Goal: Task Accomplishment & Management: Manage account settings

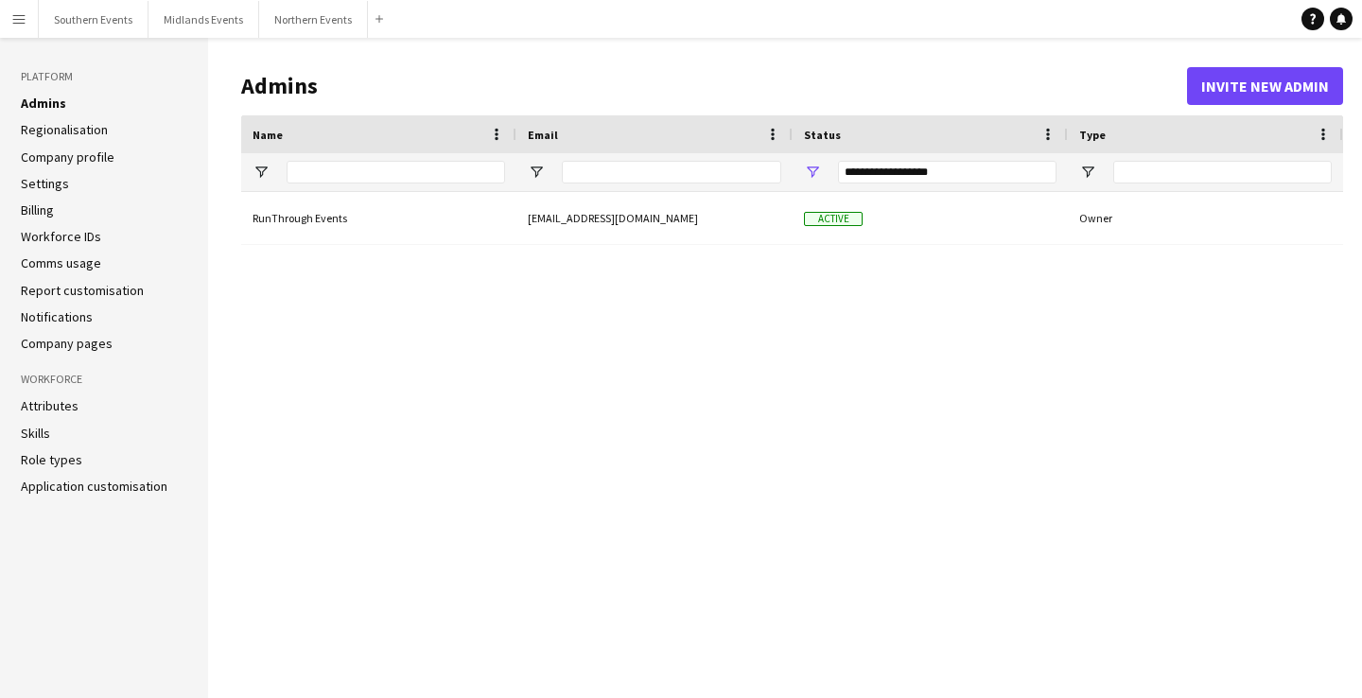
click at [16, 24] on app-icon "Menu" at bounding box center [18, 18] width 15 height 15
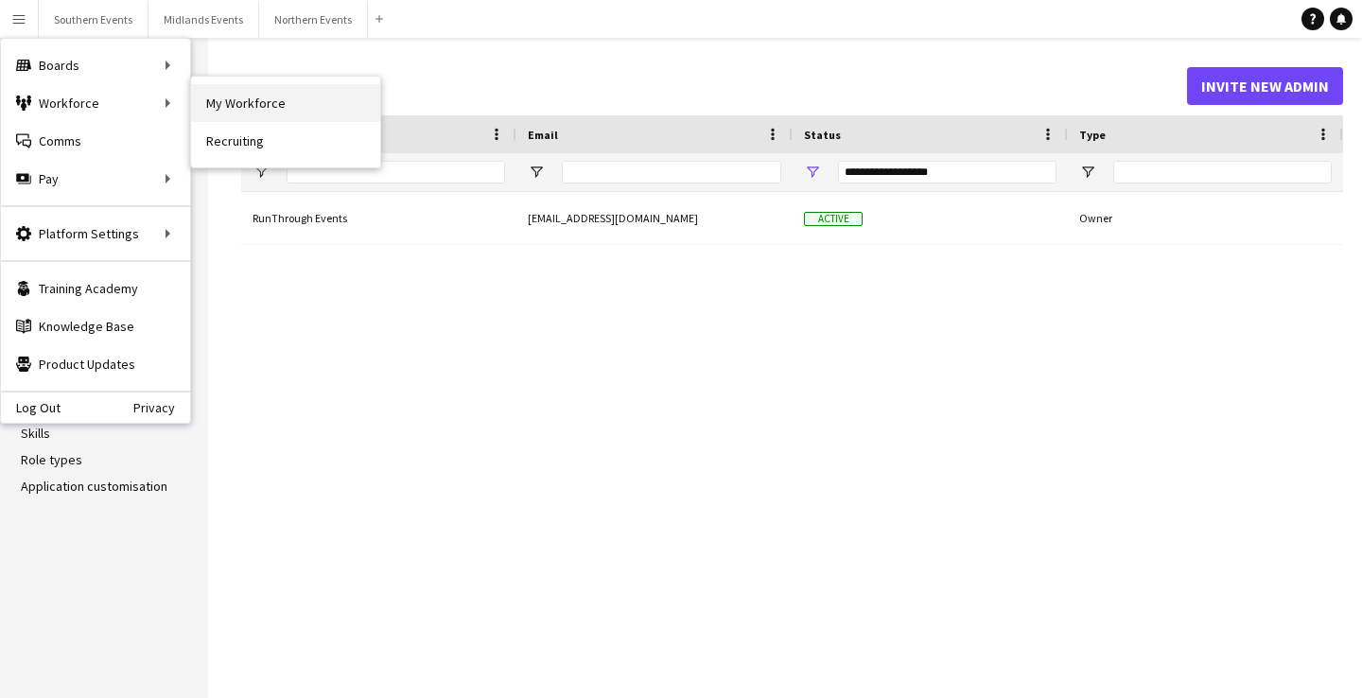
click at [294, 90] on link "My Workforce" at bounding box center [285, 103] width 189 height 38
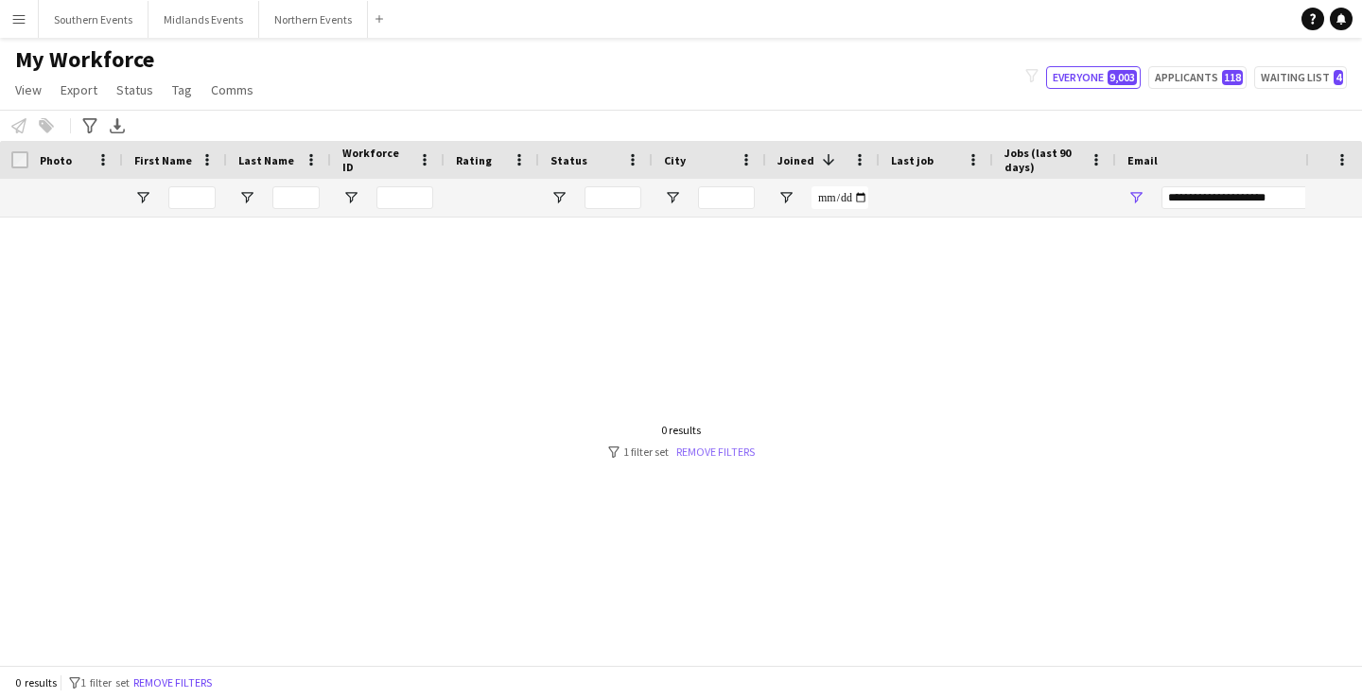
click at [725, 448] on link "Remove filters" at bounding box center [715, 452] width 78 height 14
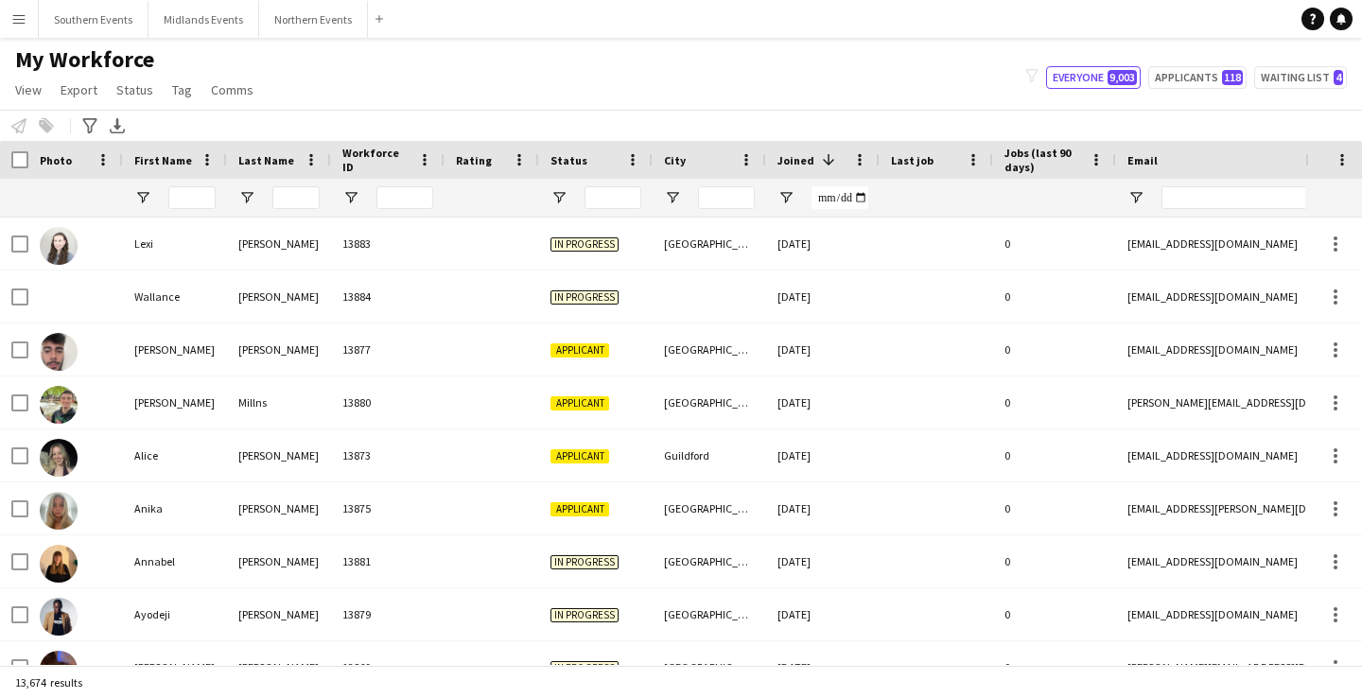
click at [1038, 161] on span "Jobs (last 90 days)" at bounding box center [1043, 160] width 78 height 28
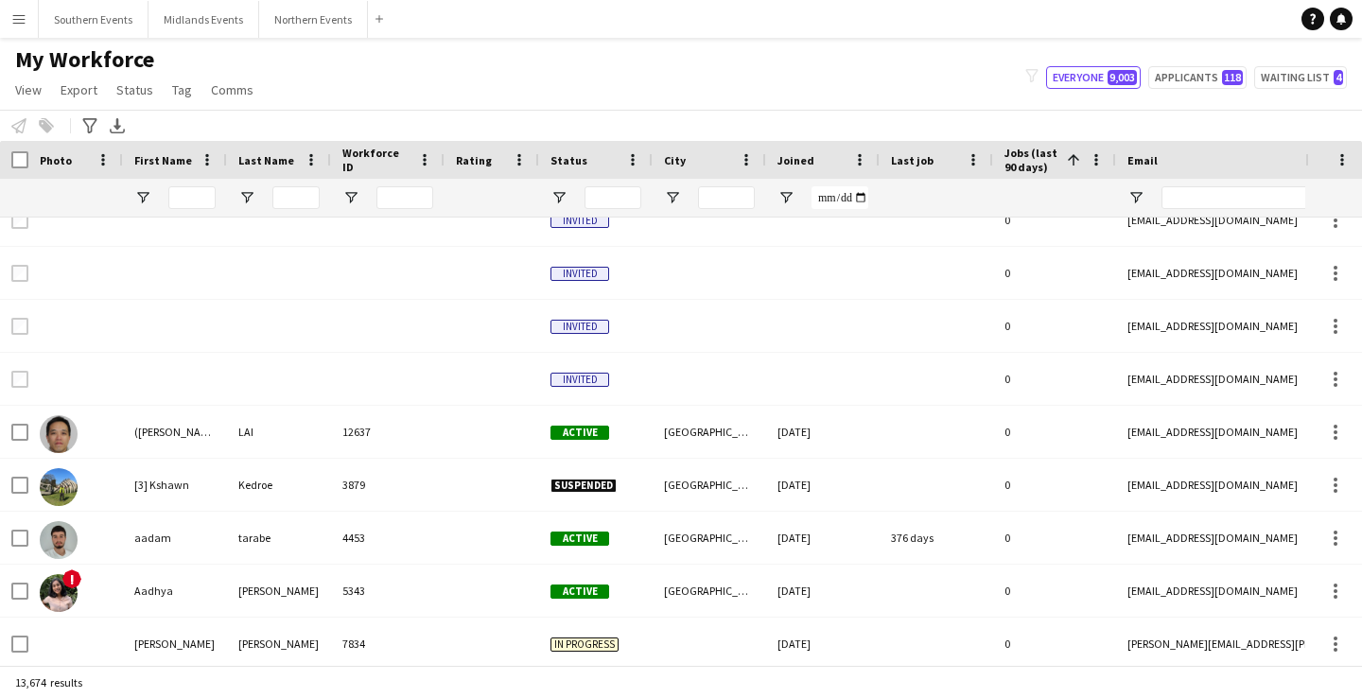
click at [919, 165] on span "Last job" at bounding box center [912, 160] width 43 height 14
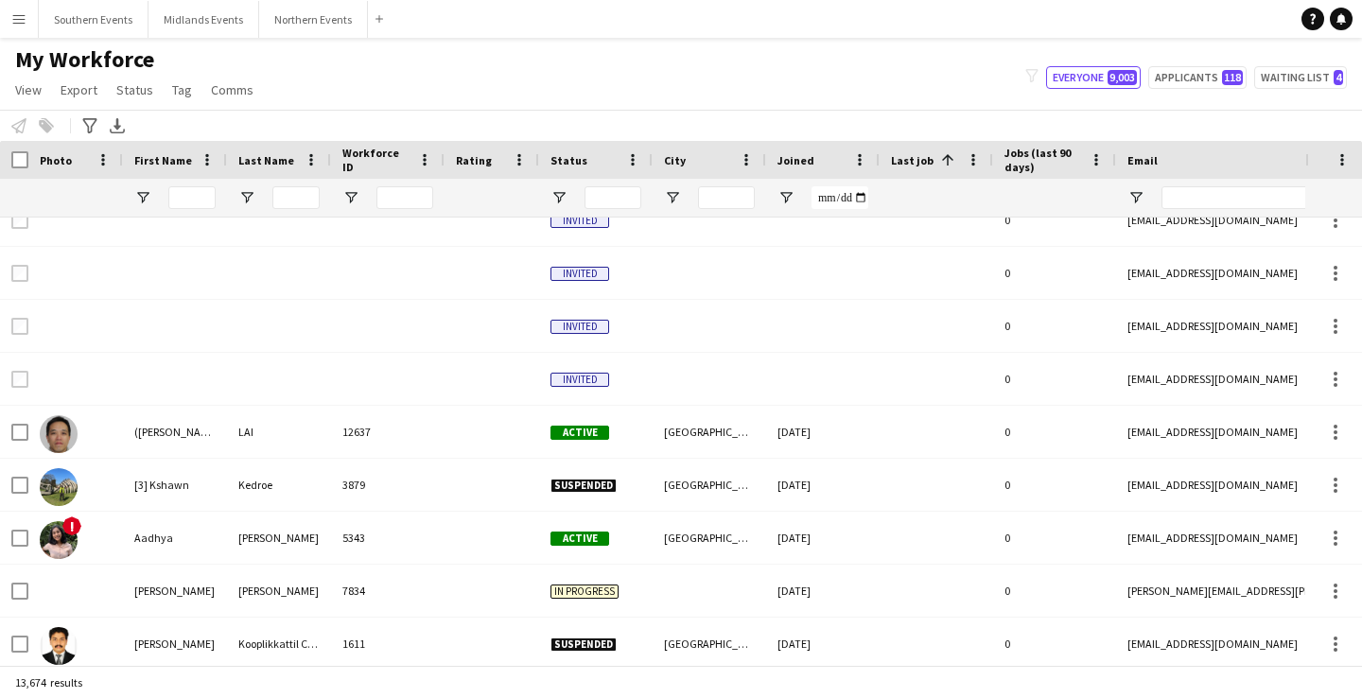
click at [919, 164] on span "Last job" at bounding box center [912, 160] width 43 height 14
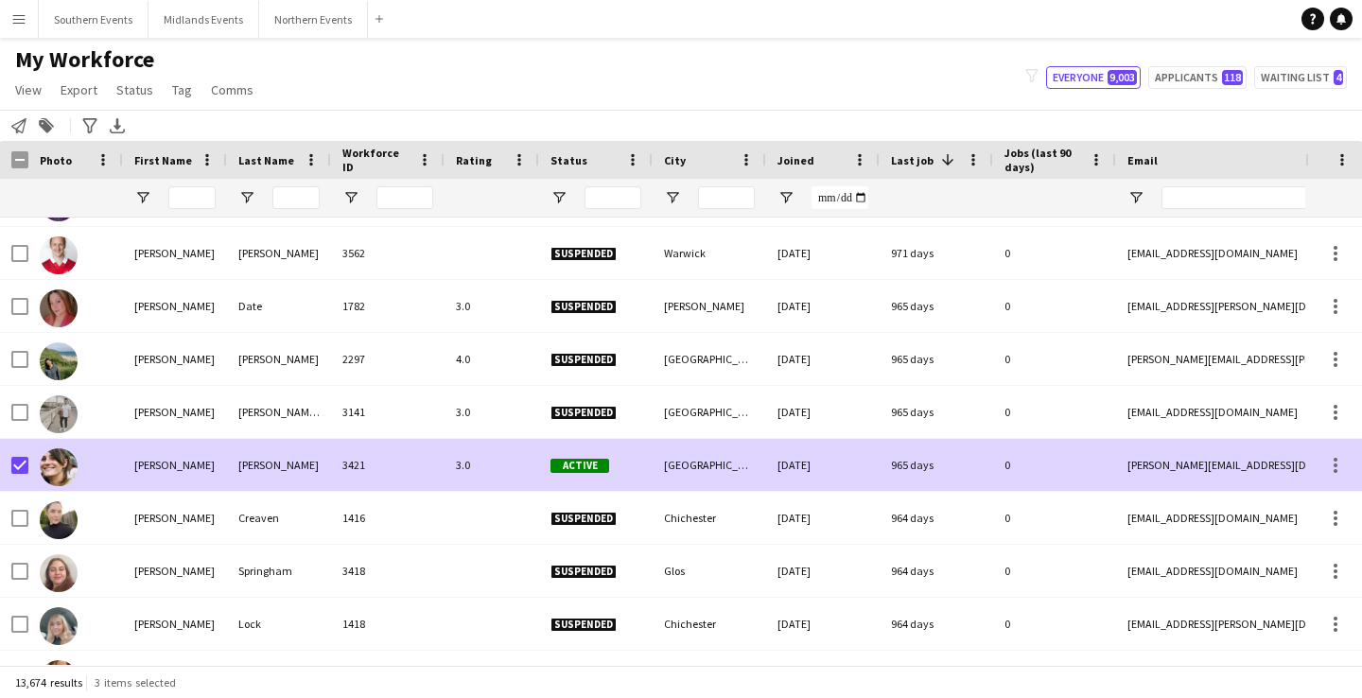
click at [690, 475] on div "[GEOGRAPHIC_DATA]" at bounding box center [709, 465] width 113 height 52
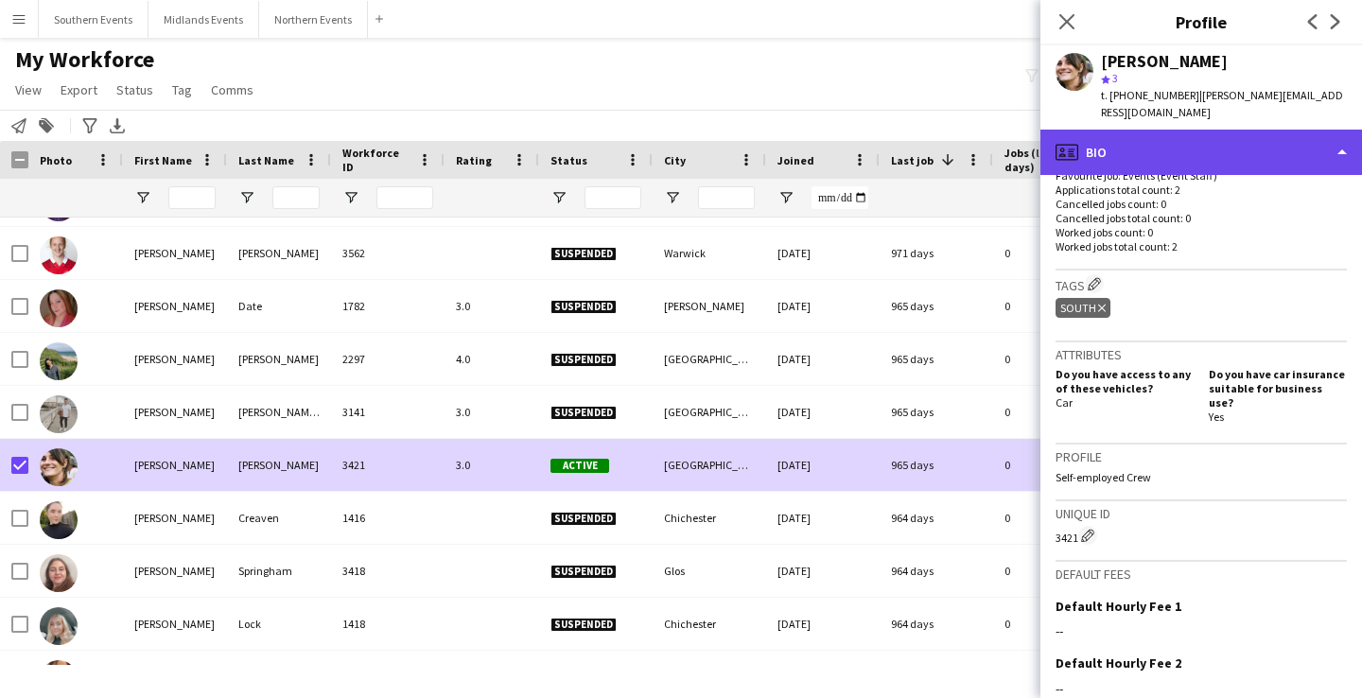
click at [1189, 136] on div "profile Bio" at bounding box center [1201, 152] width 322 height 45
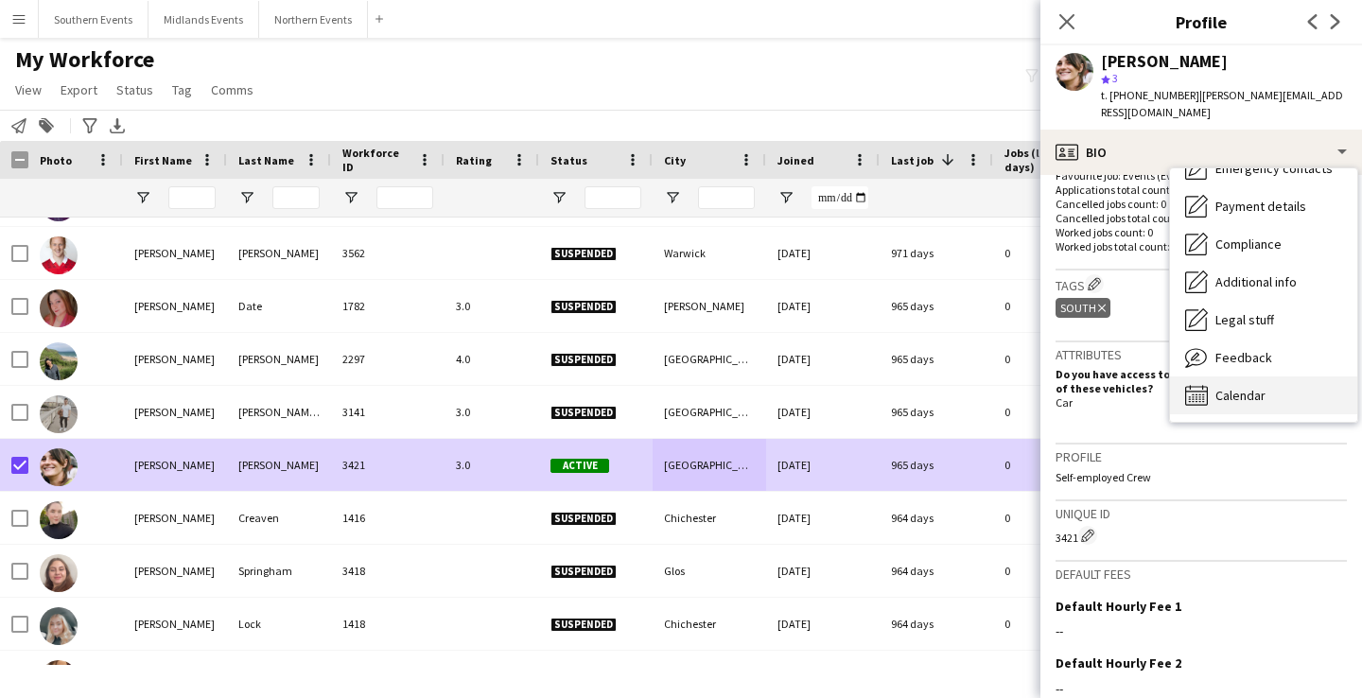
click at [1251, 387] on span "Calendar" at bounding box center [1240, 395] width 50 height 17
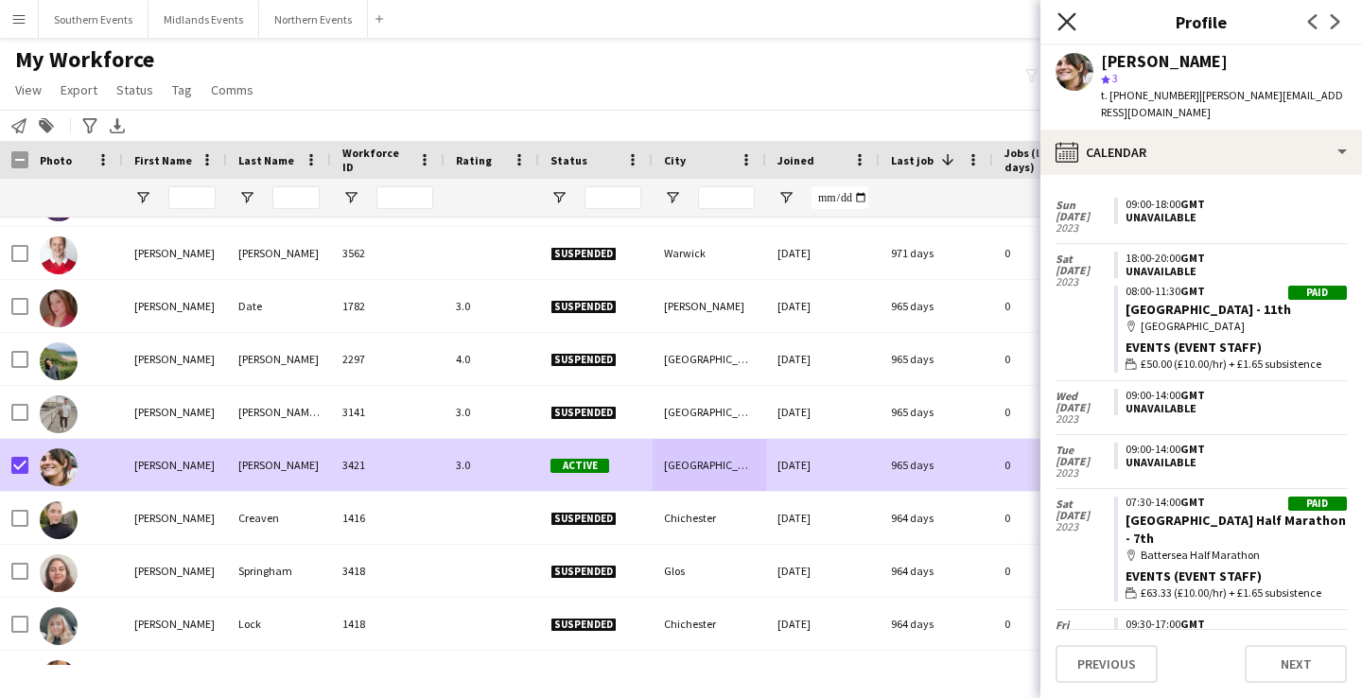
click at [1067, 24] on icon "Close pop-in" at bounding box center [1066, 21] width 18 height 18
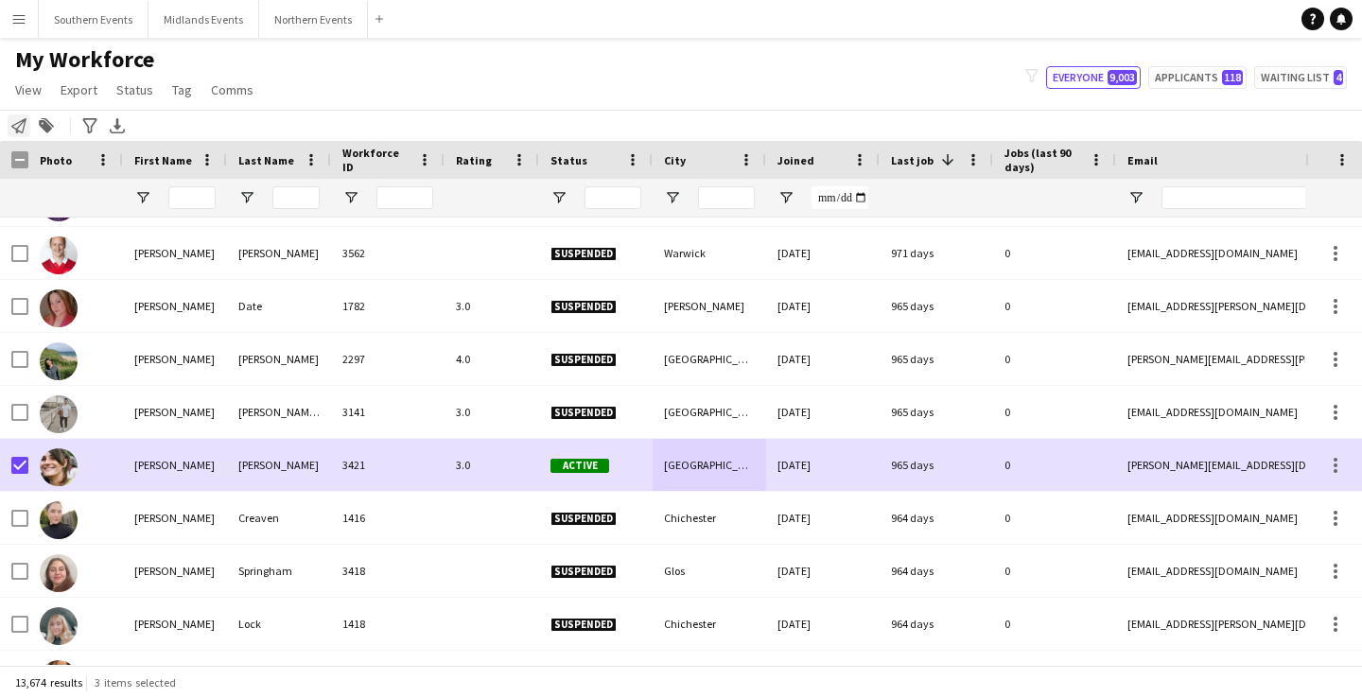
click at [16, 131] on icon at bounding box center [18, 125] width 15 height 15
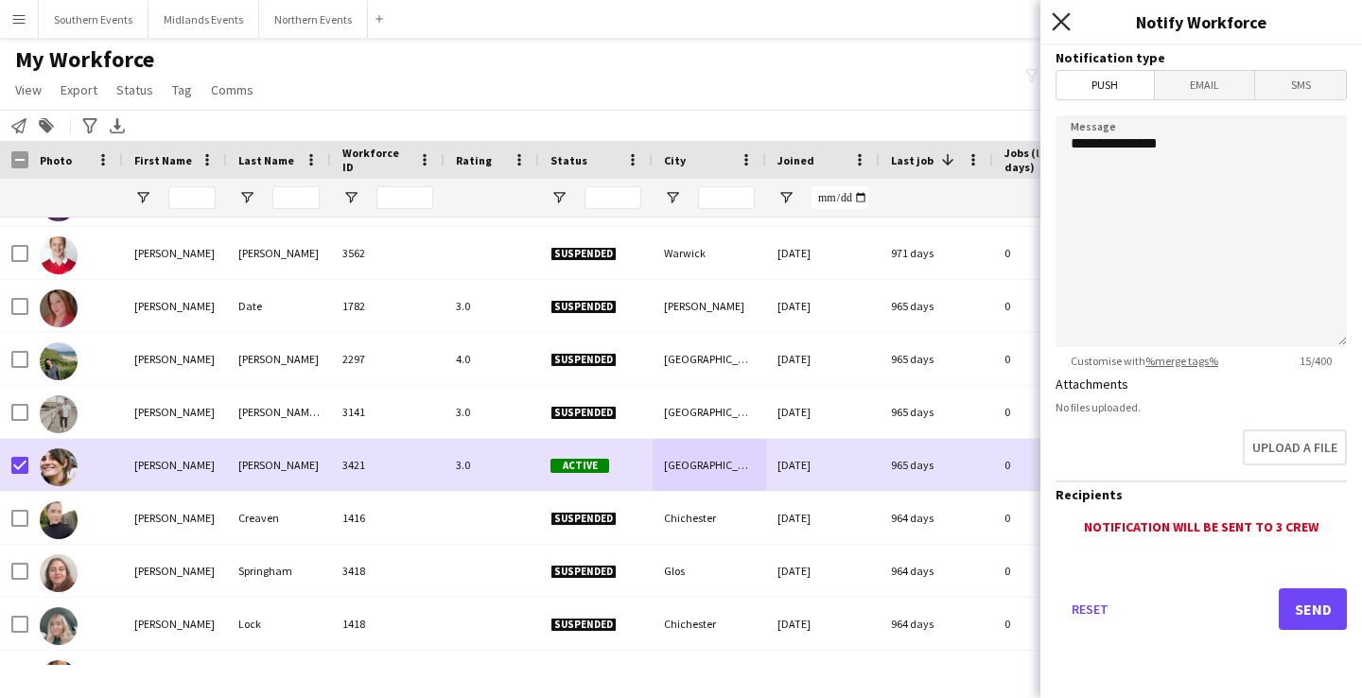
click at [1063, 28] on icon "Close pop-in" at bounding box center [1061, 21] width 18 height 18
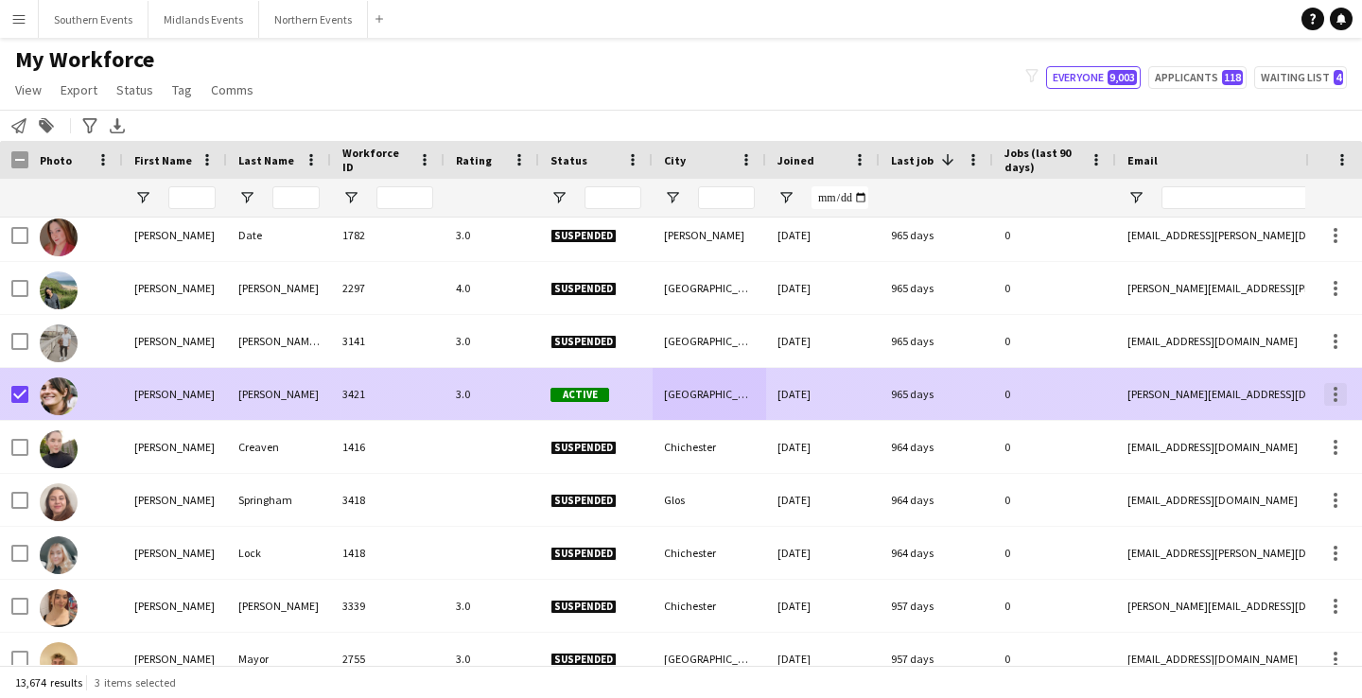
click at [1335, 392] on div at bounding box center [1336, 394] width 4 height 4
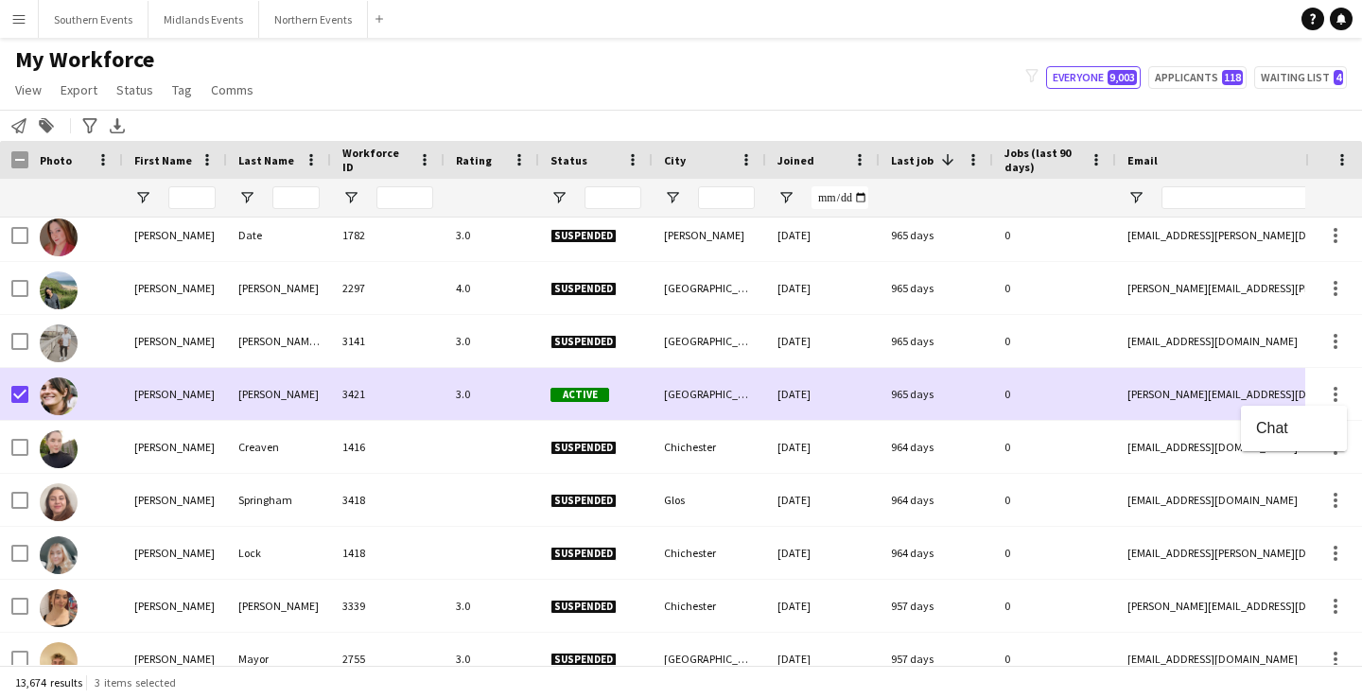
click at [128, 96] on div at bounding box center [681, 349] width 1362 height 698
click at [123, 88] on span "Status" at bounding box center [134, 89] width 37 height 17
click at [370, 71] on div "My Workforce View Views Default view New view Update view Delete view Edit name…" at bounding box center [681, 77] width 1362 height 64
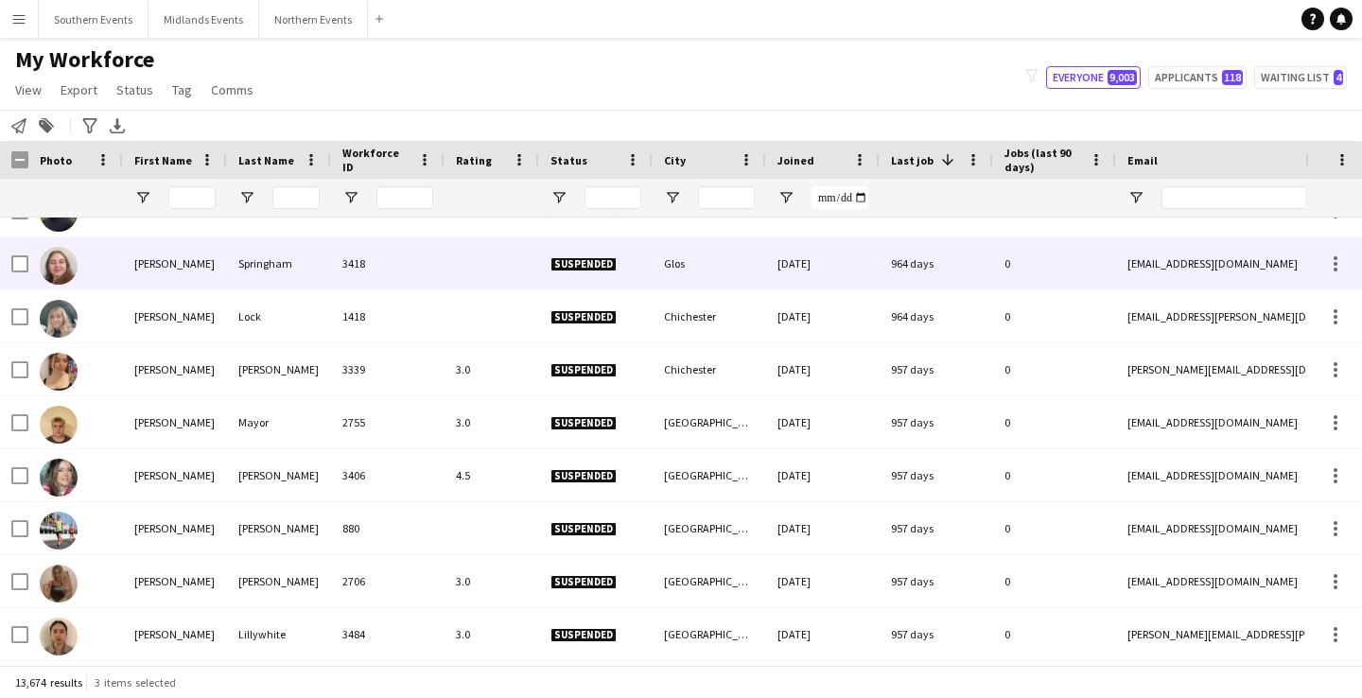
scroll to position [2422, 0]
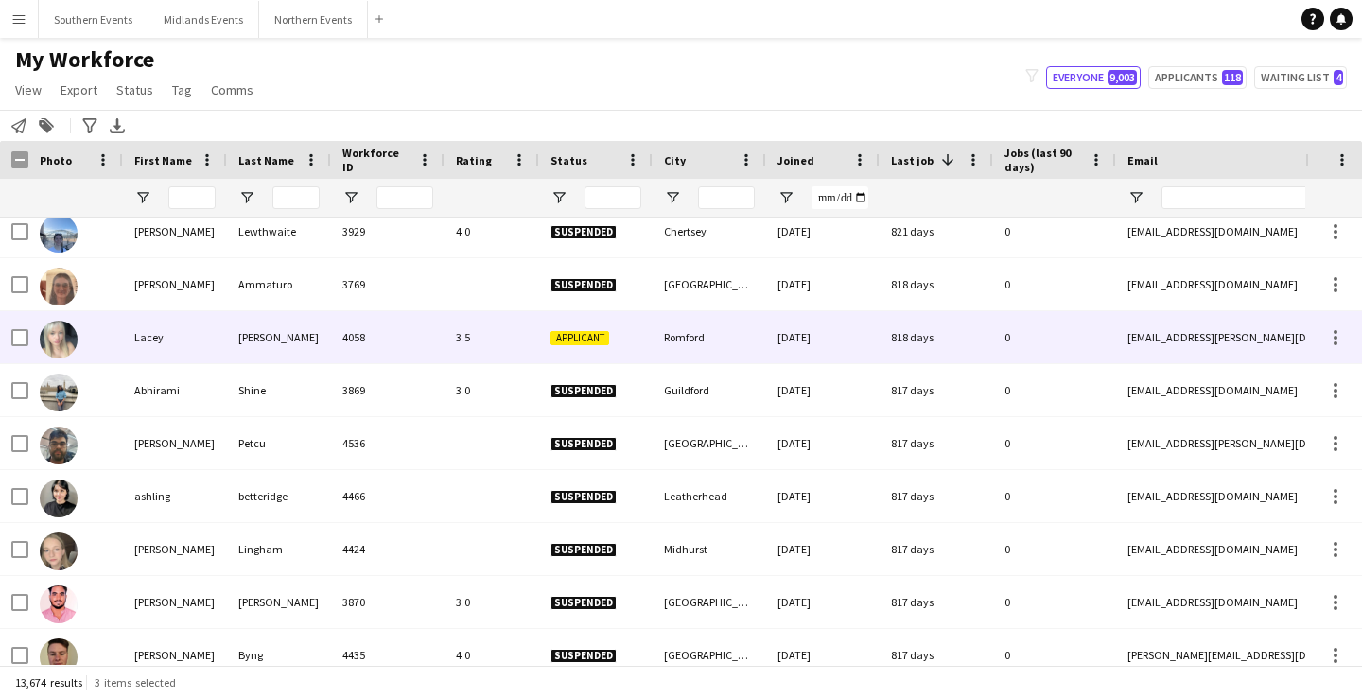
click at [532, 342] on div "3.5" at bounding box center [492, 337] width 95 height 52
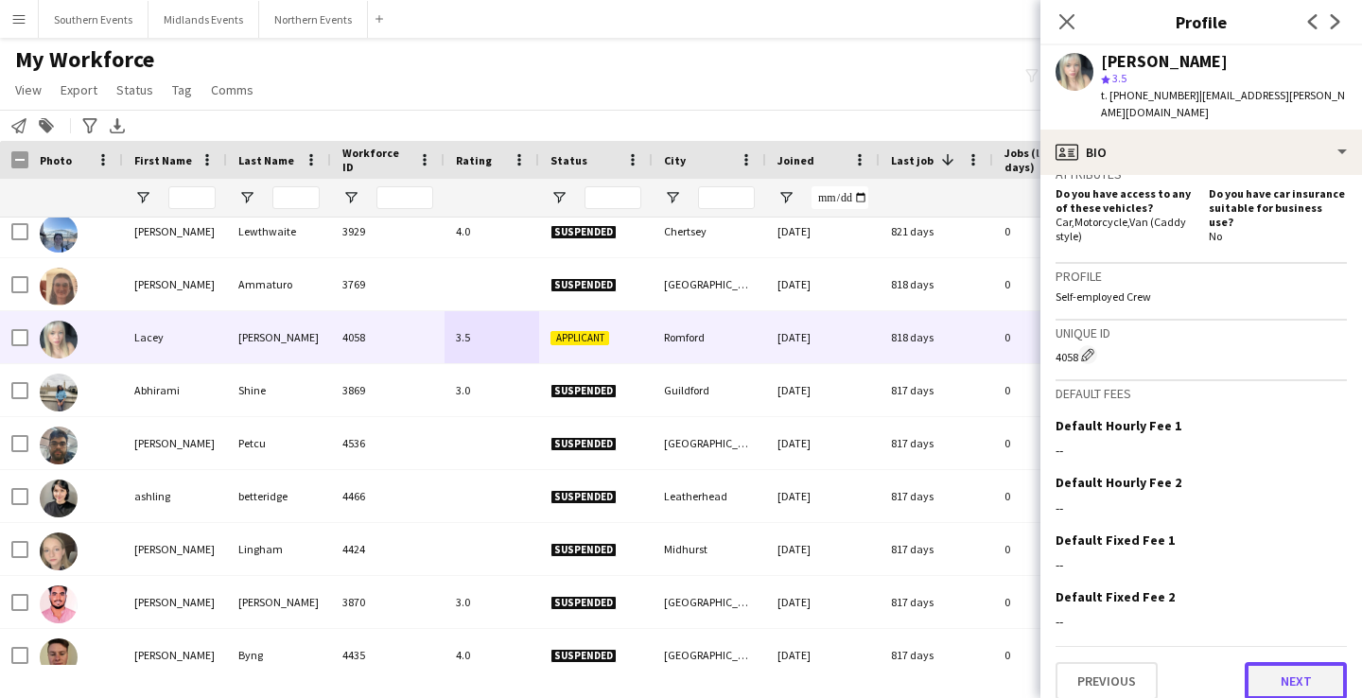
click at [1291, 662] on button "Next" at bounding box center [1296, 681] width 102 height 38
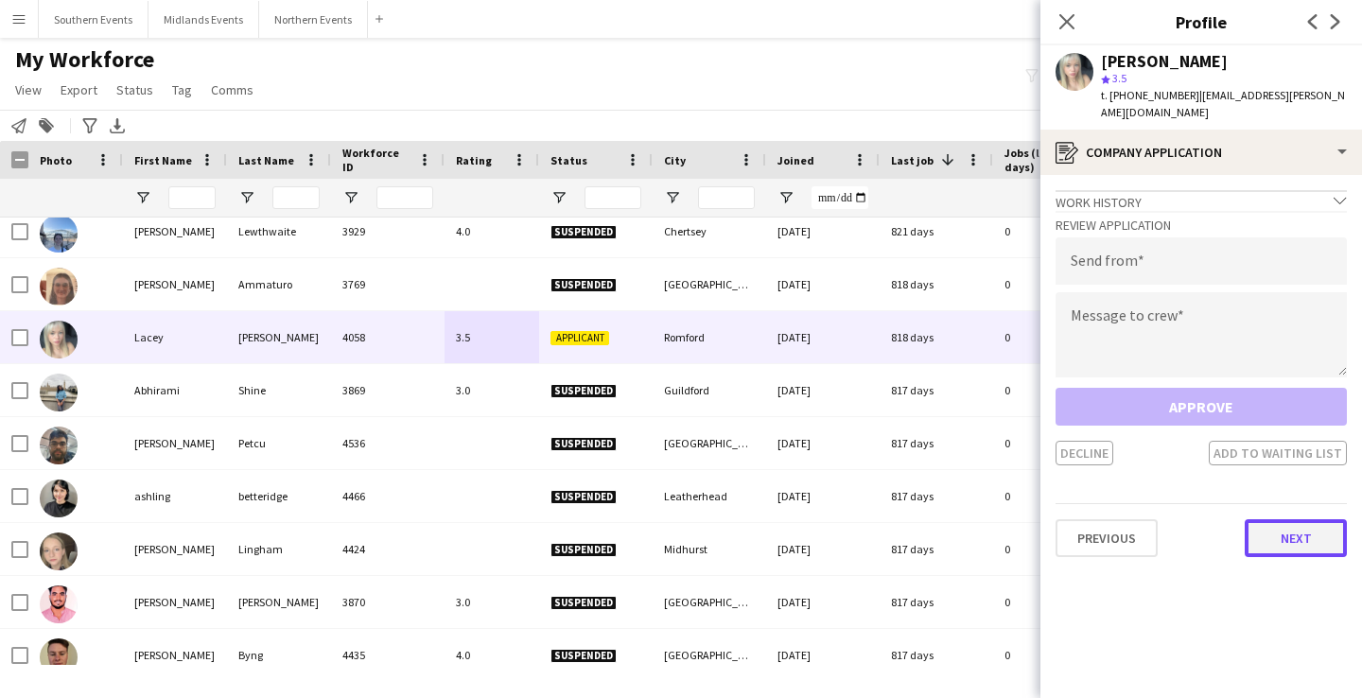
click at [1299, 524] on button "Next" at bounding box center [1296, 538] width 102 height 38
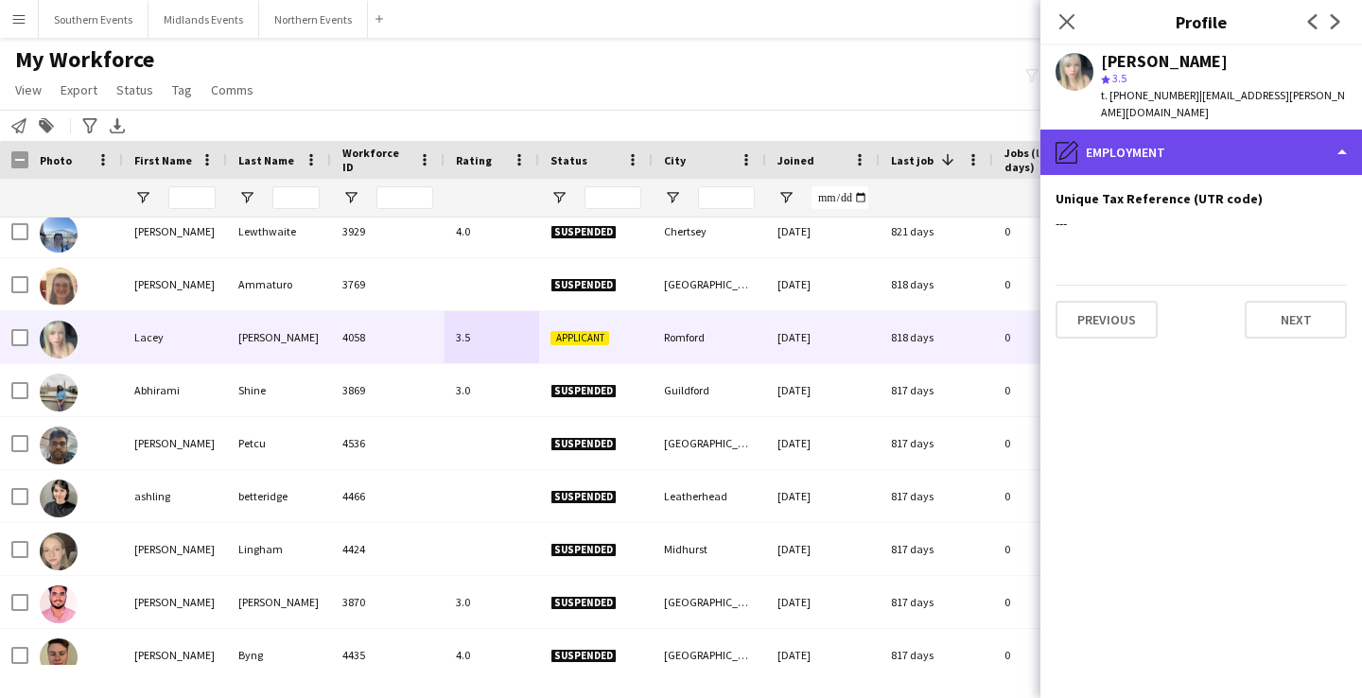
click at [1198, 136] on div "pencil4 Employment" at bounding box center [1201, 152] width 322 height 45
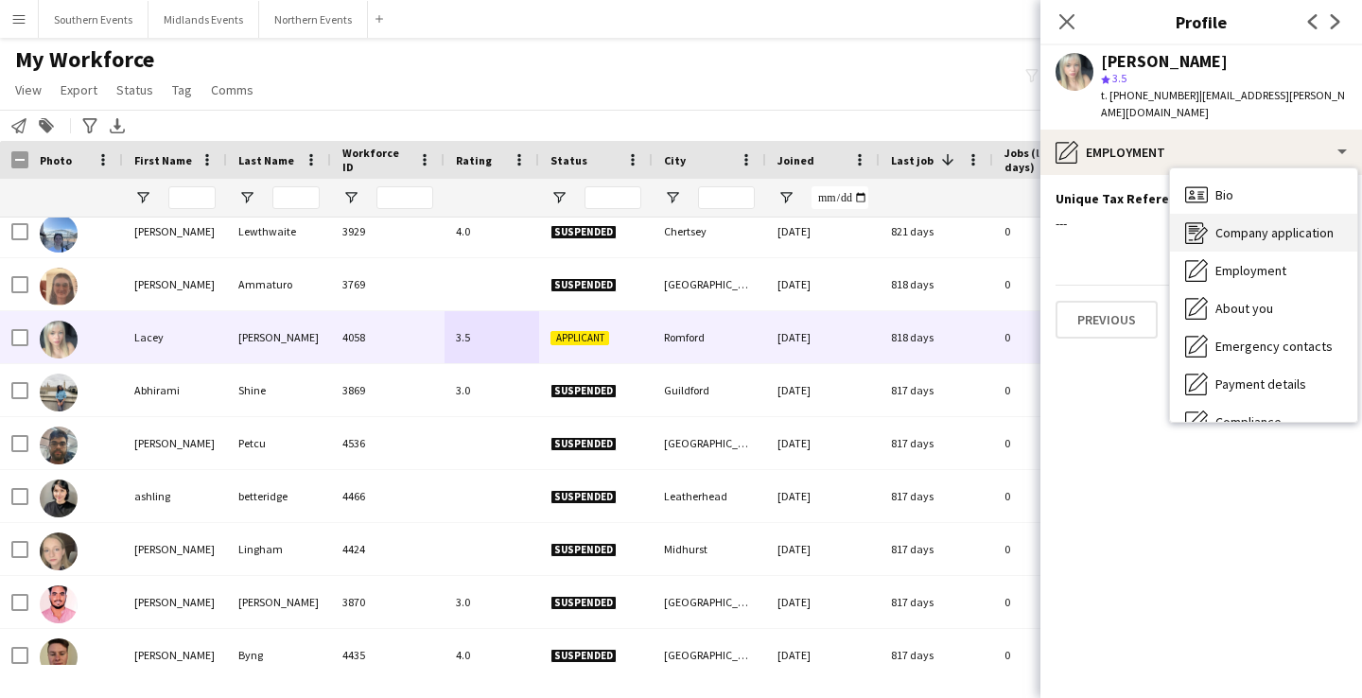
click at [1236, 224] on span "Company application" at bounding box center [1274, 232] width 118 height 17
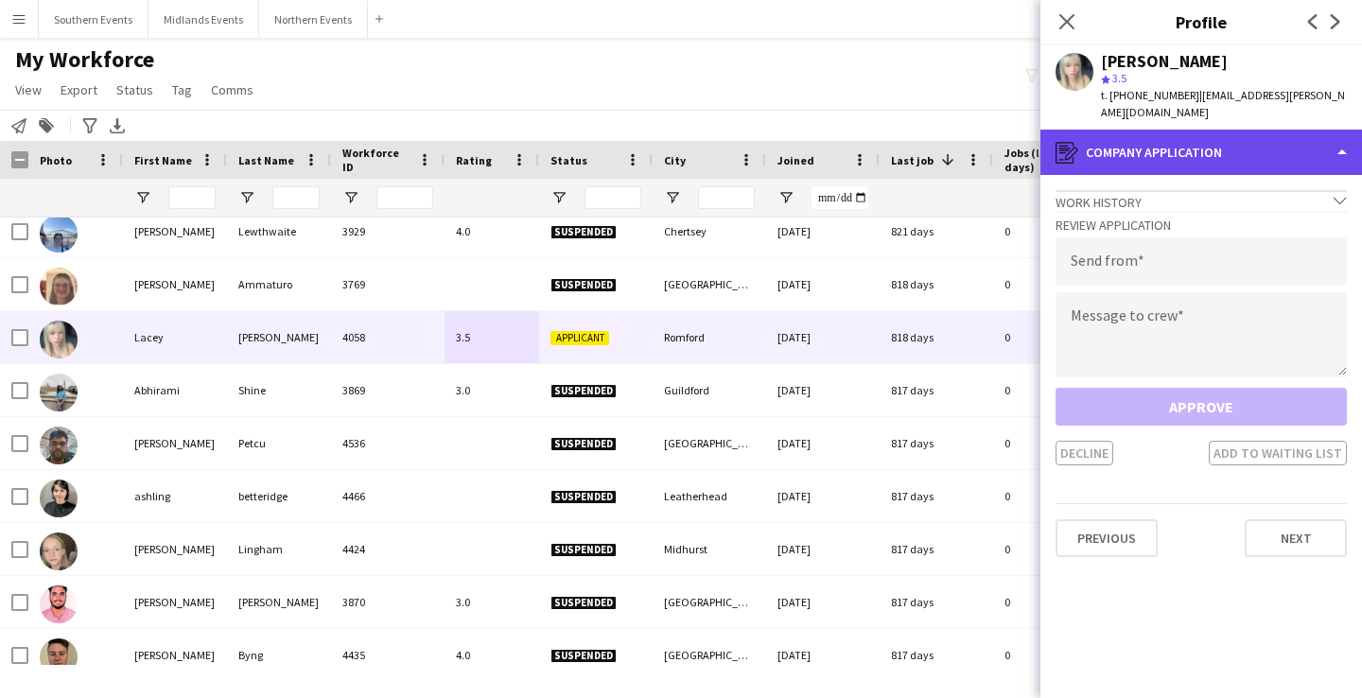
click at [1240, 131] on div "register Company application" at bounding box center [1201, 152] width 322 height 45
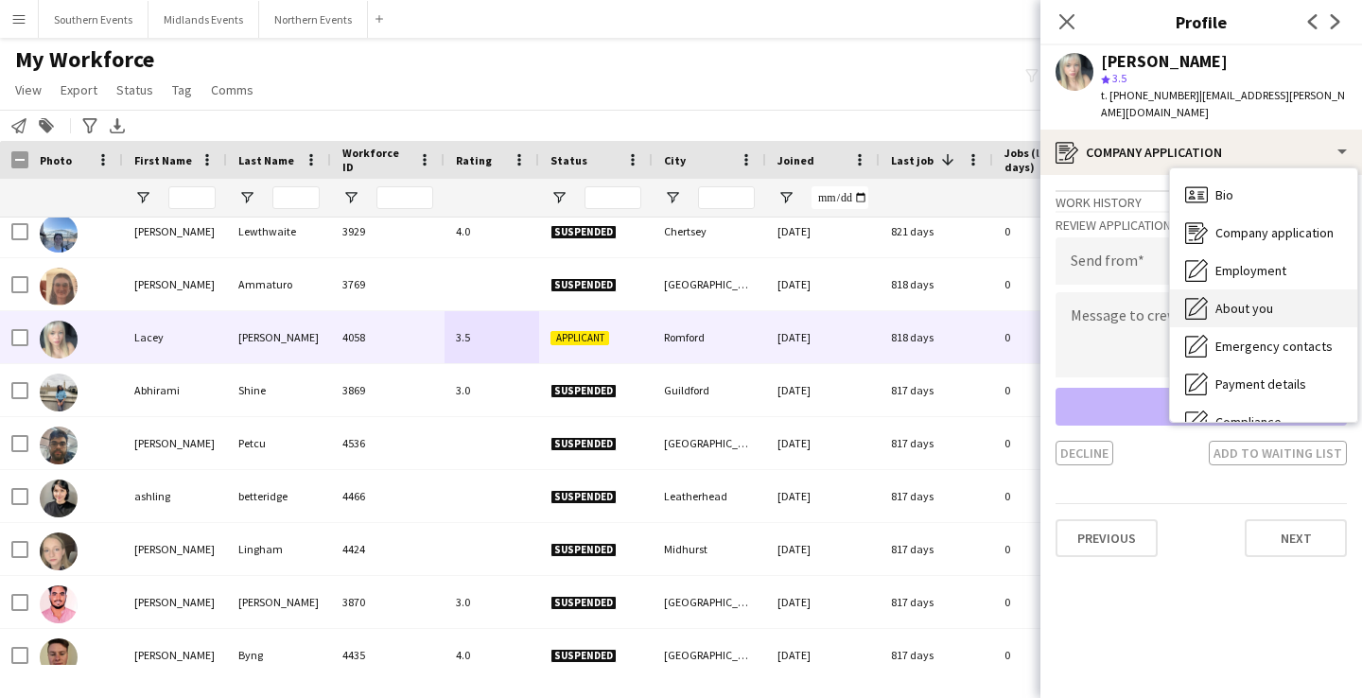
click at [1246, 300] on span "About you" at bounding box center [1244, 308] width 58 height 17
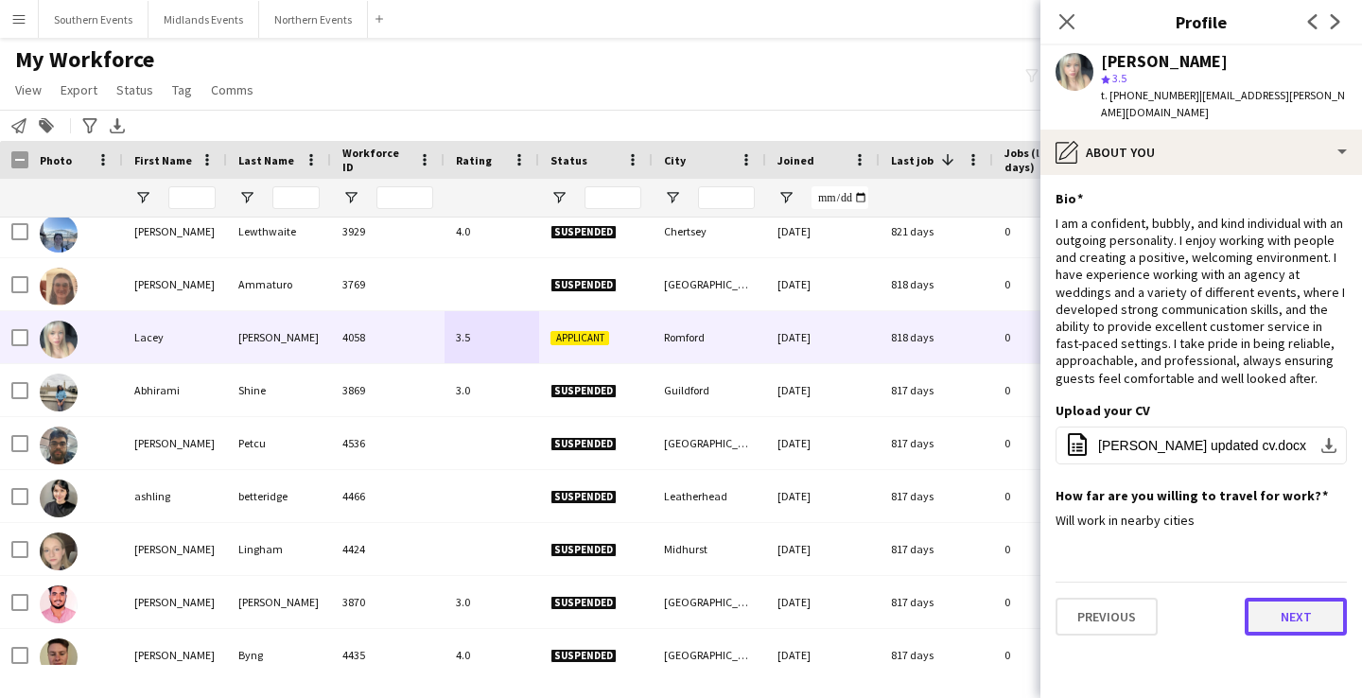
click at [1285, 601] on button "Next" at bounding box center [1296, 617] width 102 height 38
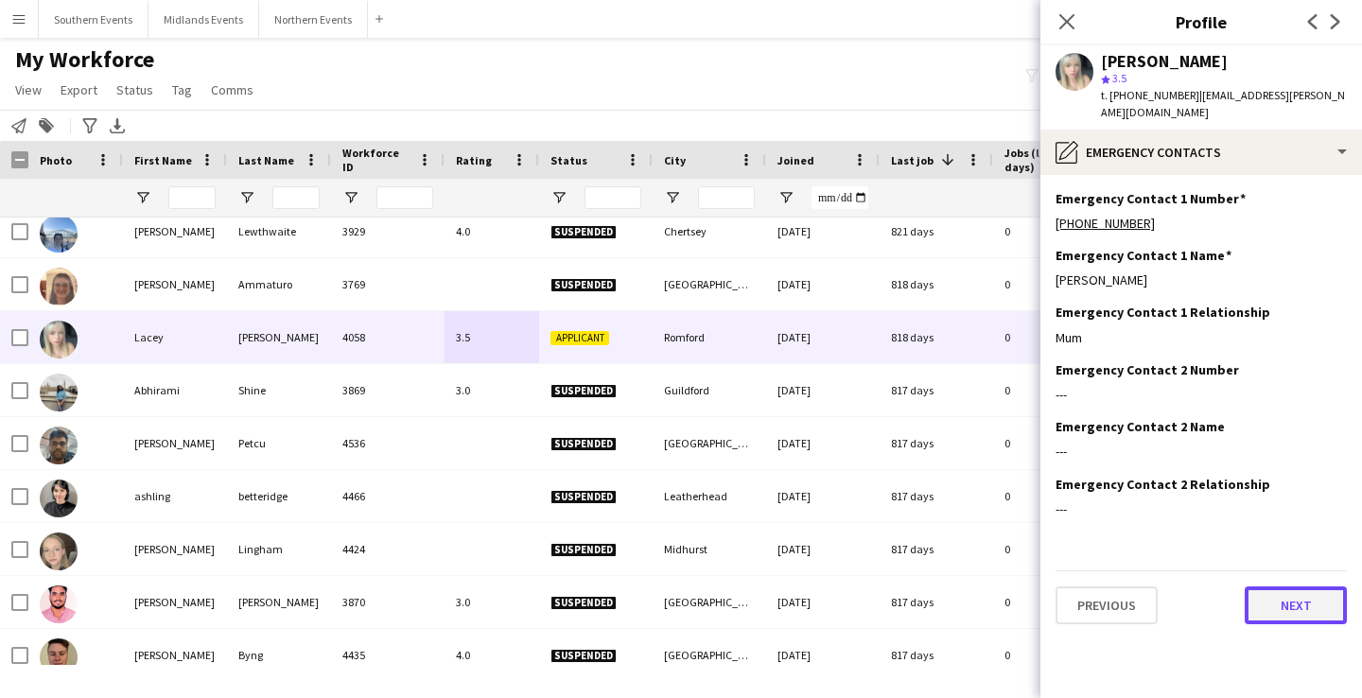
click at [1290, 600] on button "Next" at bounding box center [1296, 605] width 102 height 38
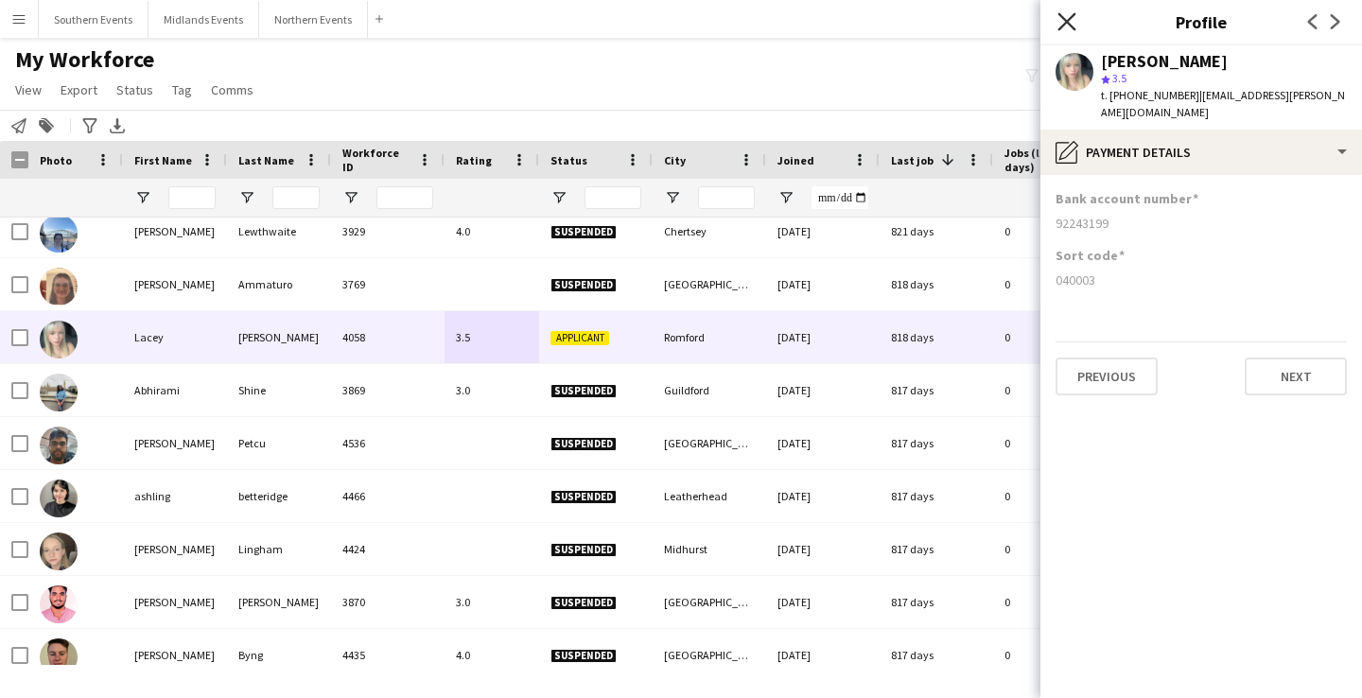
click at [1057, 24] on icon "Close pop-in" at bounding box center [1066, 21] width 18 height 18
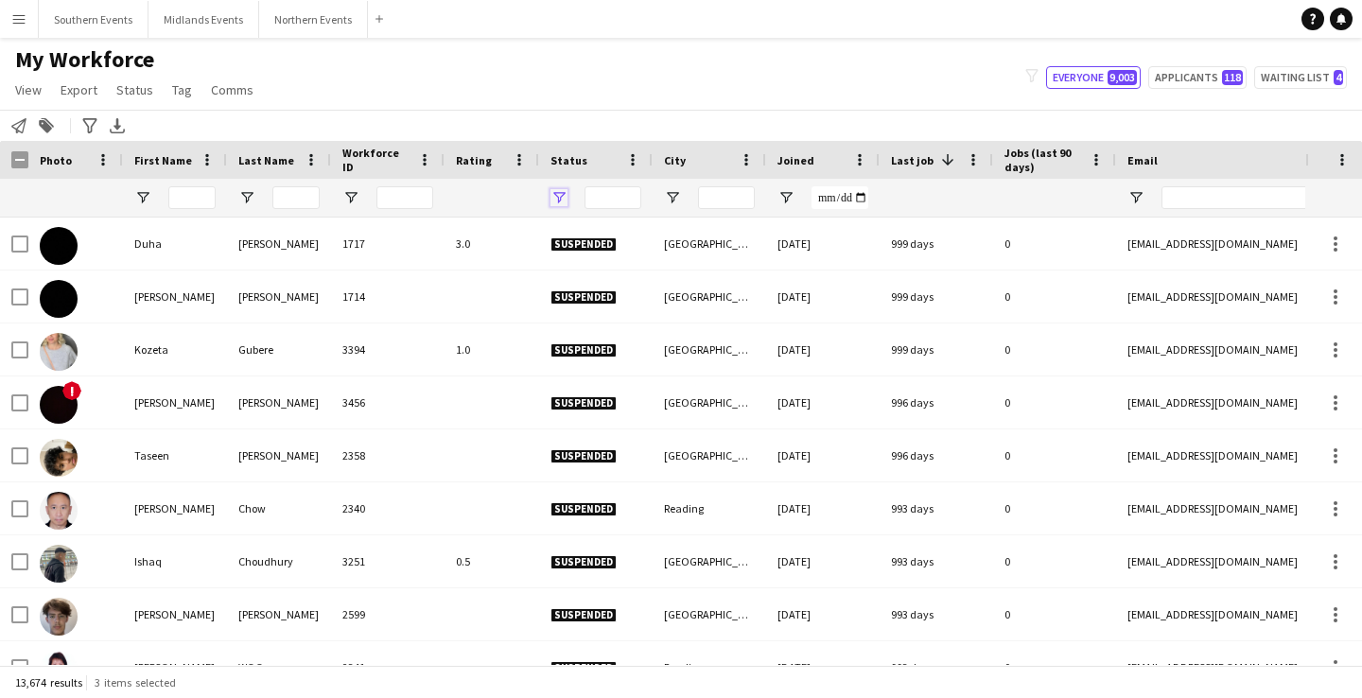
click at [555, 193] on span "Open Filter Menu" at bounding box center [558, 197] width 17 height 17
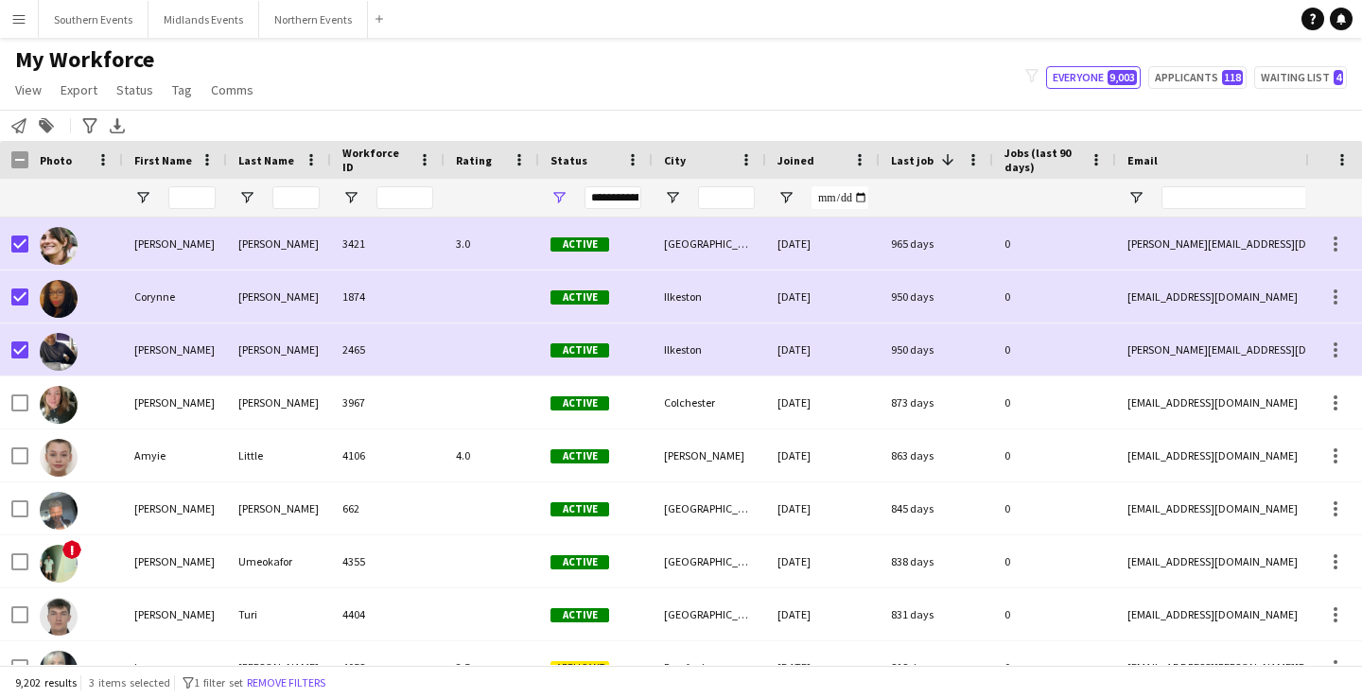
click at [605, 83] on div "My Workforce View Views Default view New view Update view Delete view Edit name…" at bounding box center [681, 77] width 1362 height 64
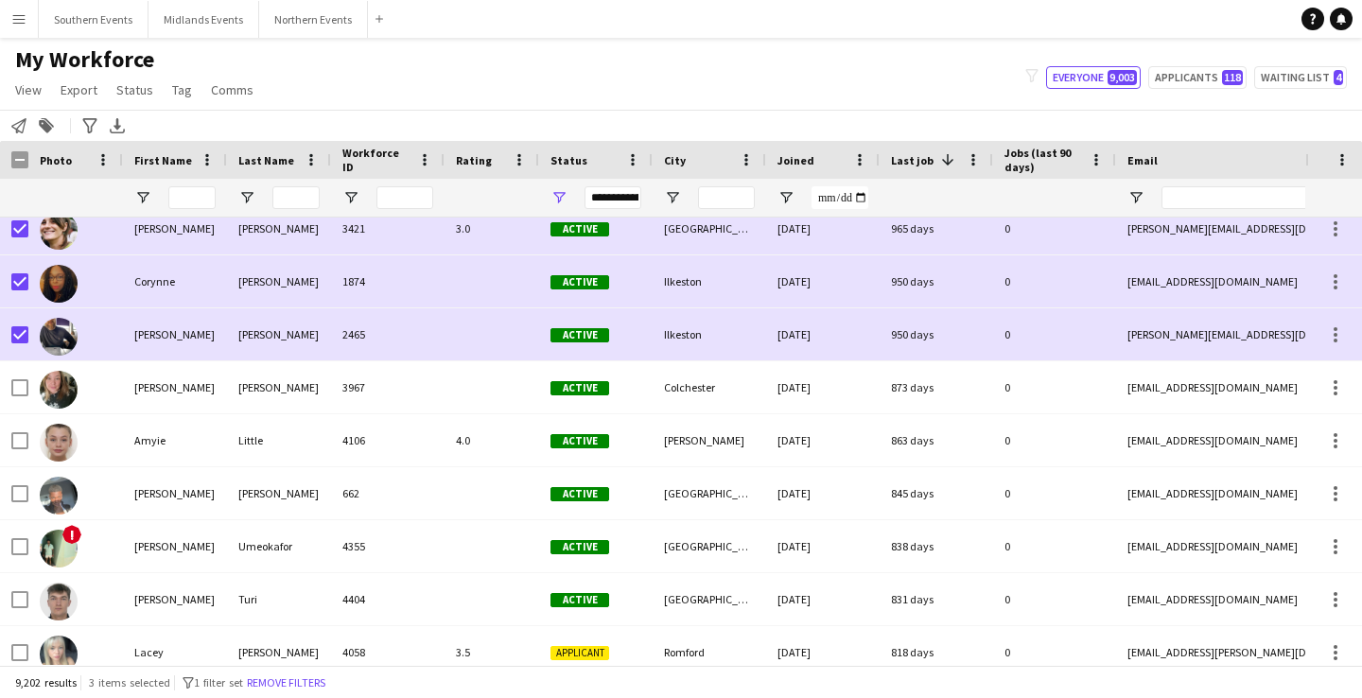
click at [609, 196] on div "**********" at bounding box center [612, 197] width 57 height 23
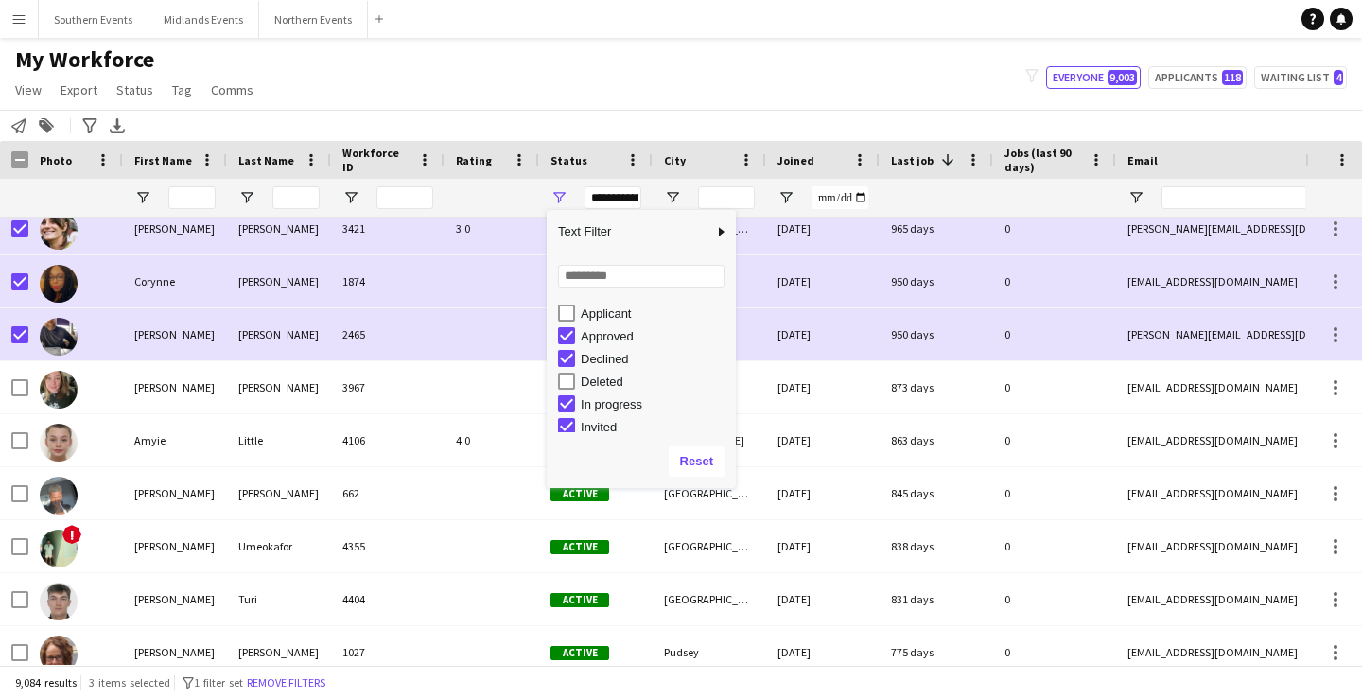
click at [576, 93] on div "My Workforce View Views Default view New view Update view Delete view Edit name…" at bounding box center [681, 77] width 1362 height 64
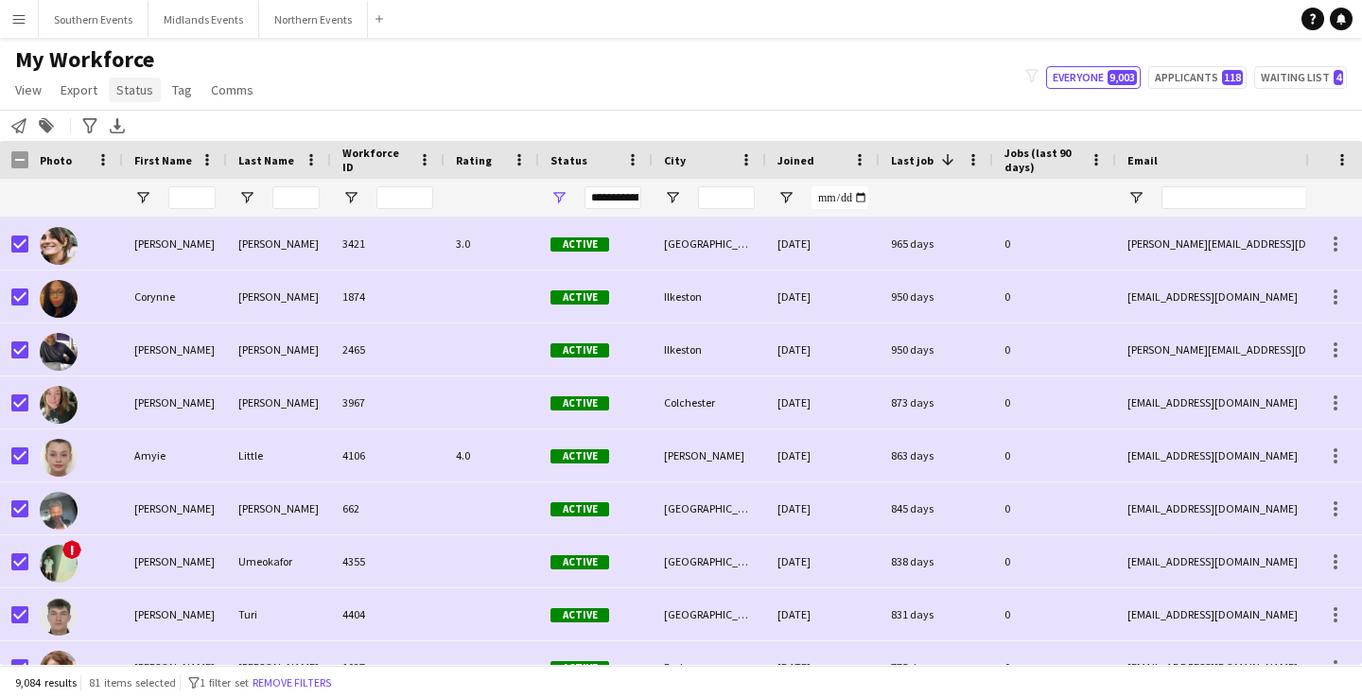
click at [143, 91] on span "Status" at bounding box center [134, 89] width 37 height 17
click at [180, 130] on link "Edit" at bounding box center [175, 131] width 132 height 40
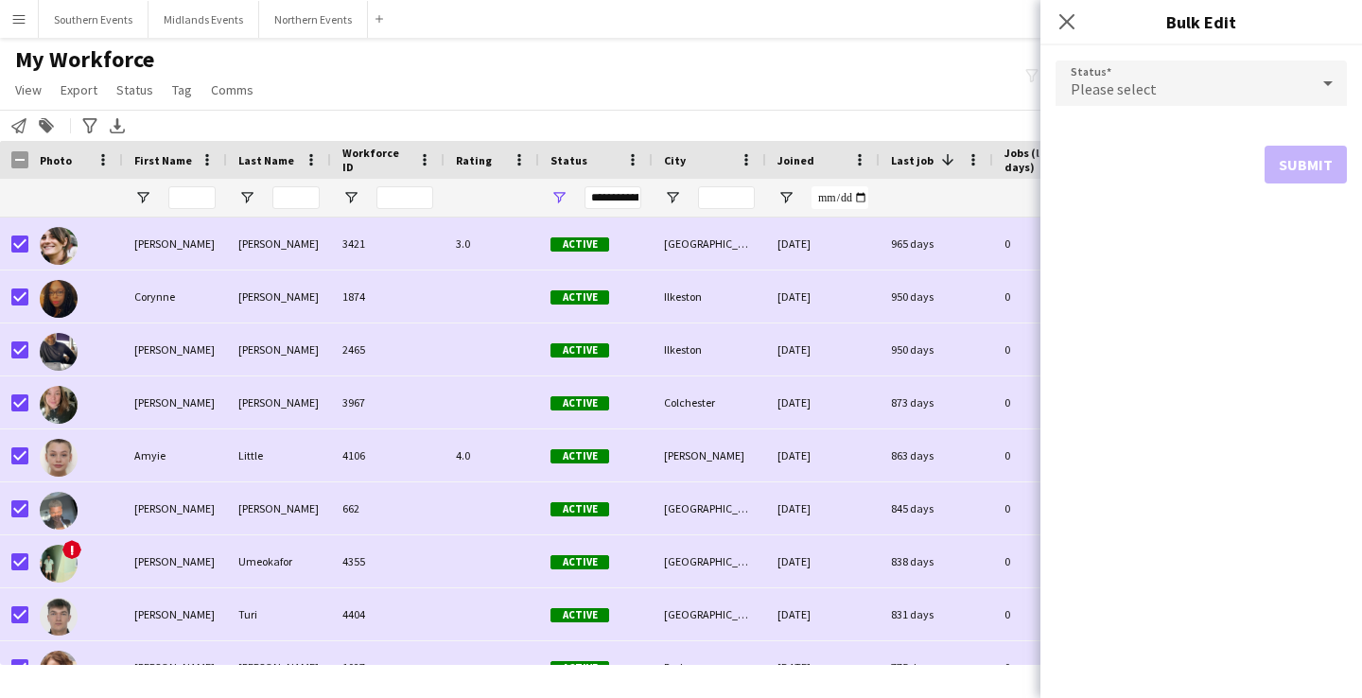
click at [1235, 98] on div "Please select" at bounding box center [1181, 83] width 253 height 45
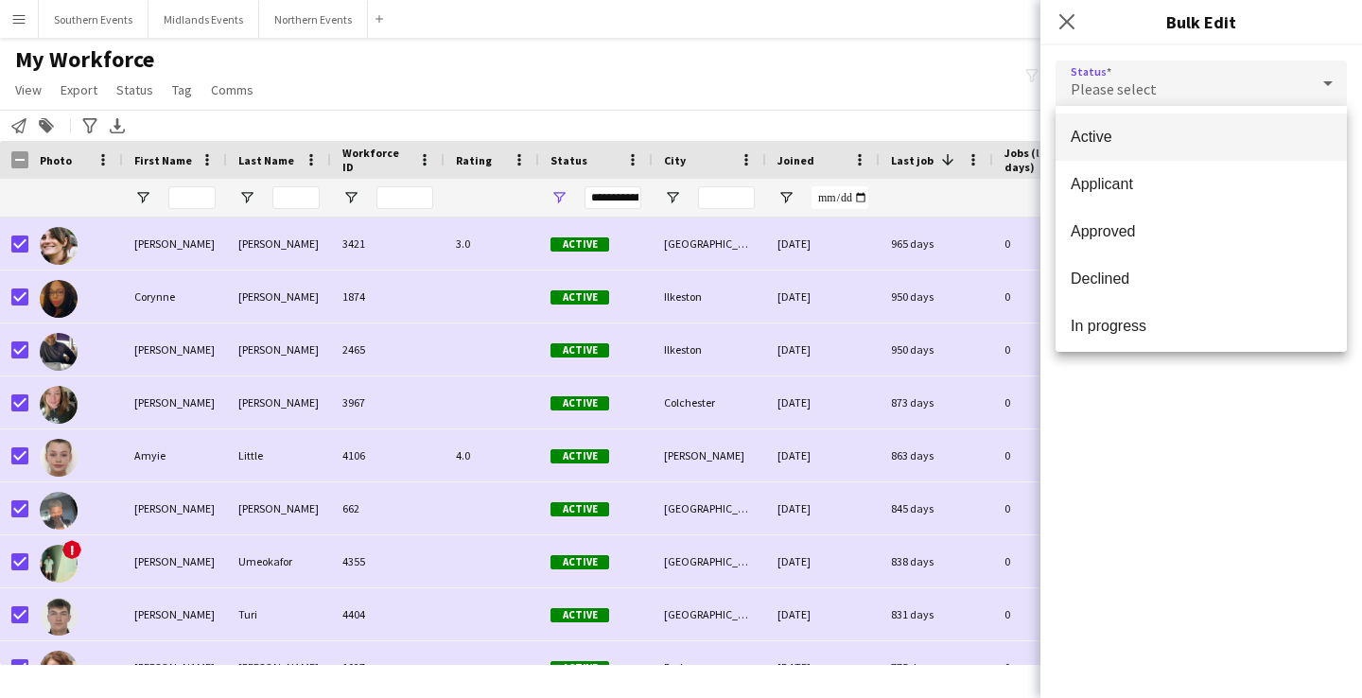
click at [1063, 25] on div at bounding box center [681, 349] width 1362 height 698
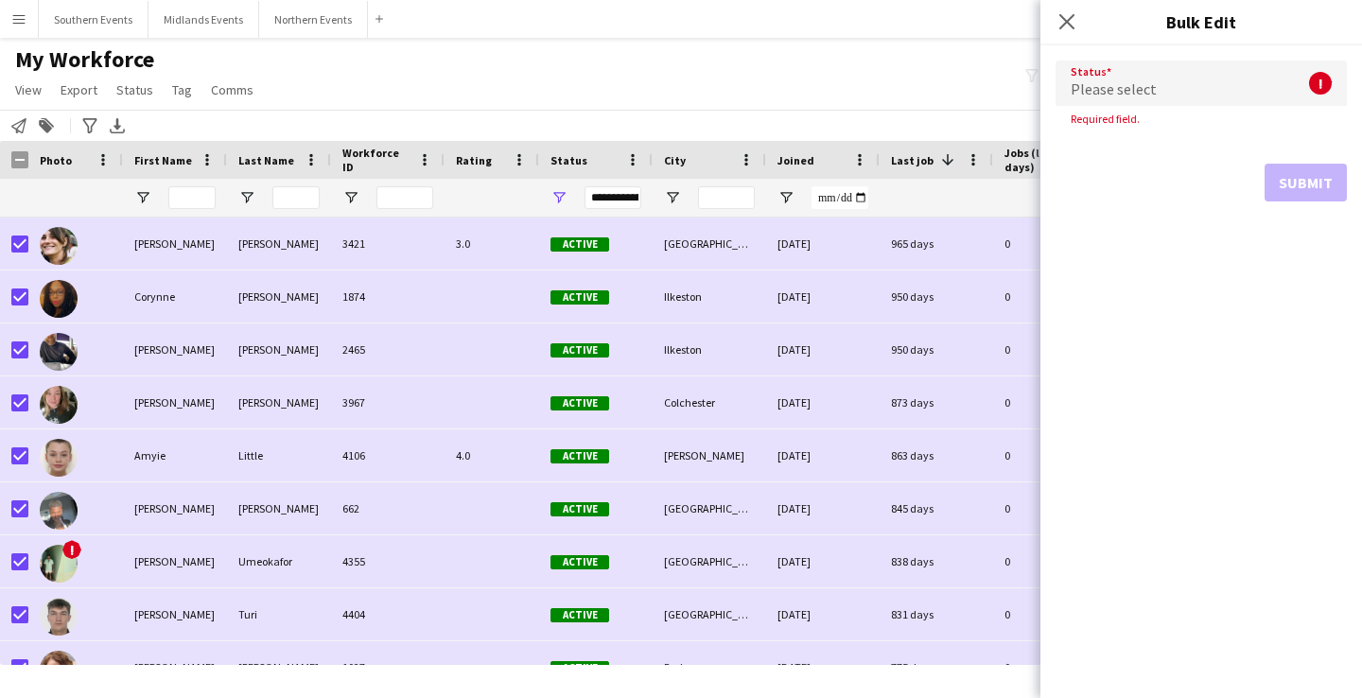
click at [1152, 103] on div "Please select" at bounding box center [1181, 83] width 253 height 45
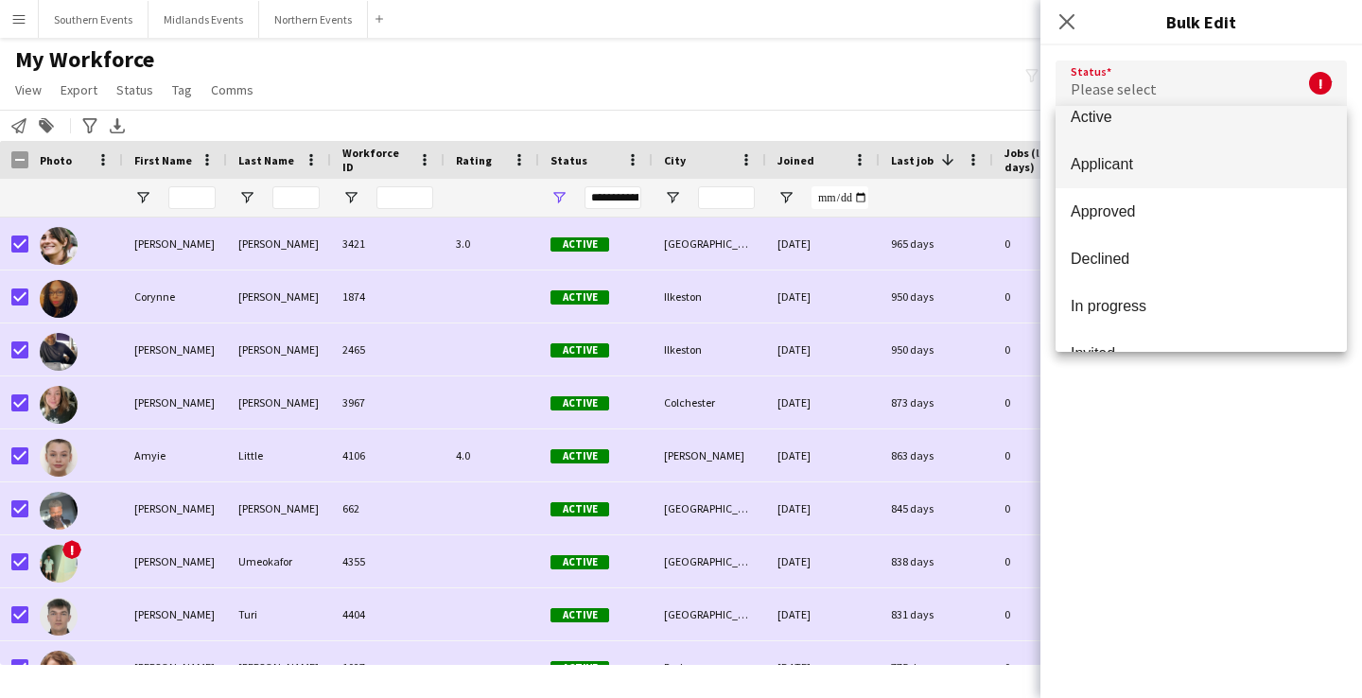
scroll to position [0, 0]
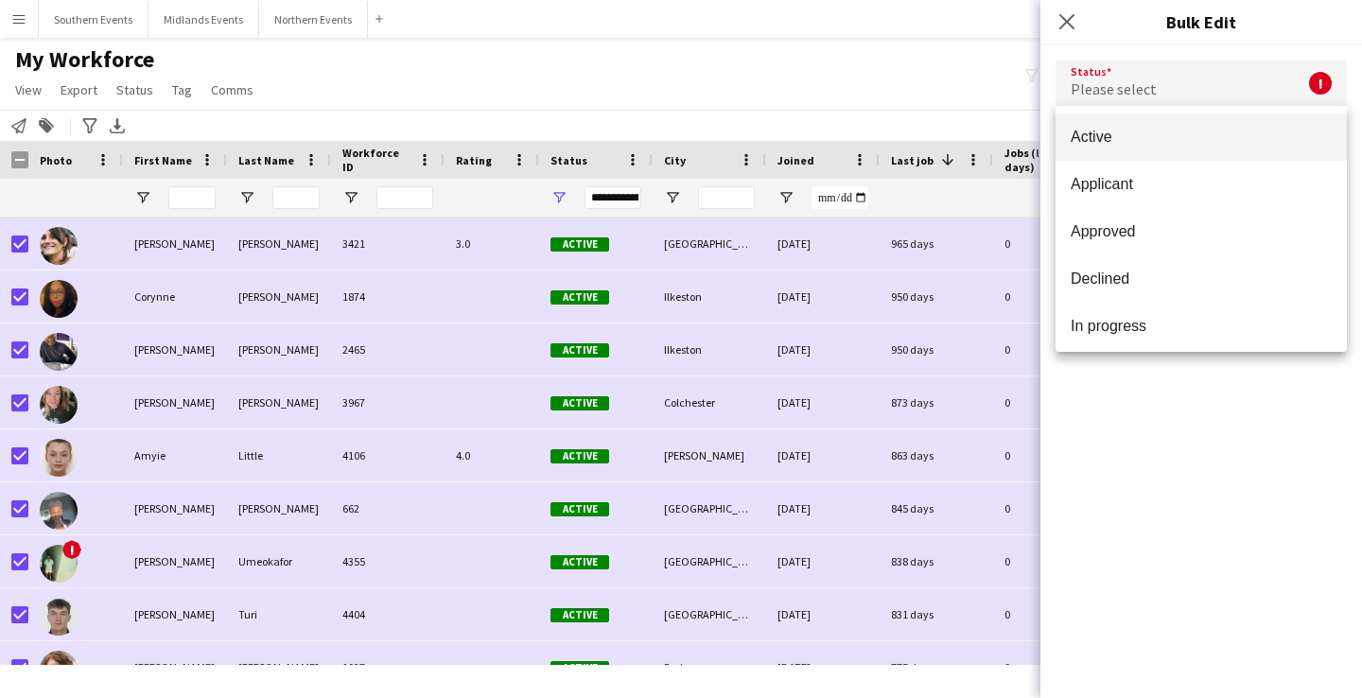
click at [566, 198] on div at bounding box center [681, 349] width 1362 height 698
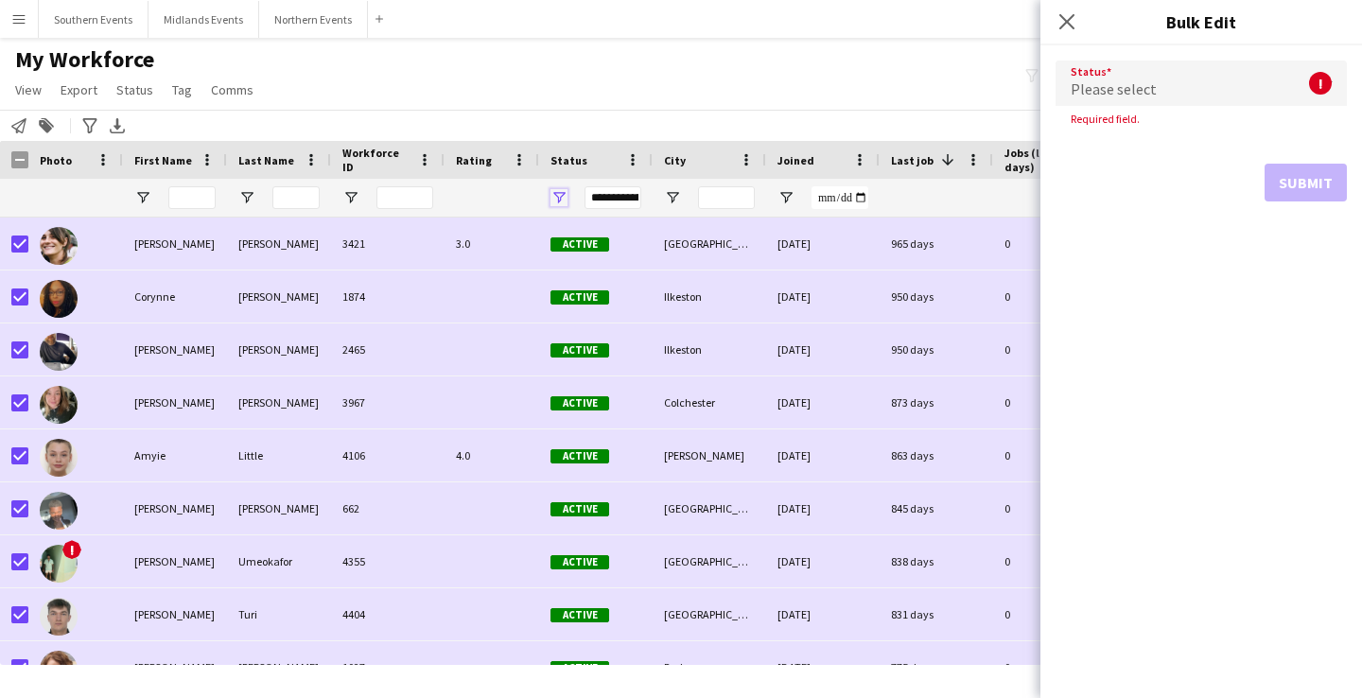
click at [561, 198] on span "Open Filter Menu" at bounding box center [558, 197] width 17 height 17
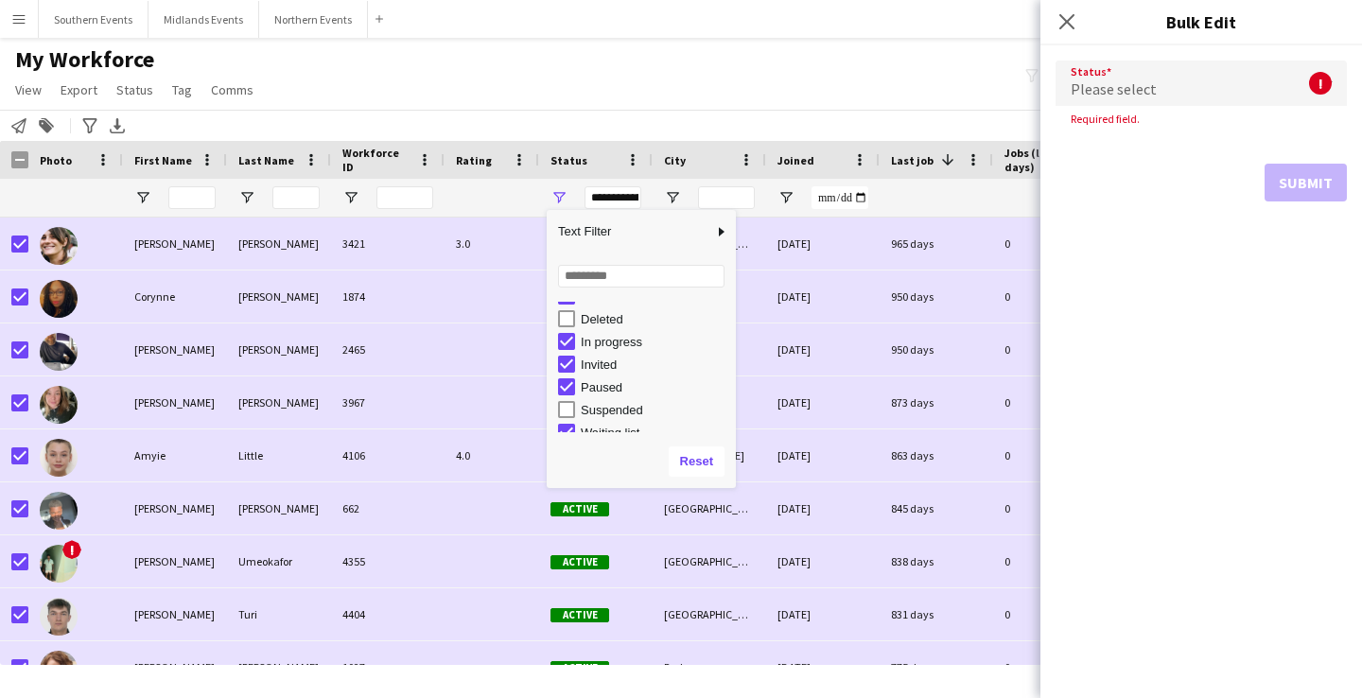
scroll to position [119, 0]
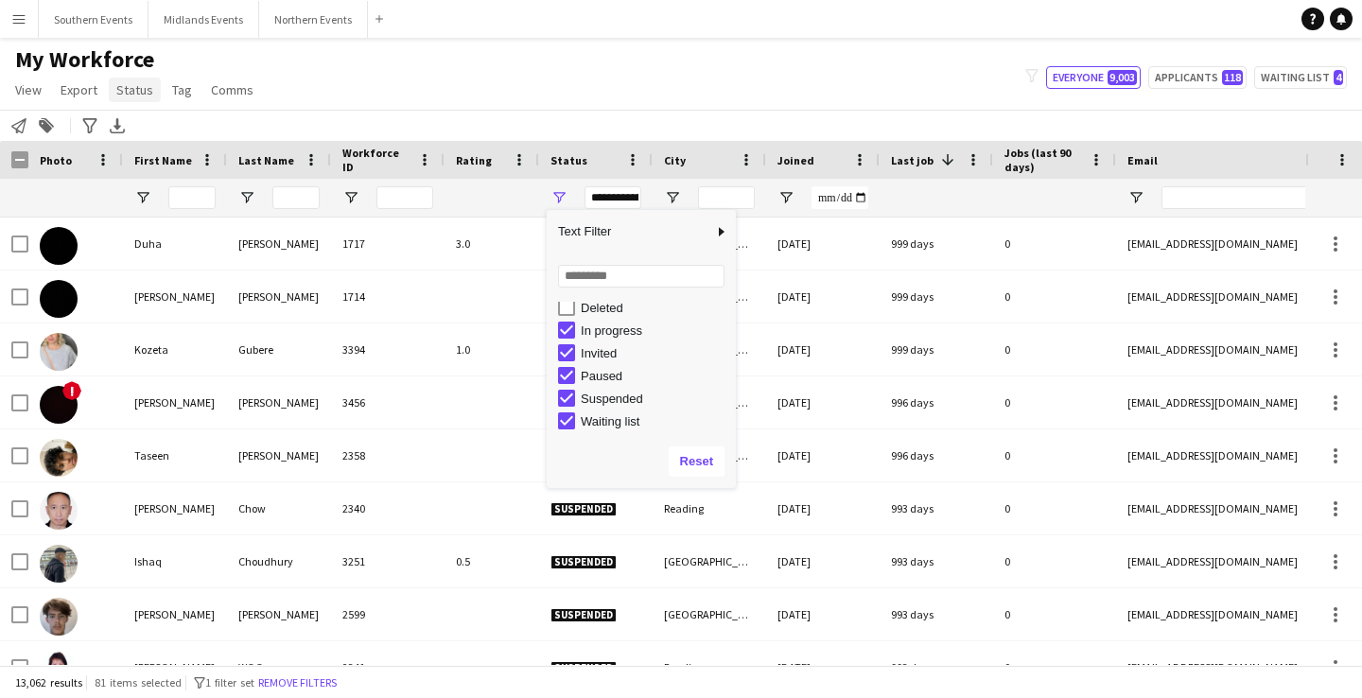
click at [135, 88] on span "Status" at bounding box center [134, 89] width 37 height 17
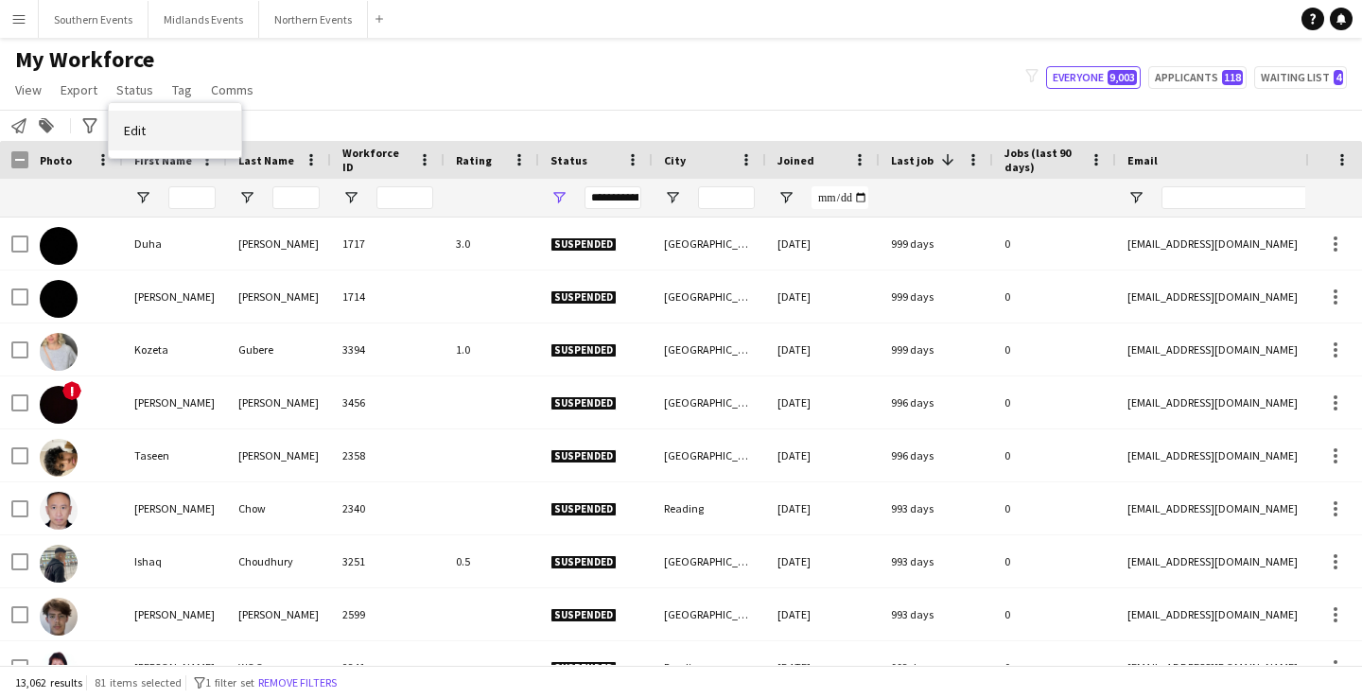
click at [164, 131] on link "Edit" at bounding box center [175, 131] width 132 height 40
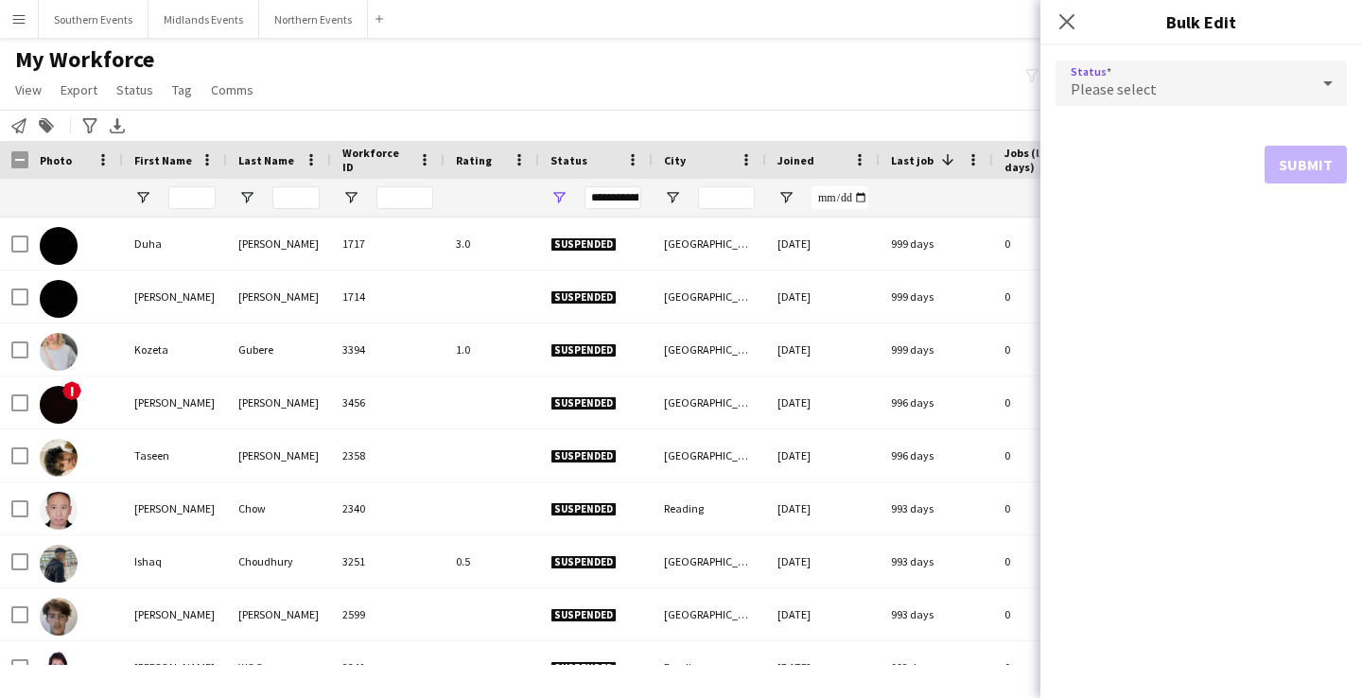
click at [1113, 96] on span "Please select" at bounding box center [1114, 88] width 86 height 19
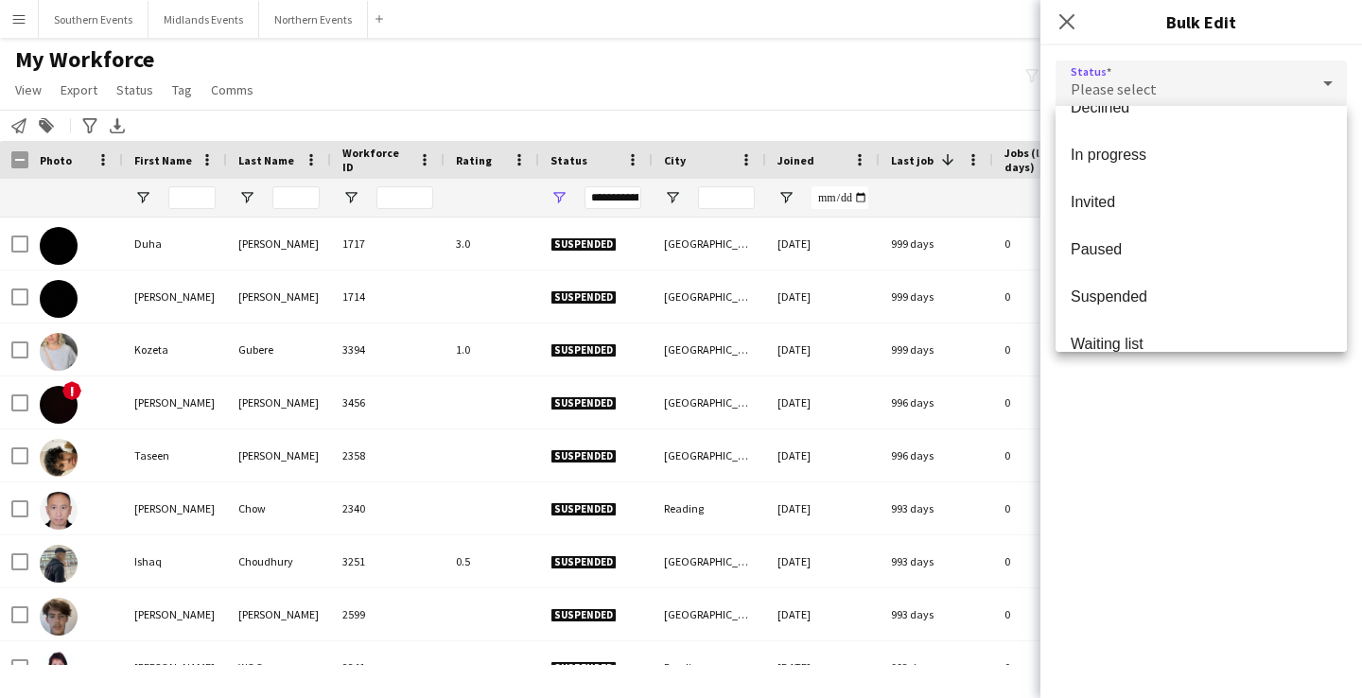
scroll to position [195, 0]
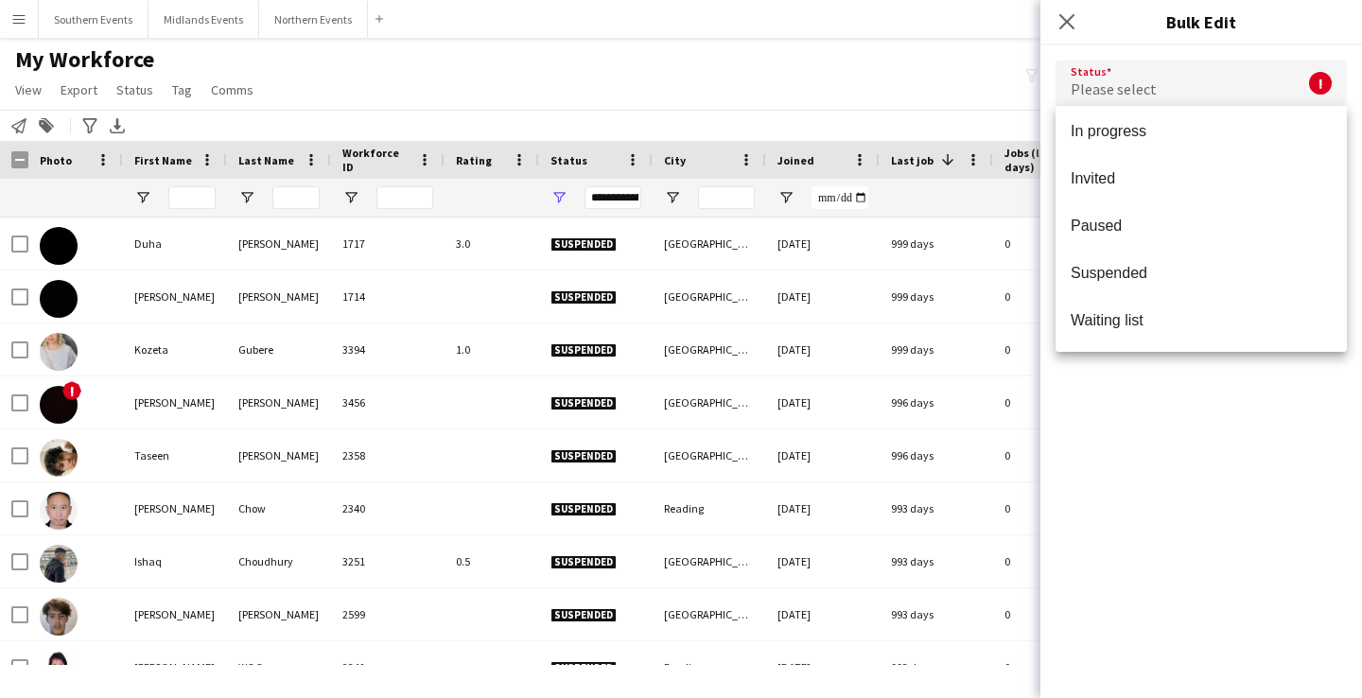
click at [1061, 23] on div at bounding box center [681, 349] width 1362 height 698
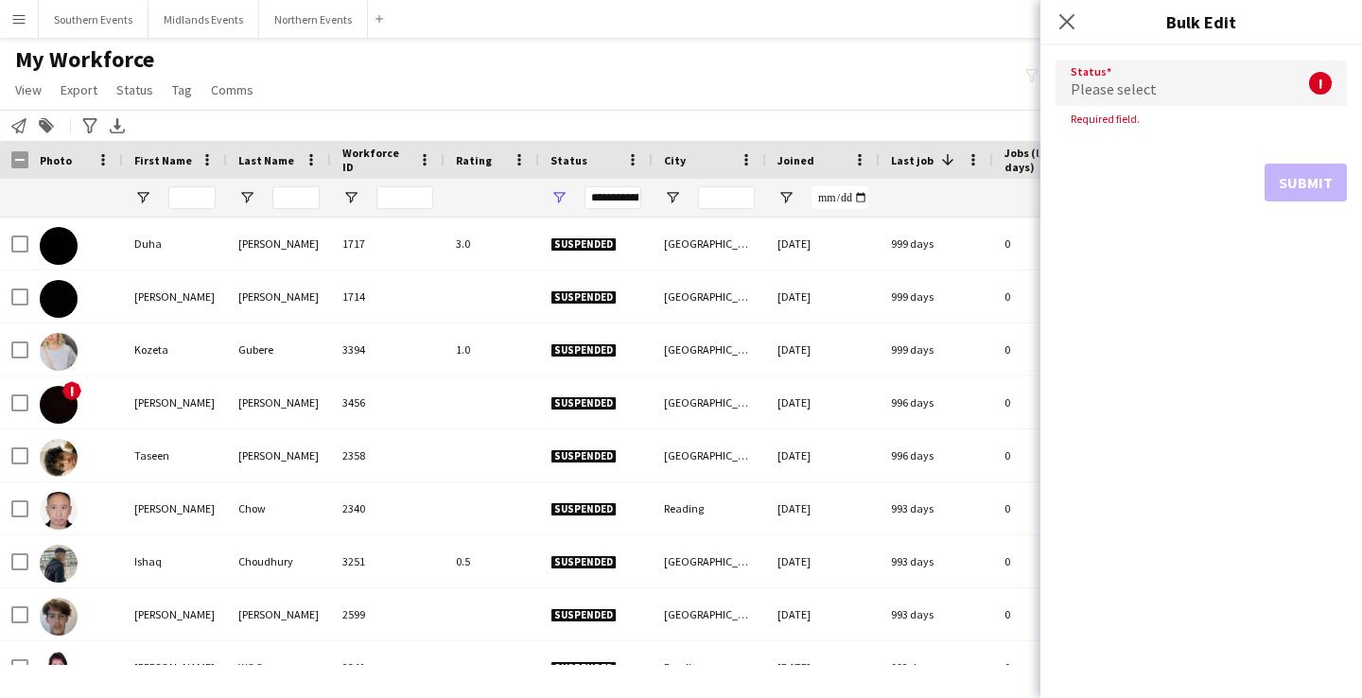
click at [1061, 23] on icon "Close pop-in" at bounding box center [1066, 21] width 15 height 15
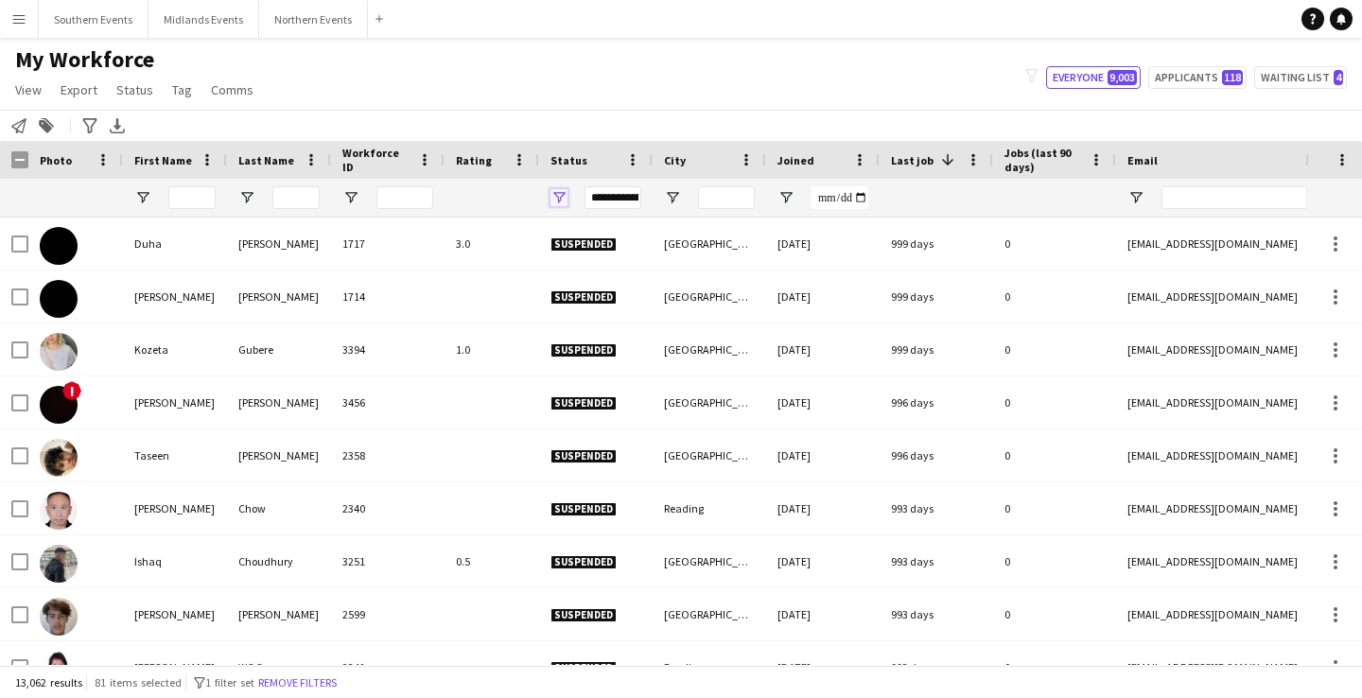
click at [555, 205] on span "Open Filter Menu" at bounding box center [558, 197] width 17 height 17
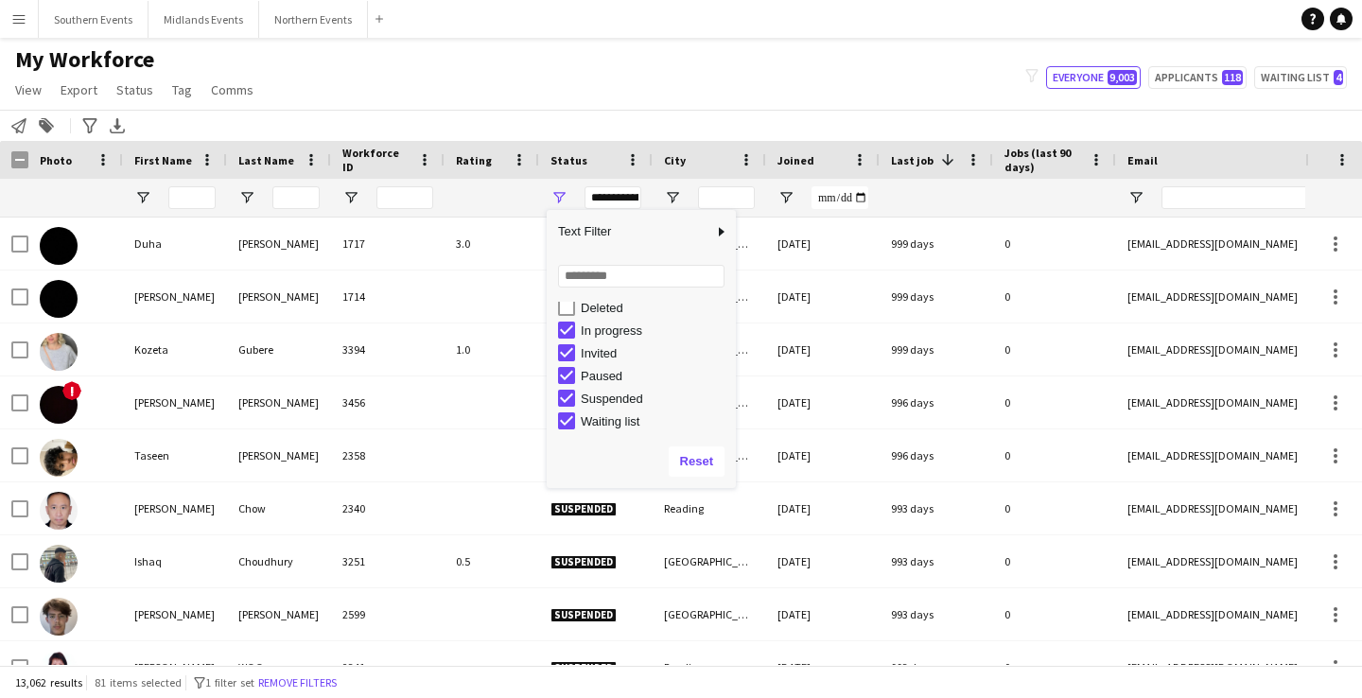
scroll to position [118, 0]
click at [611, 399] on div "Suspended" at bounding box center [655, 399] width 149 height 14
type input "**********"
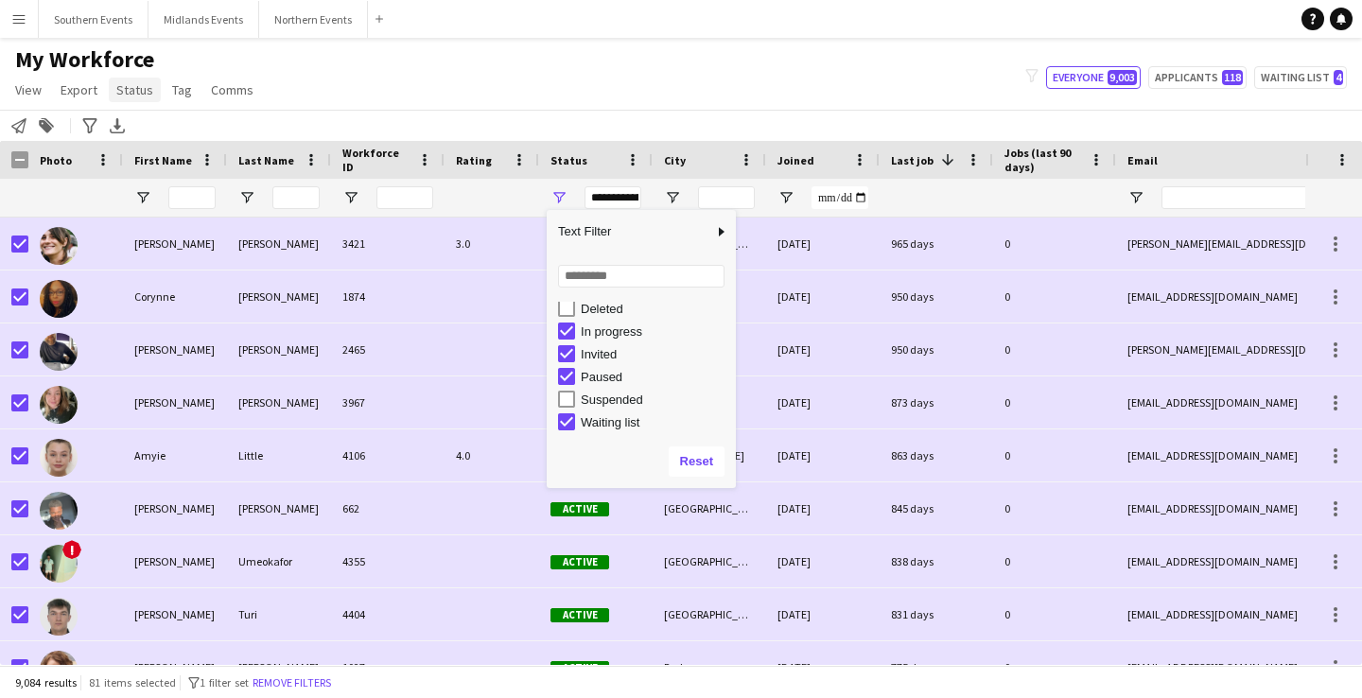
click at [118, 93] on span "Status" at bounding box center [134, 89] width 37 height 17
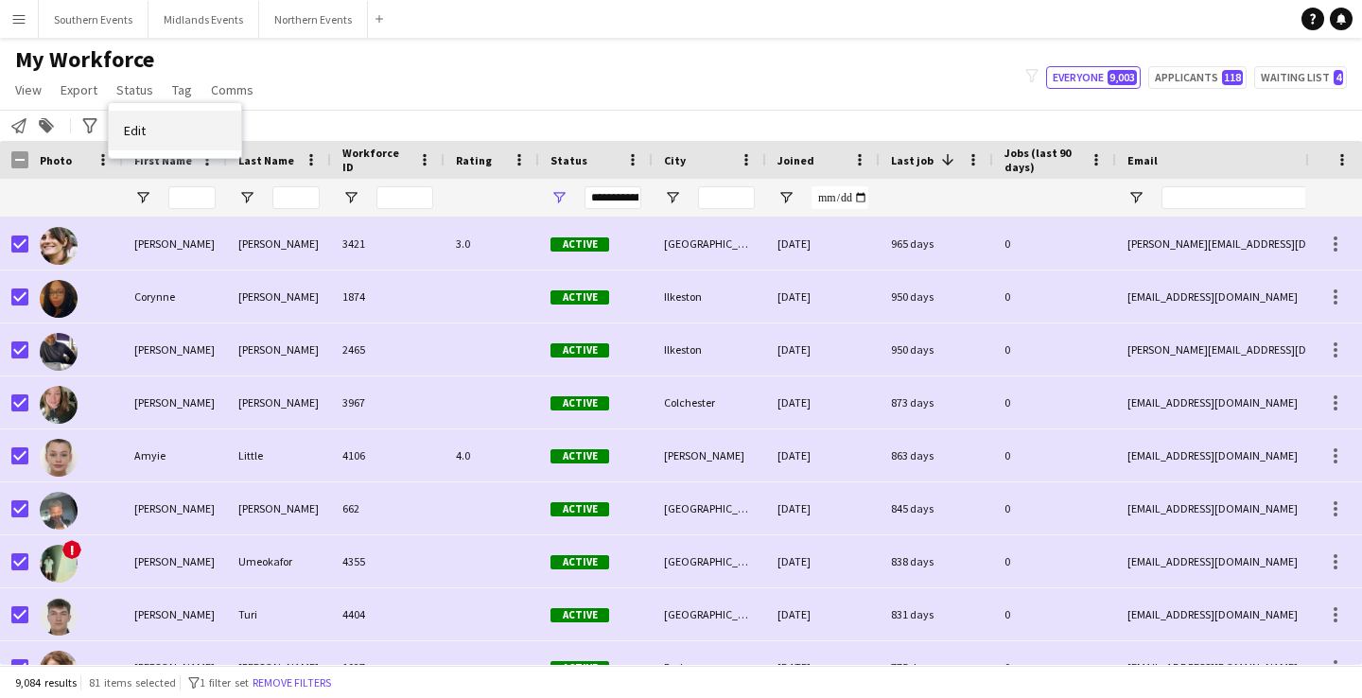
click at [149, 125] on link "Edit" at bounding box center [175, 131] width 132 height 40
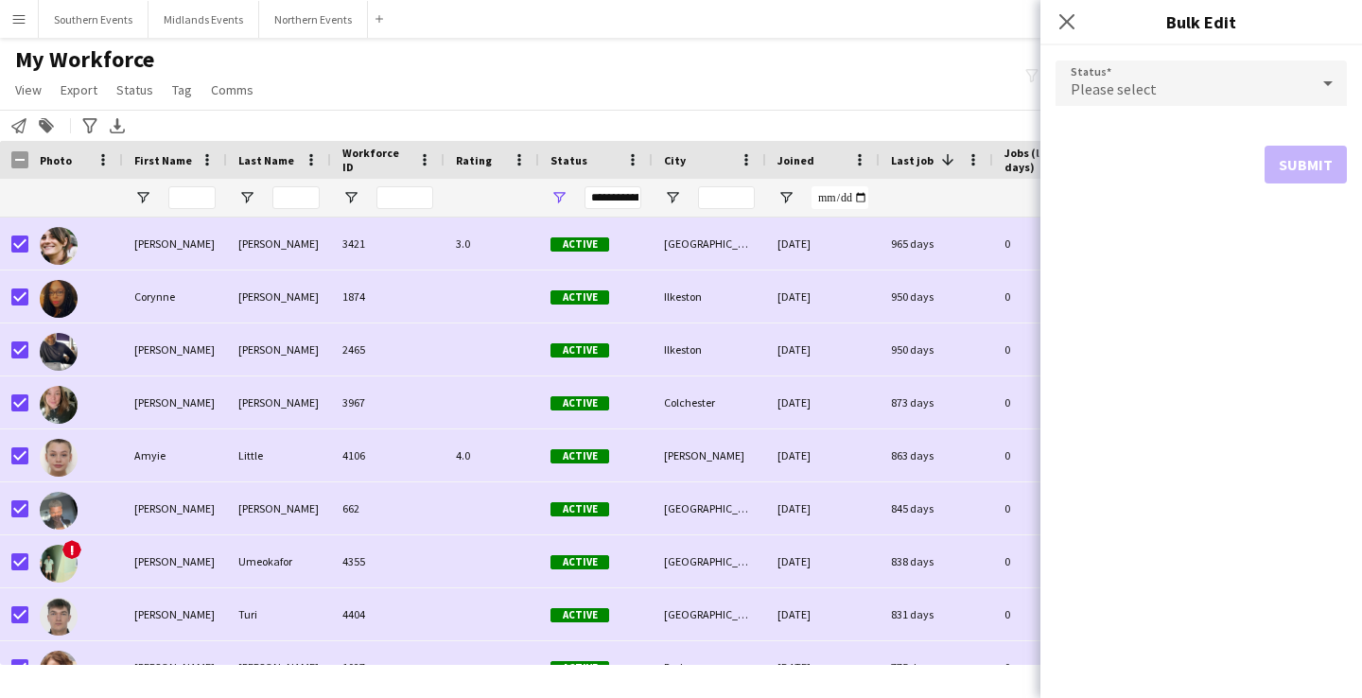
click at [1126, 67] on div "Please select" at bounding box center [1181, 83] width 253 height 45
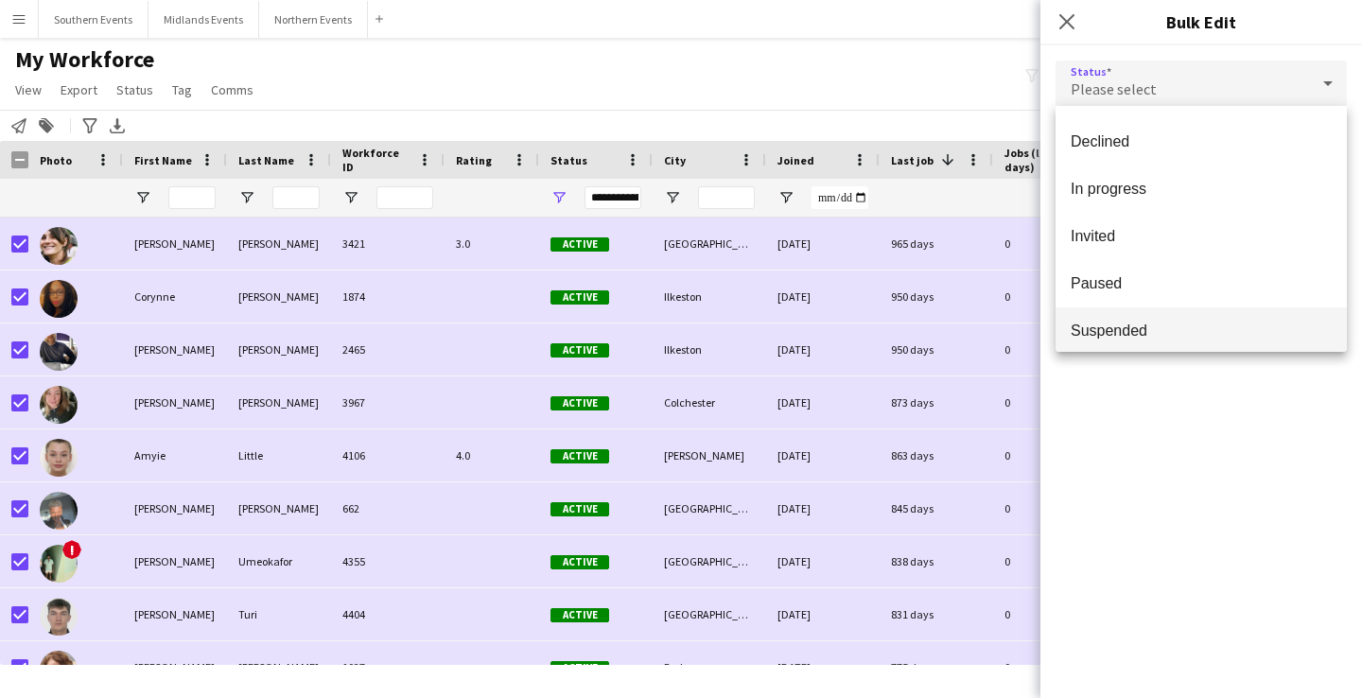
click at [1143, 333] on span "Suspended" at bounding box center [1201, 331] width 261 height 18
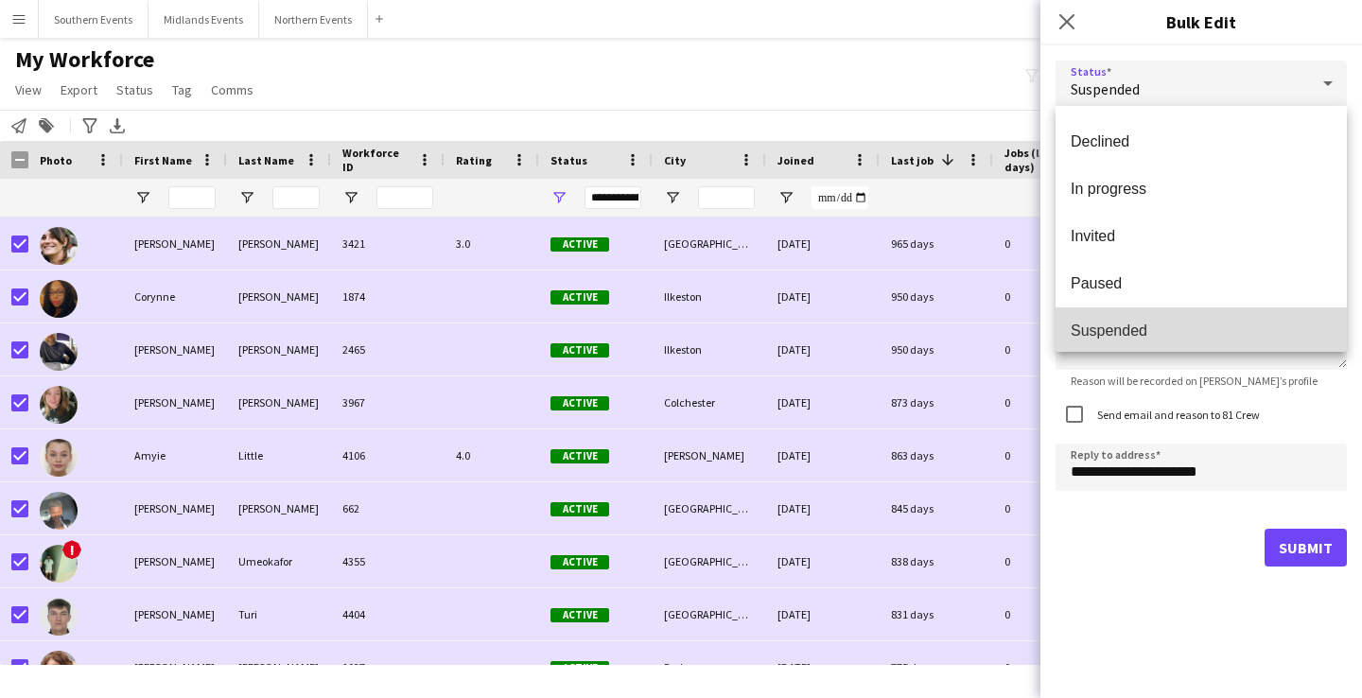
scroll to position [140, 0]
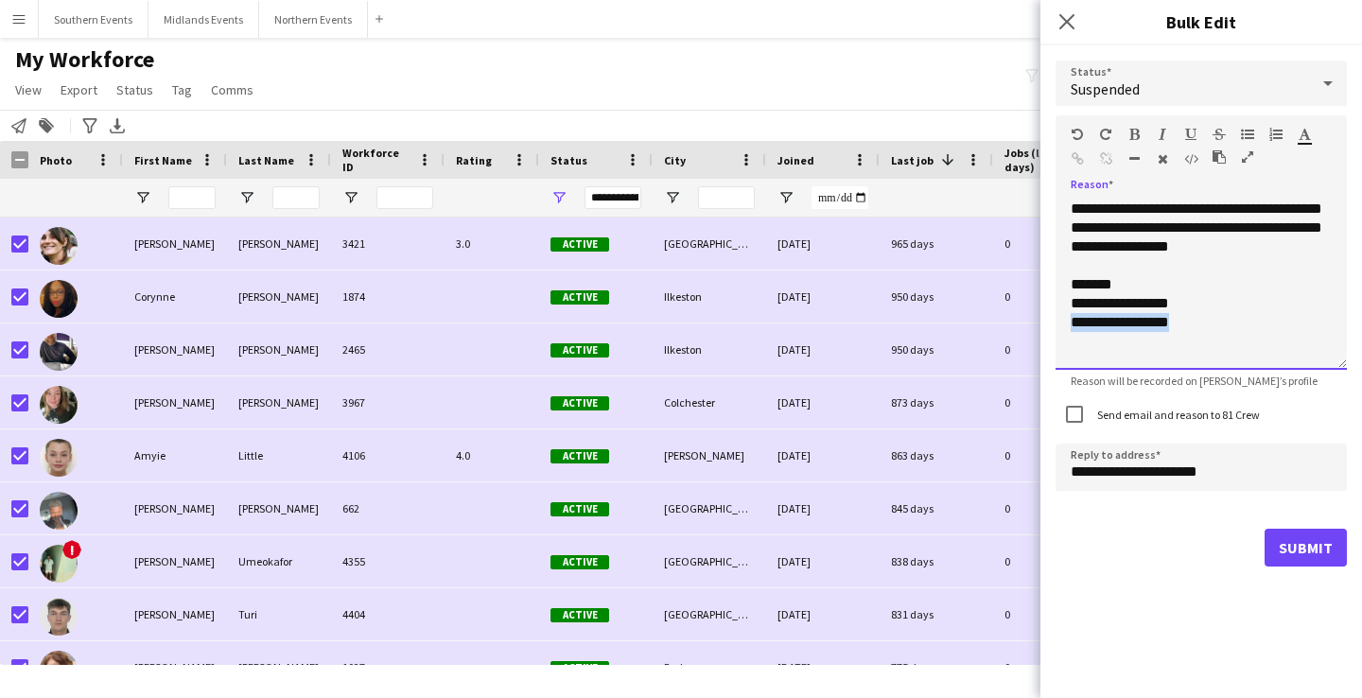
drag, startPoint x: 1212, startPoint y: 323, endPoint x: 1055, endPoint y: 322, distance: 157.9
click at [1054, 322] on div "**********" at bounding box center [1201, 313] width 322 height 536
click at [1066, 24] on icon "Close pop-in" at bounding box center [1066, 21] width 18 height 18
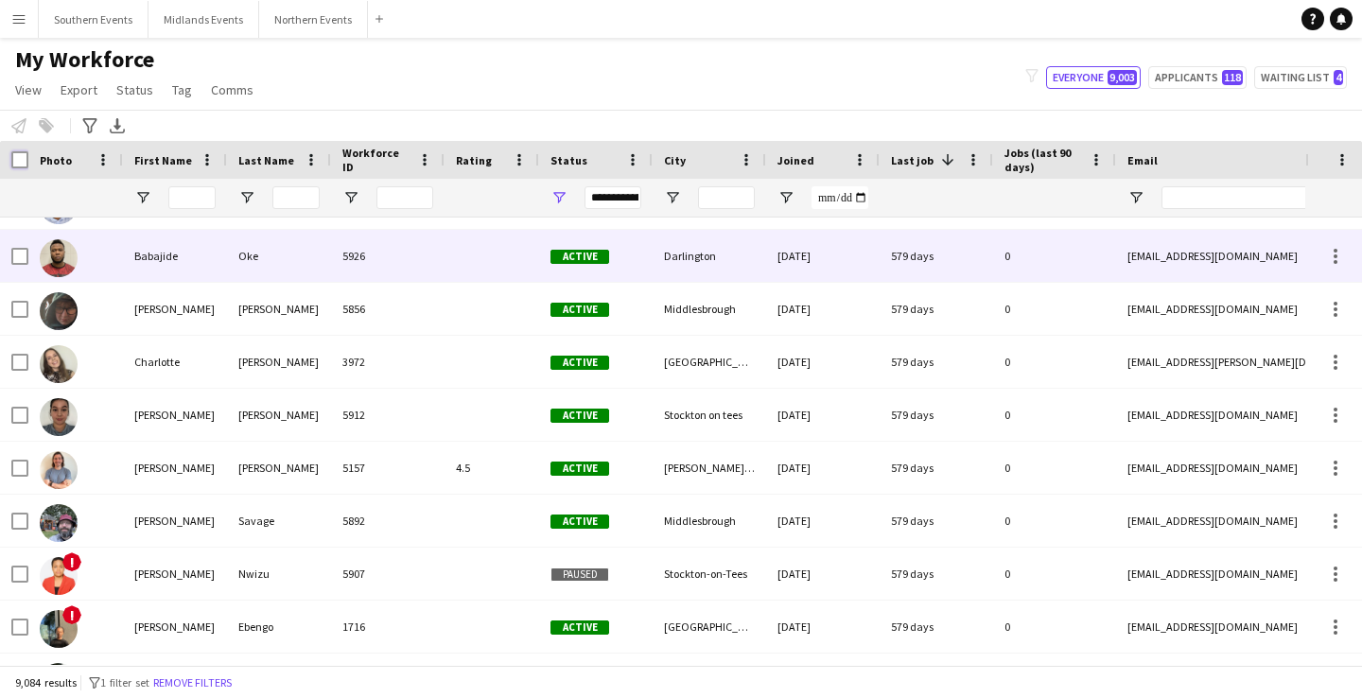
scroll to position [4227, 0]
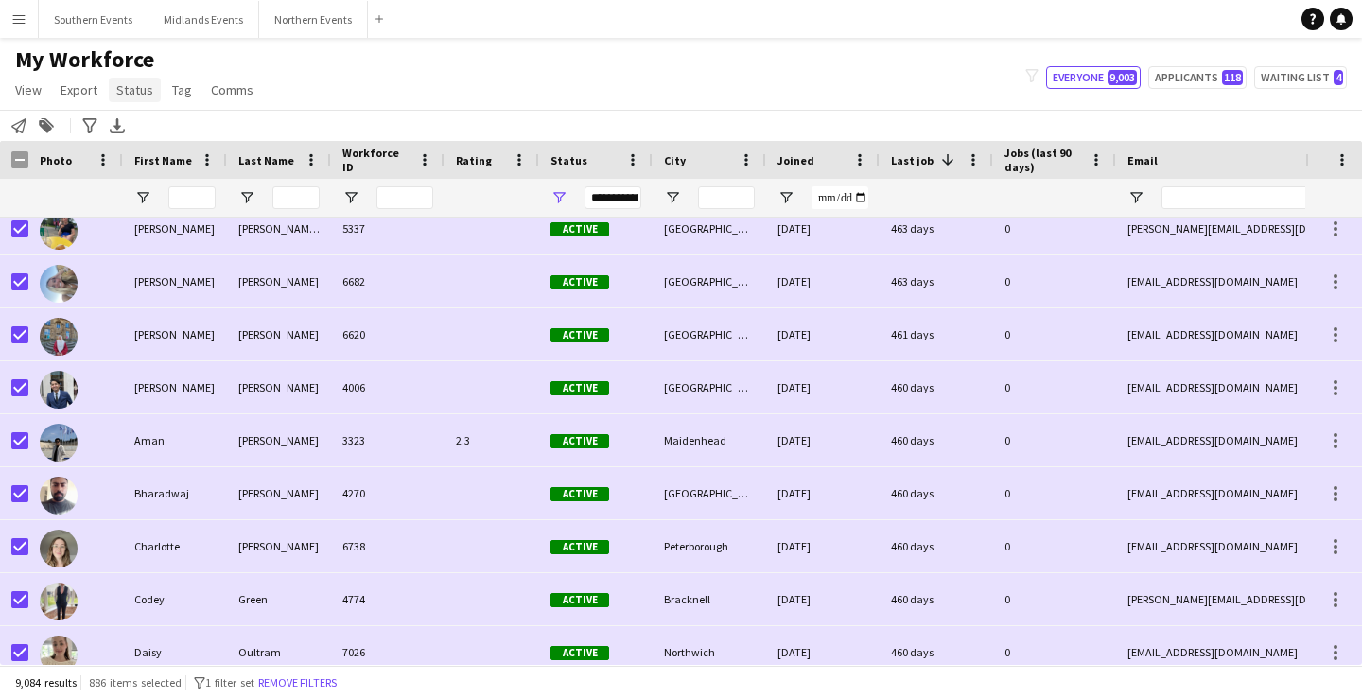
click at [132, 95] on span "Status" at bounding box center [134, 89] width 37 height 17
click at [147, 139] on link "Edit" at bounding box center [175, 131] width 132 height 40
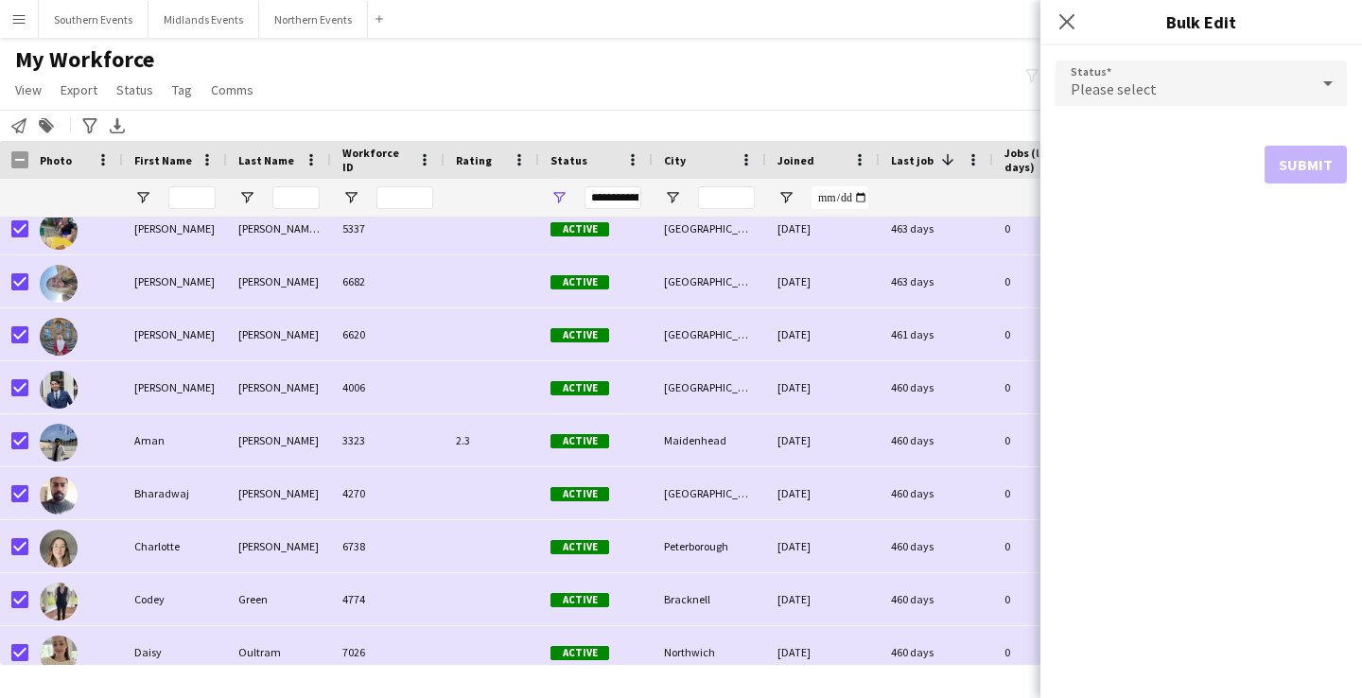
click at [1137, 113] on form "Status Please select Submit" at bounding box center [1200, 121] width 291 height 153
click at [1134, 74] on div "Please select" at bounding box center [1181, 83] width 253 height 45
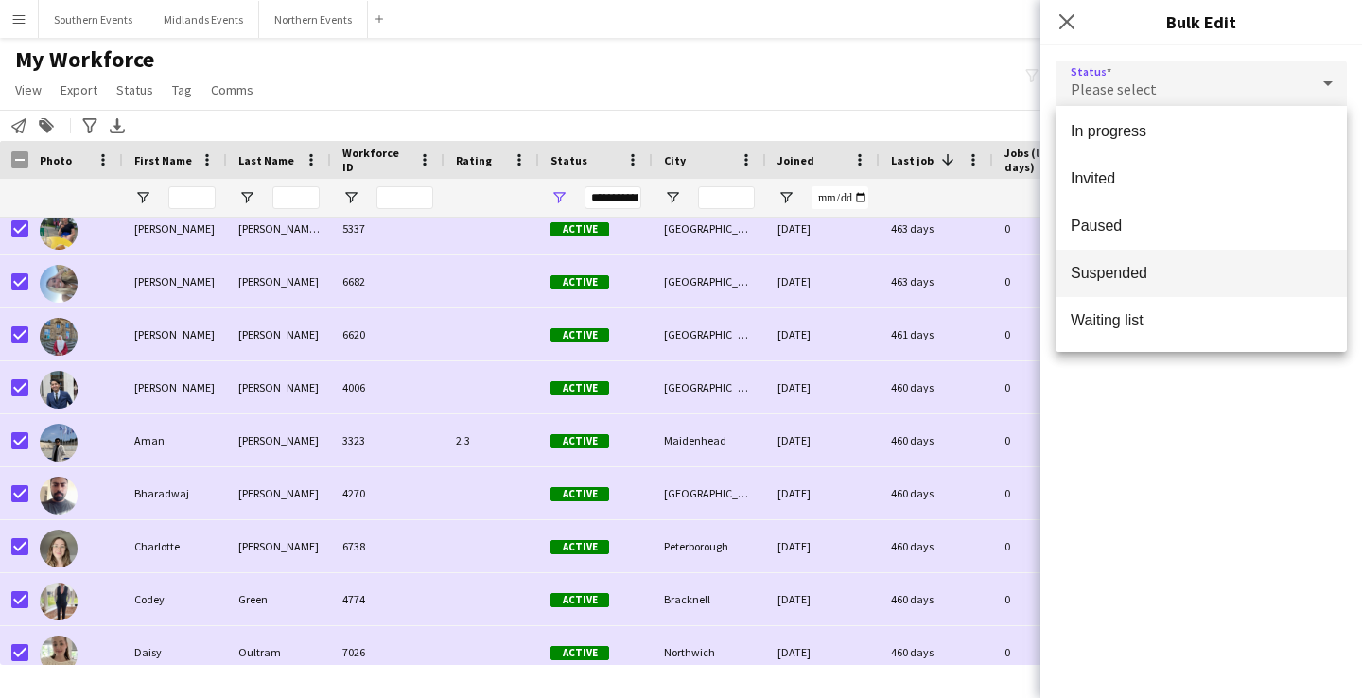
click at [1169, 267] on span "Suspended" at bounding box center [1201, 273] width 261 height 18
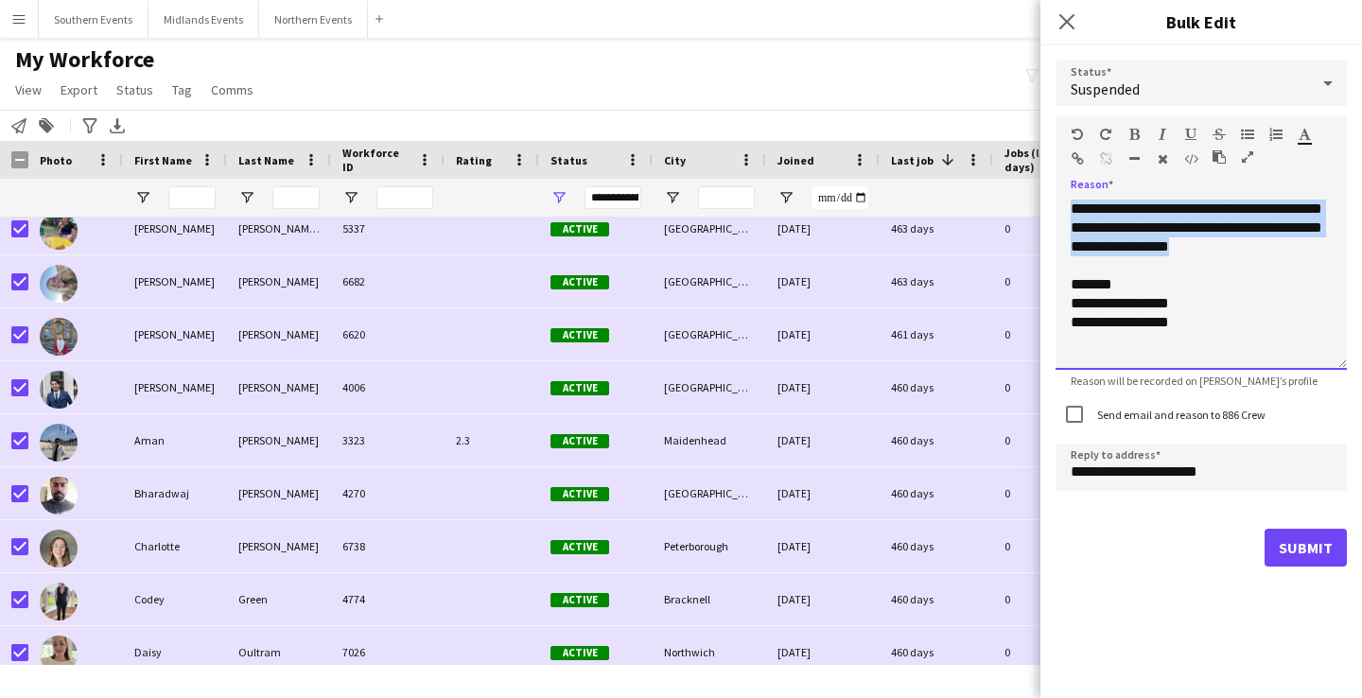
drag, startPoint x: 1256, startPoint y: 249, endPoint x: 1055, endPoint y: 208, distance: 205.5
click at [1055, 208] on div "**********" at bounding box center [1201, 313] width 322 height 536
paste div
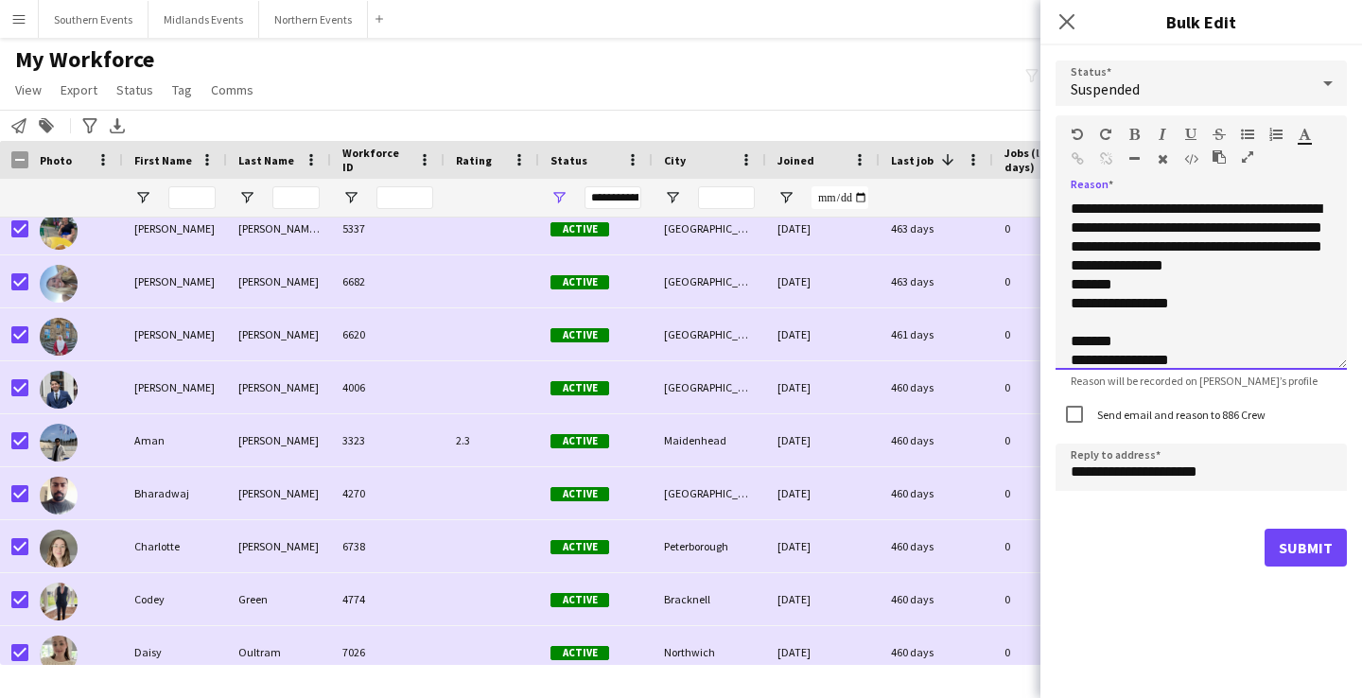
scroll to position [31, 0]
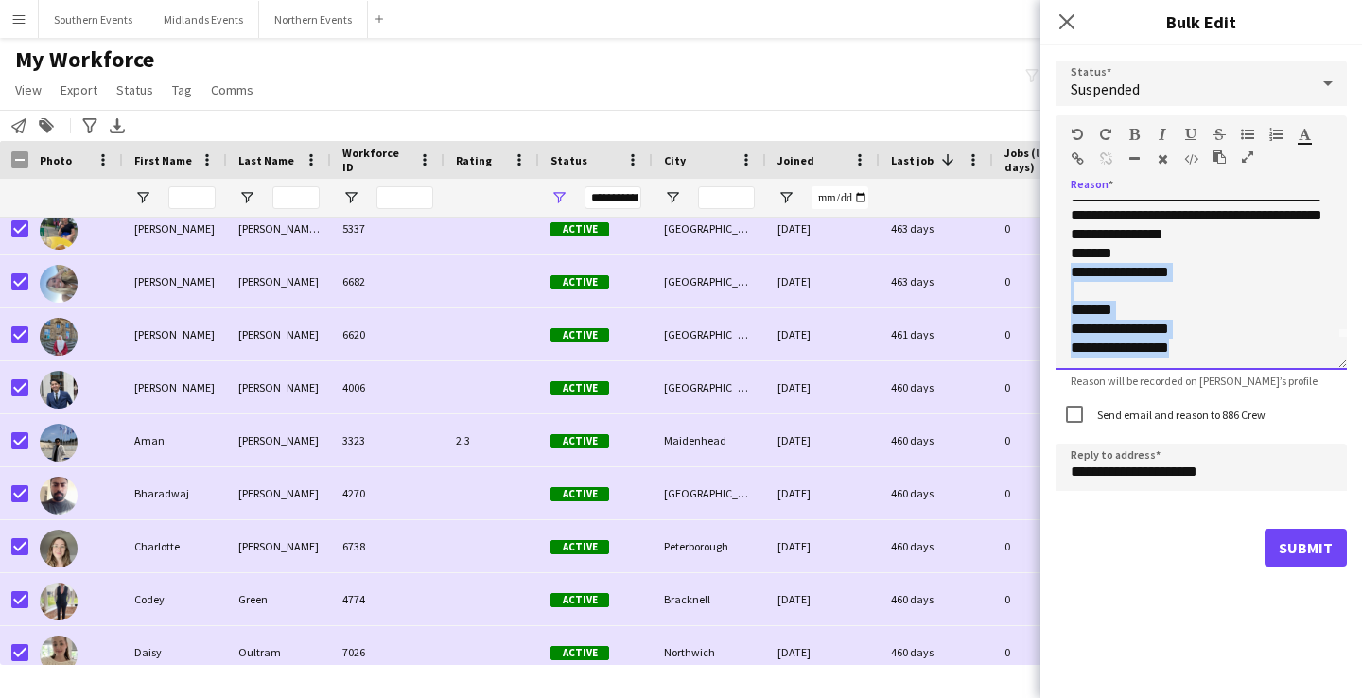
drag, startPoint x: 1225, startPoint y: 350, endPoint x: 1070, endPoint y: 285, distance: 168.3
click at [1070, 285] on div "**********" at bounding box center [1200, 285] width 291 height 170
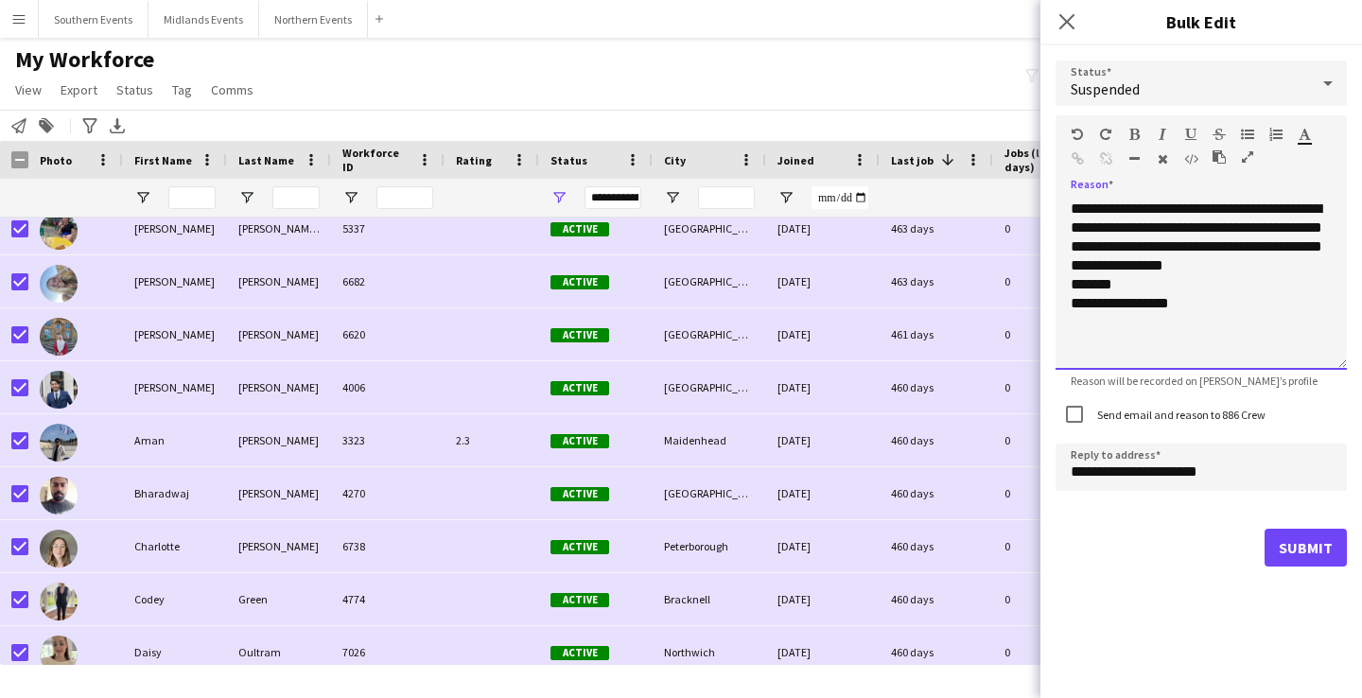
click at [1068, 282] on div "**********" at bounding box center [1200, 285] width 291 height 170
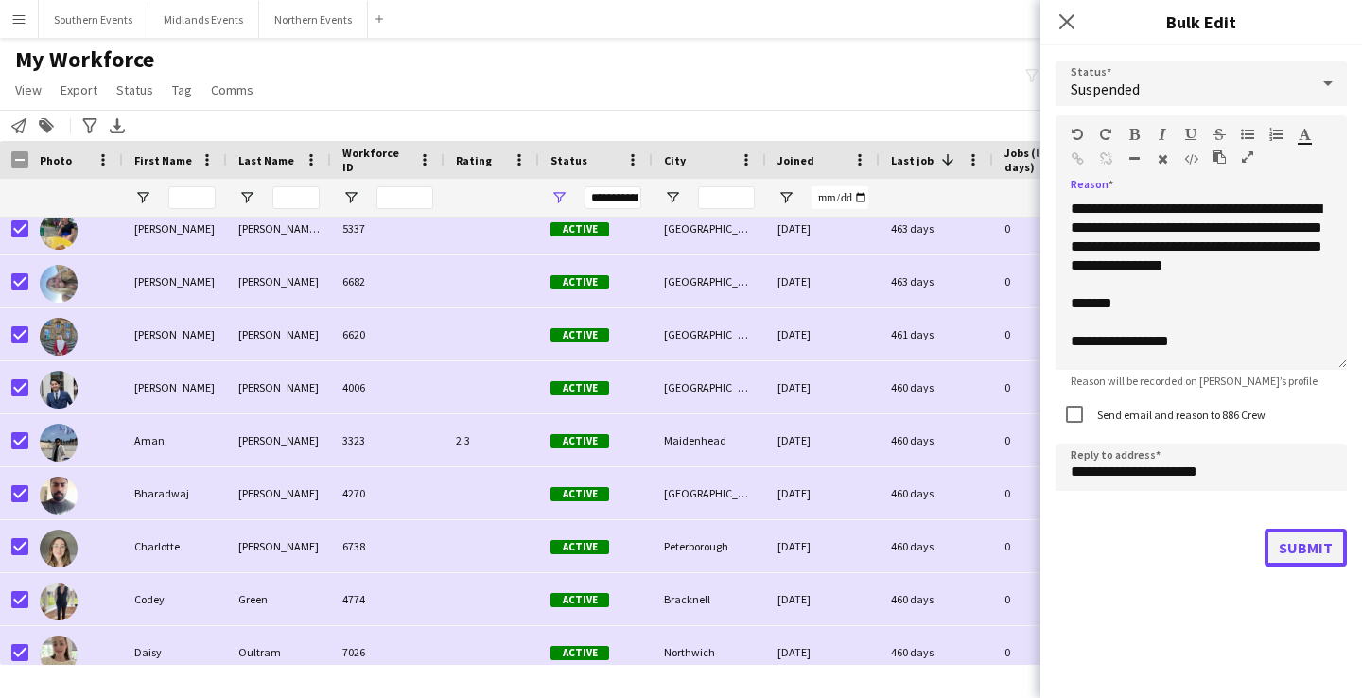
click at [1306, 538] on button "Submit" at bounding box center [1305, 548] width 82 height 38
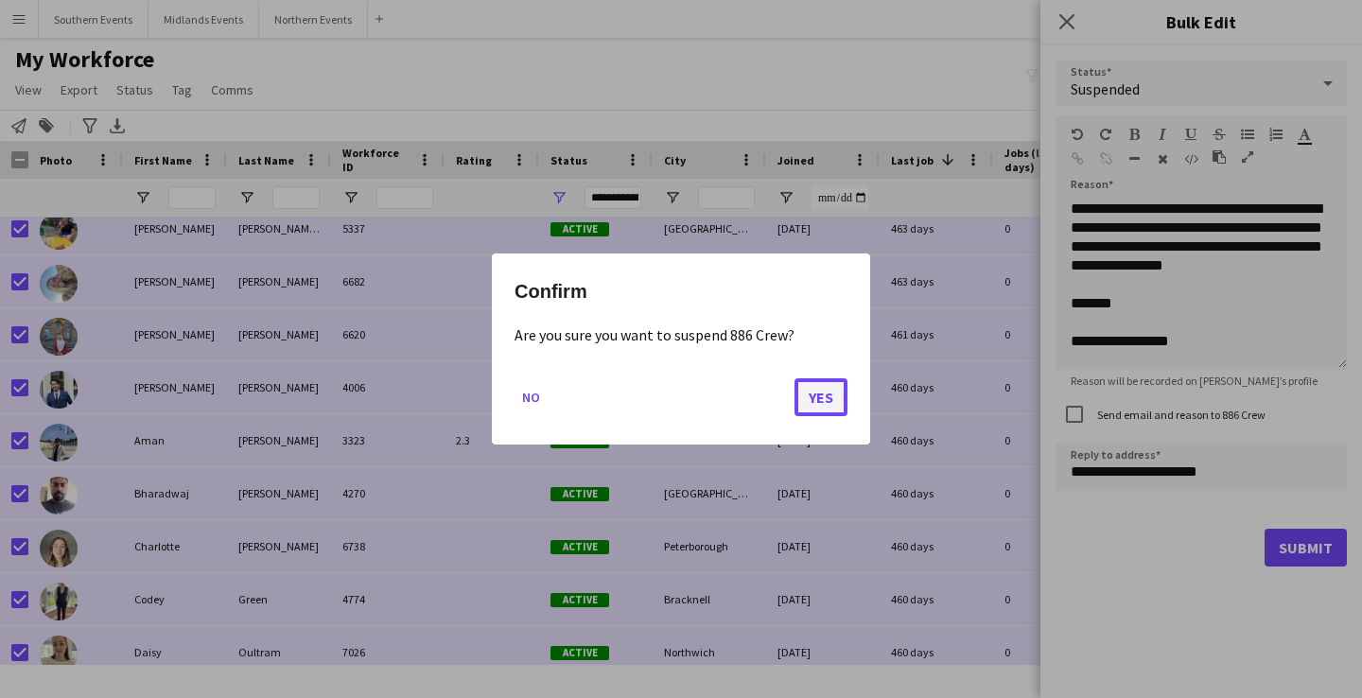
click at [826, 400] on button "Yes" at bounding box center [820, 397] width 53 height 38
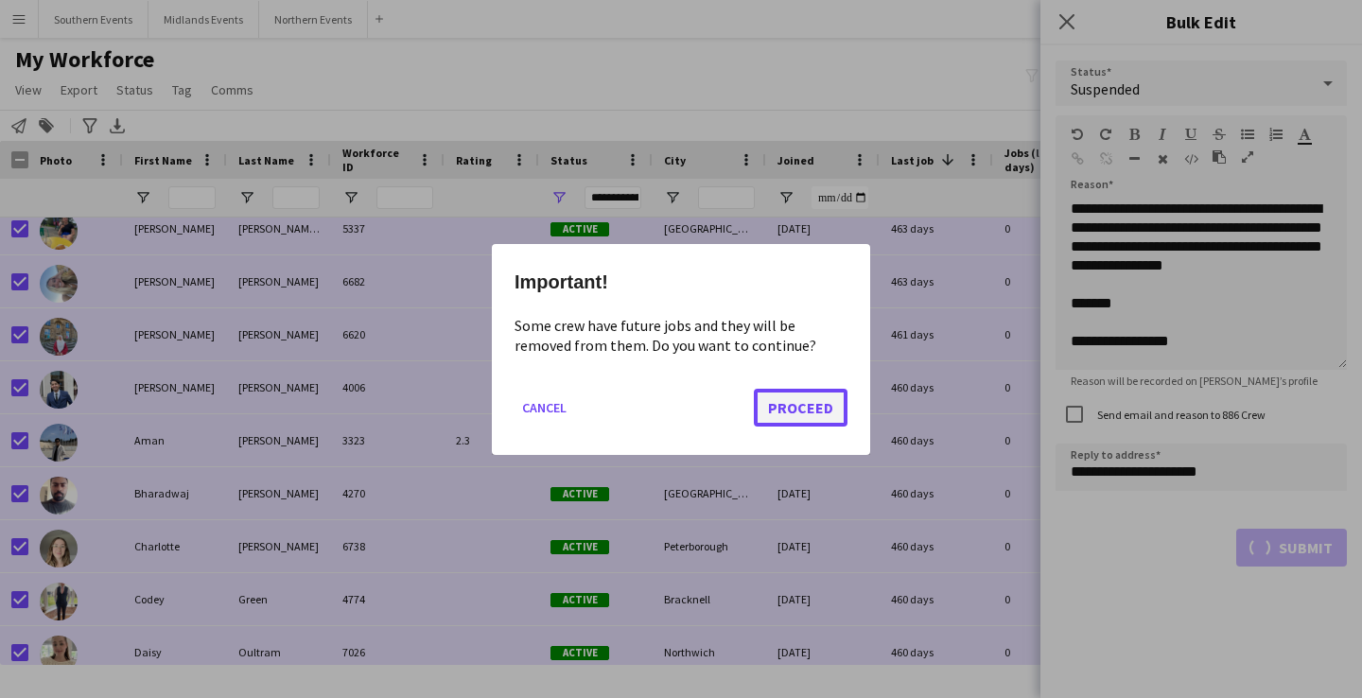
click at [812, 410] on button "Proceed" at bounding box center [801, 407] width 94 height 38
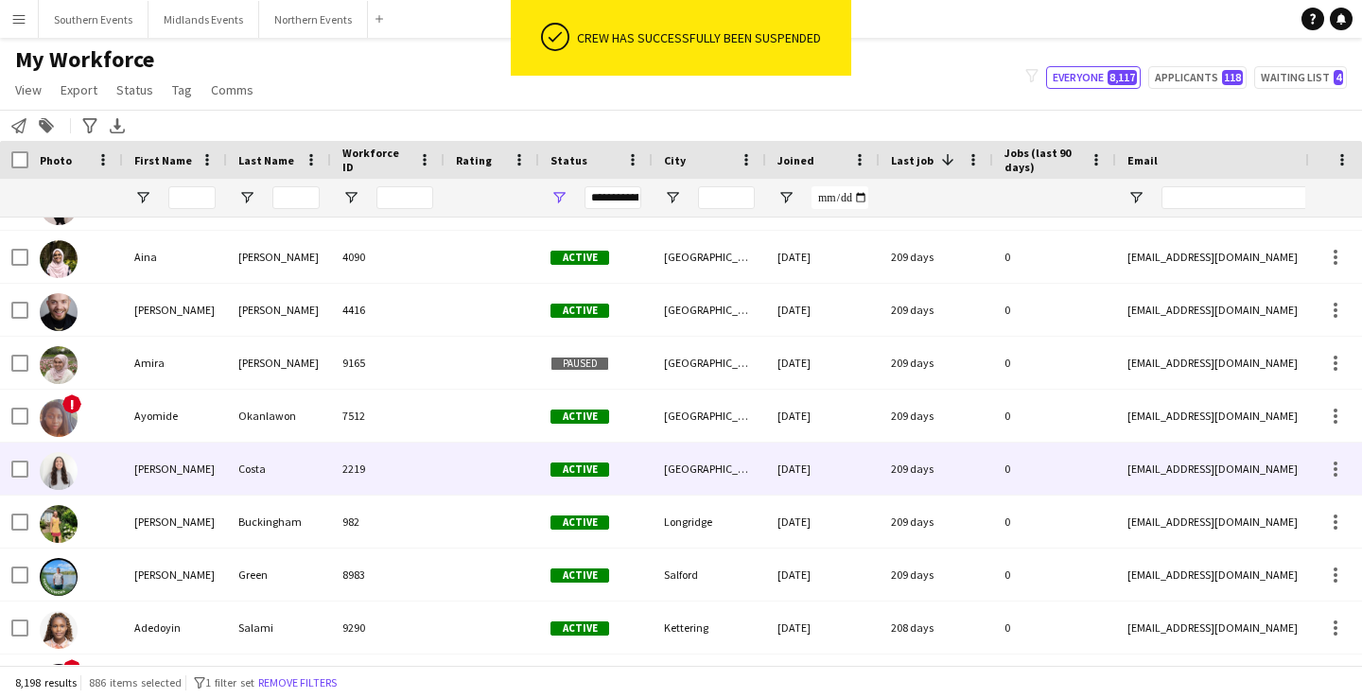
scroll to position [21540, 0]
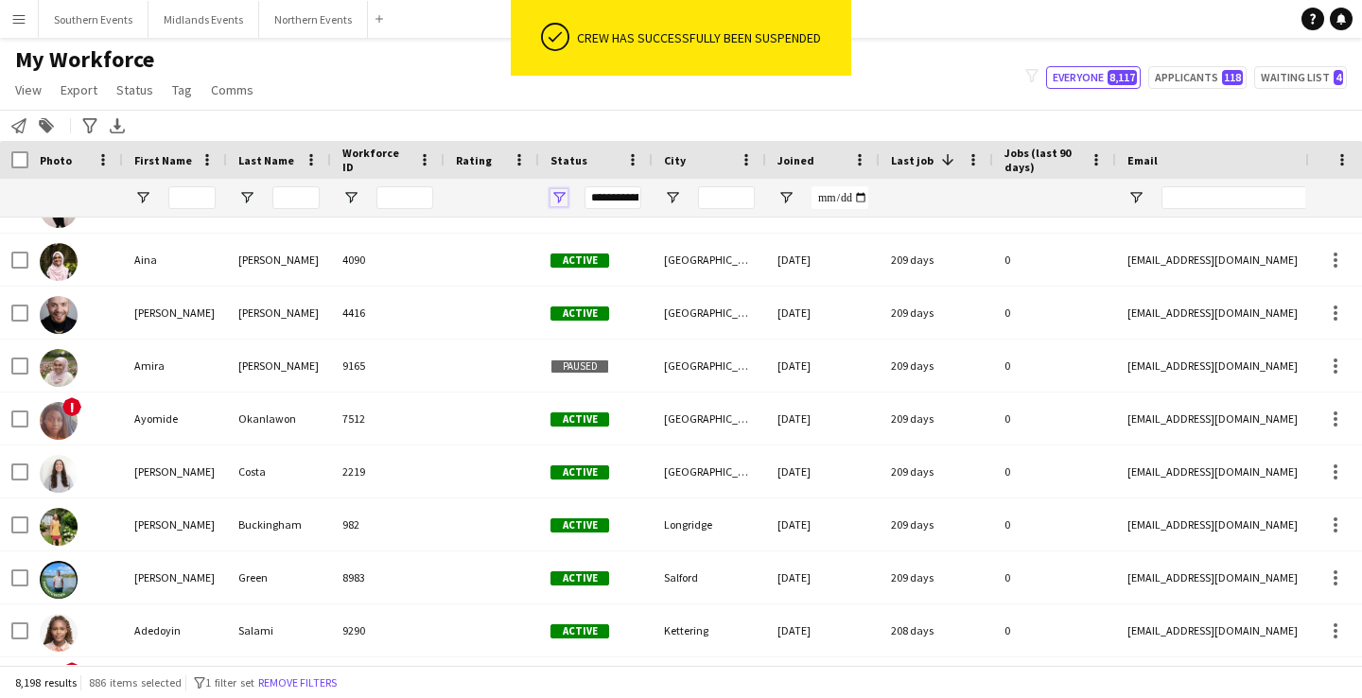
click at [560, 195] on span "Open Filter Menu" at bounding box center [558, 197] width 17 height 17
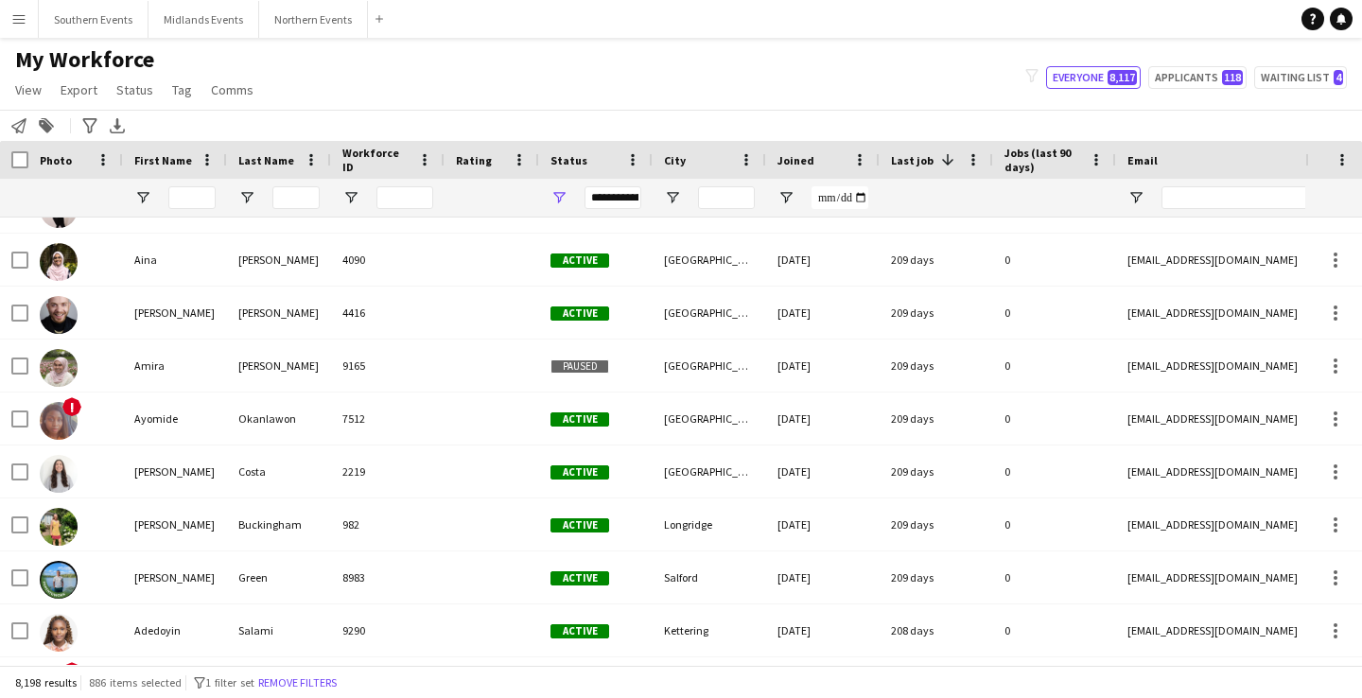
click at [567, 52] on div "My Workforce View Views Default view New view Update view Delete view Edit name…" at bounding box center [681, 77] width 1362 height 64
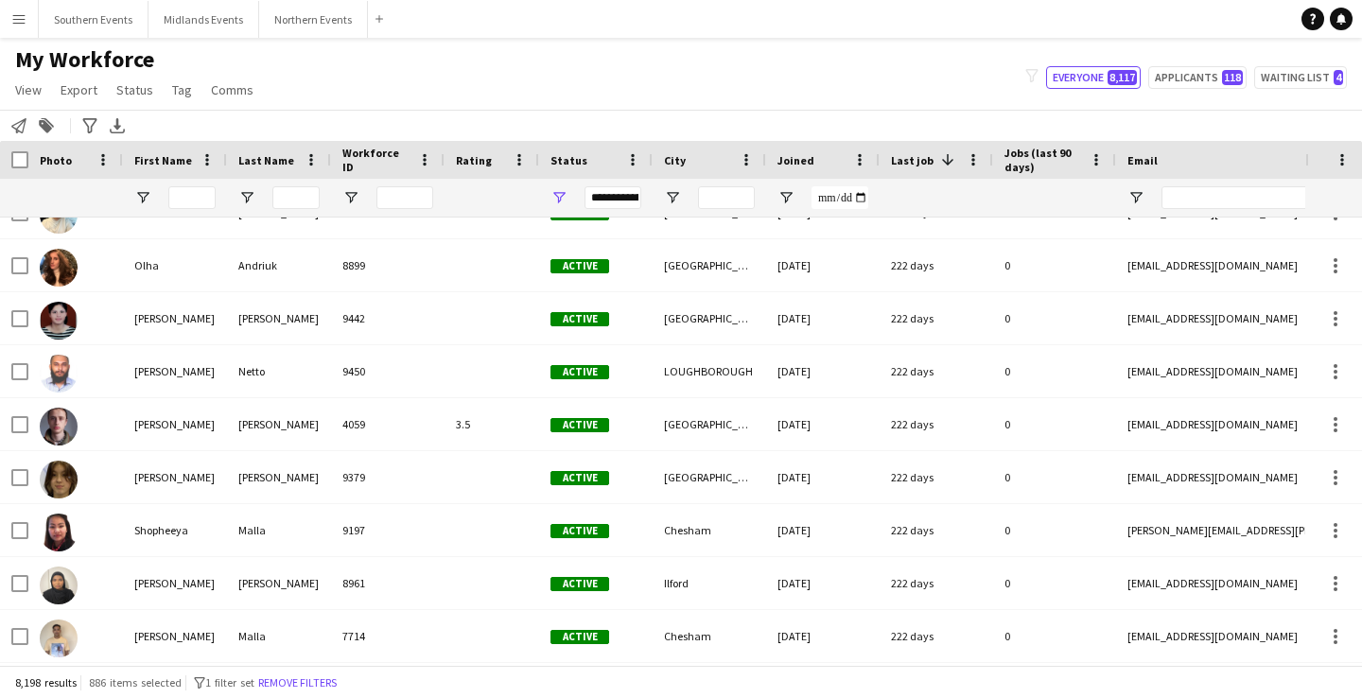
scroll to position [15934, 0]
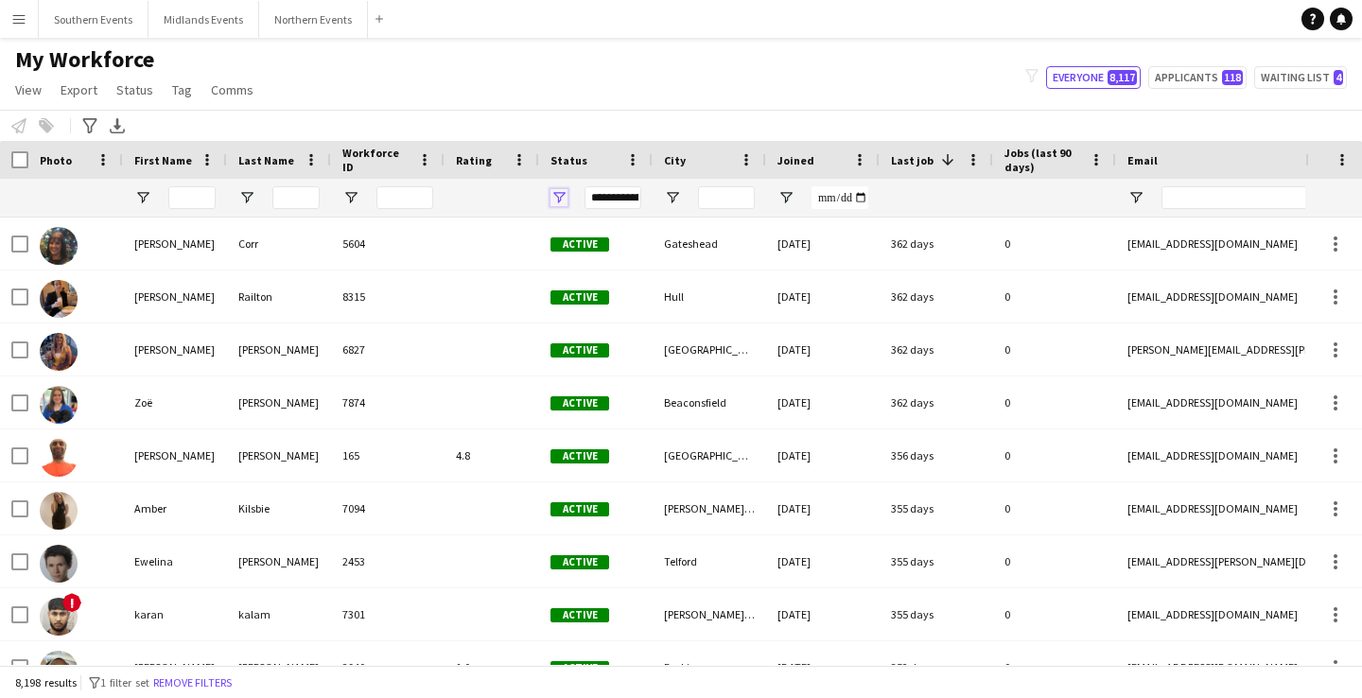
click at [556, 192] on span "Open Filter Menu" at bounding box center [558, 197] width 17 height 17
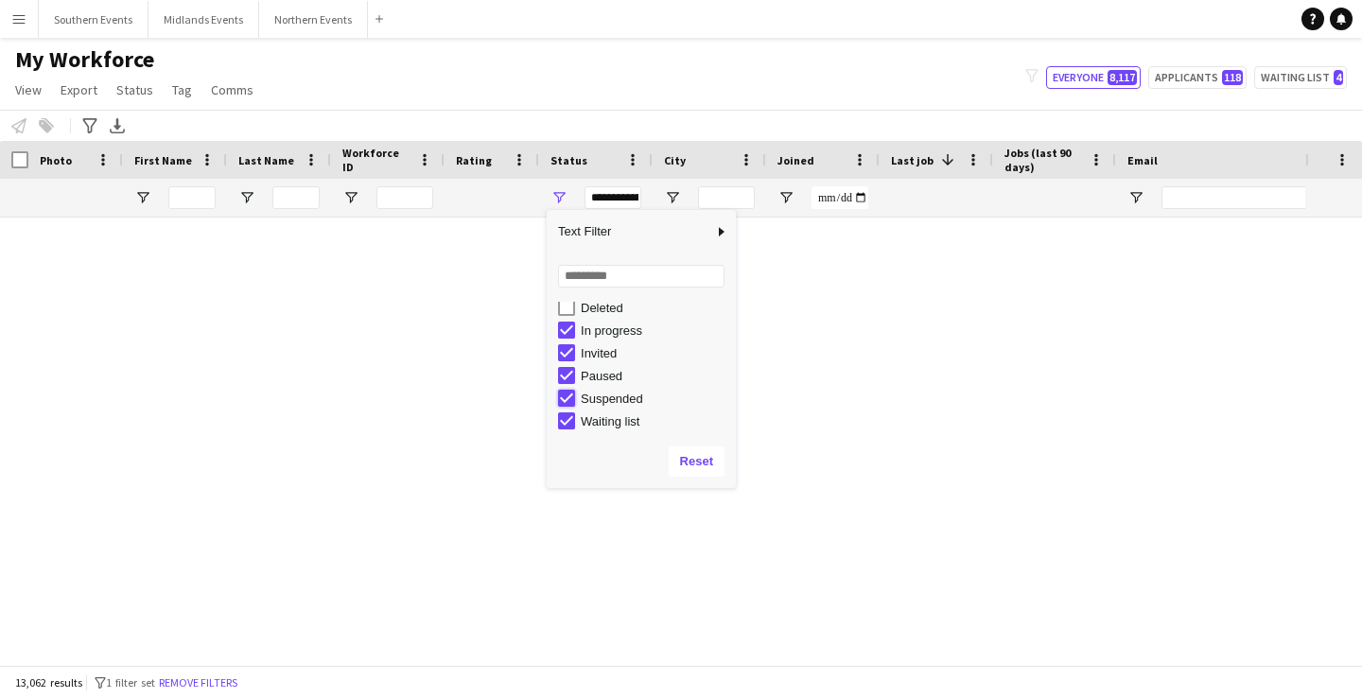
type input "**********"
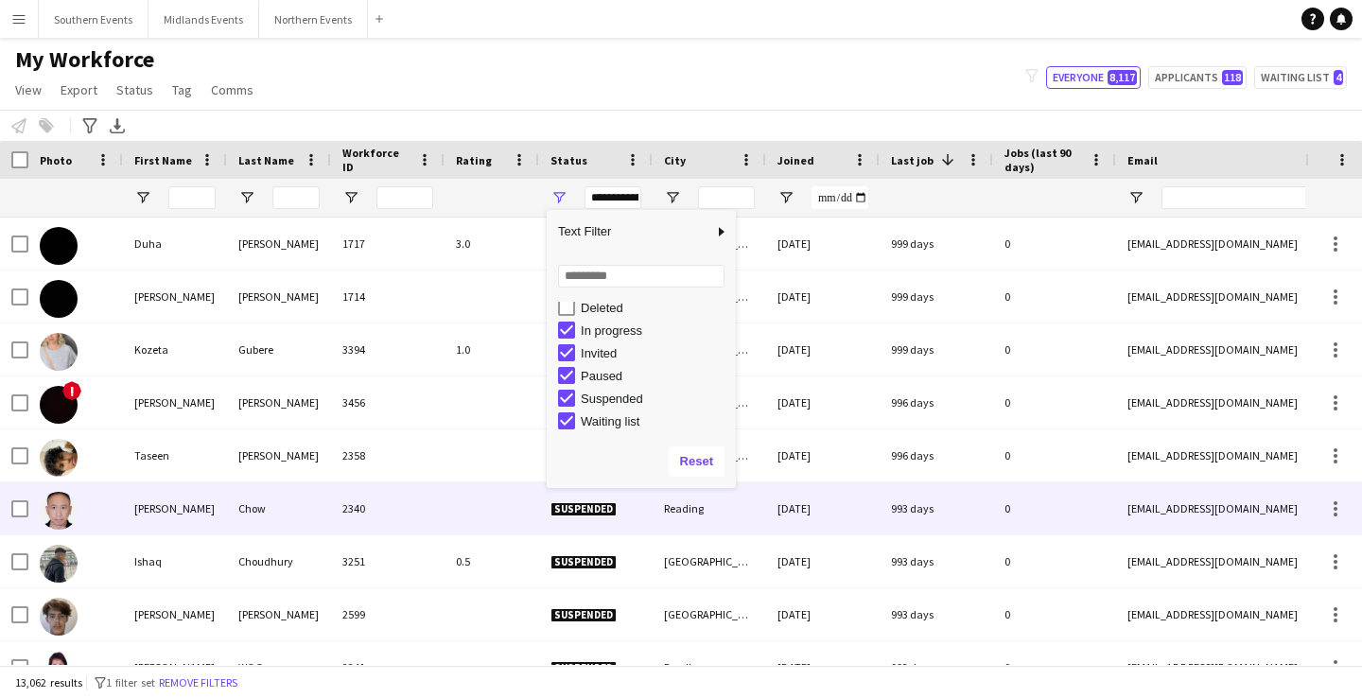
click at [480, 499] on div at bounding box center [492, 508] width 95 height 52
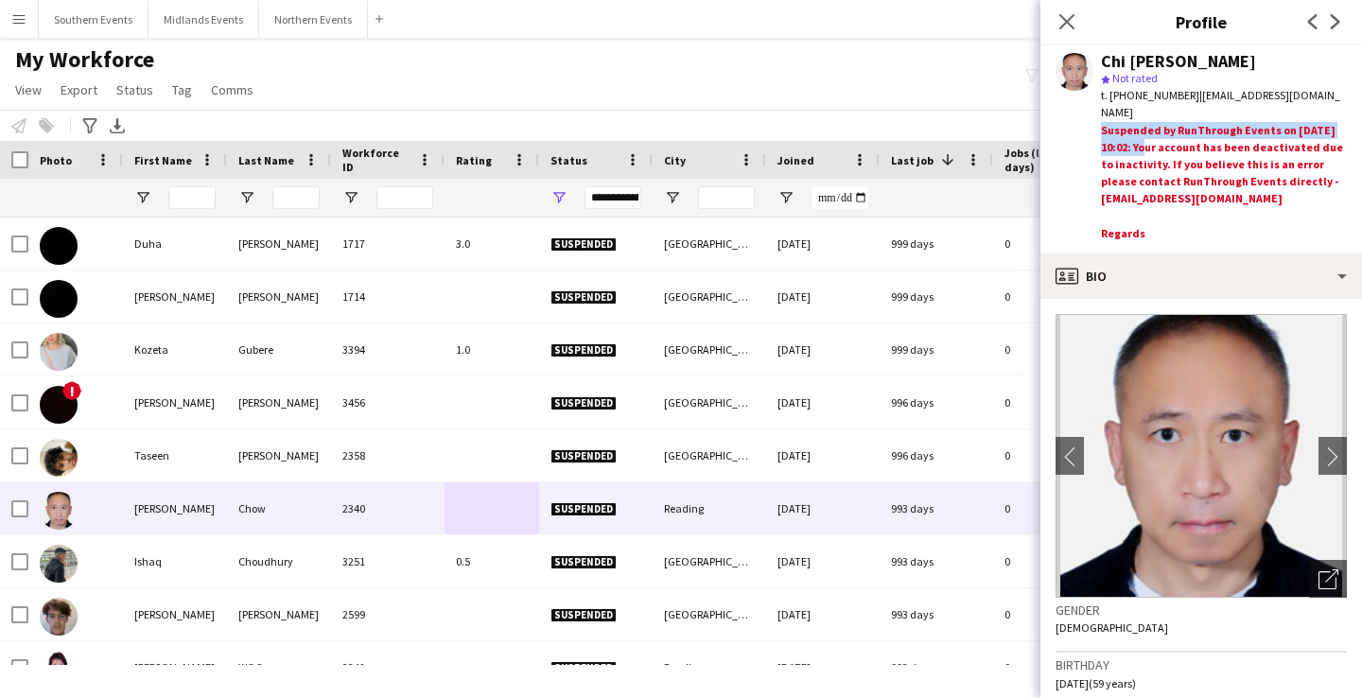
drag, startPoint x: 1100, startPoint y: 114, endPoint x: 1129, endPoint y: 134, distance: 35.4
click at [1129, 134] on div "Chi [PERSON_NAME] star Not rated t. [PHONE_NUMBER] | [EMAIL_ADDRESS][DOMAIN_NAM…" at bounding box center [1201, 149] width 322 height 208
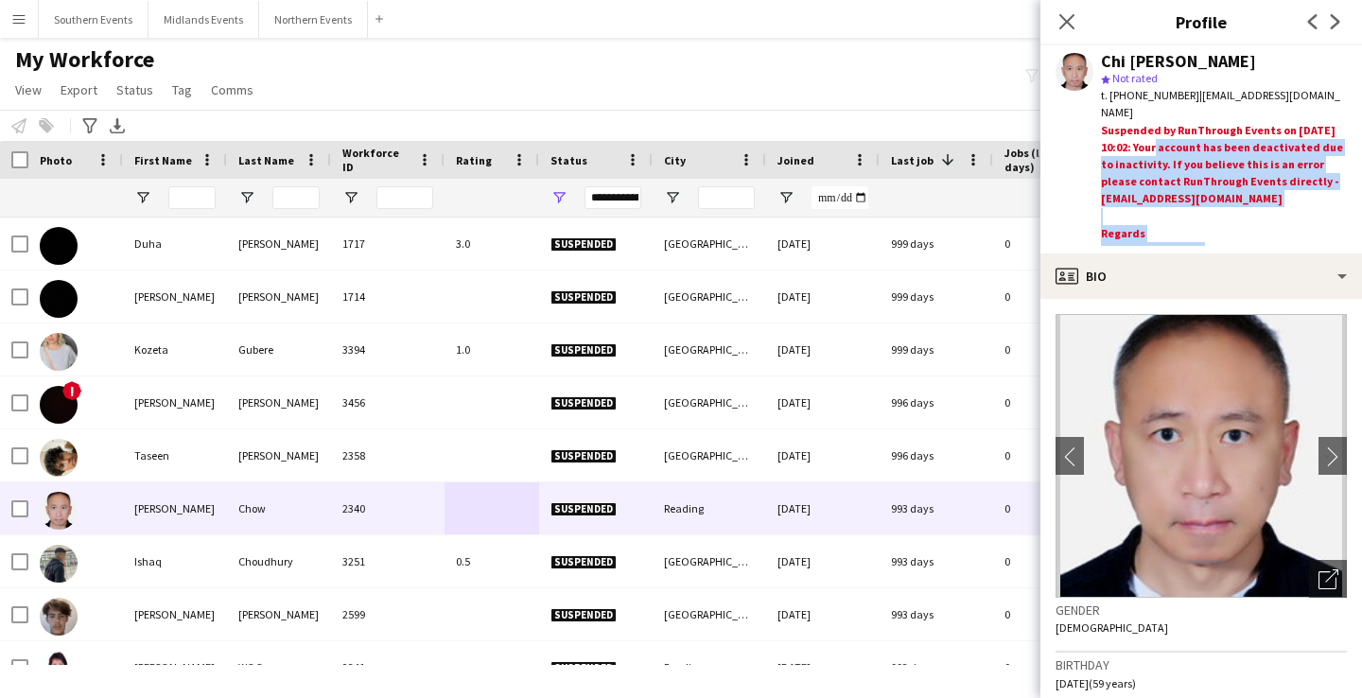
drag, startPoint x: 1133, startPoint y: 132, endPoint x: 1205, endPoint y: 234, distance: 124.1
click at [1205, 234] on div "Suspended by RunThrough Events on [DATE] 10:02: Your account has been deactivat…" at bounding box center [1224, 184] width 246 height 124
drag, startPoint x: 1134, startPoint y: 129, endPoint x: 1229, endPoint y: 230, distance: 138.5
click at [1229, 230] on div "Suspended by RunThrough Events on [DATE] 10:02: Your account has been deactivat…" at bounding box center [1224, 184] width 246 height 124
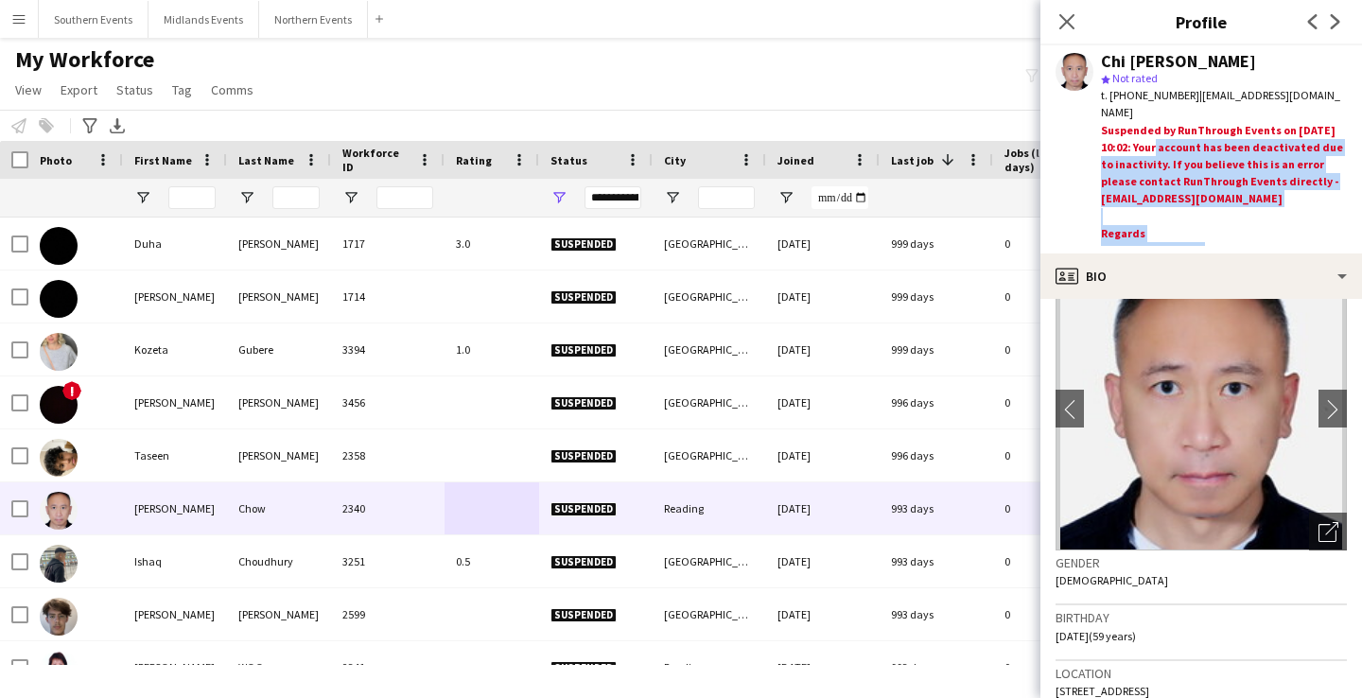
scroll to position [48, 0]
click at [1069, 23] on icon at bounding box center [1066, 21] width 18 height 18
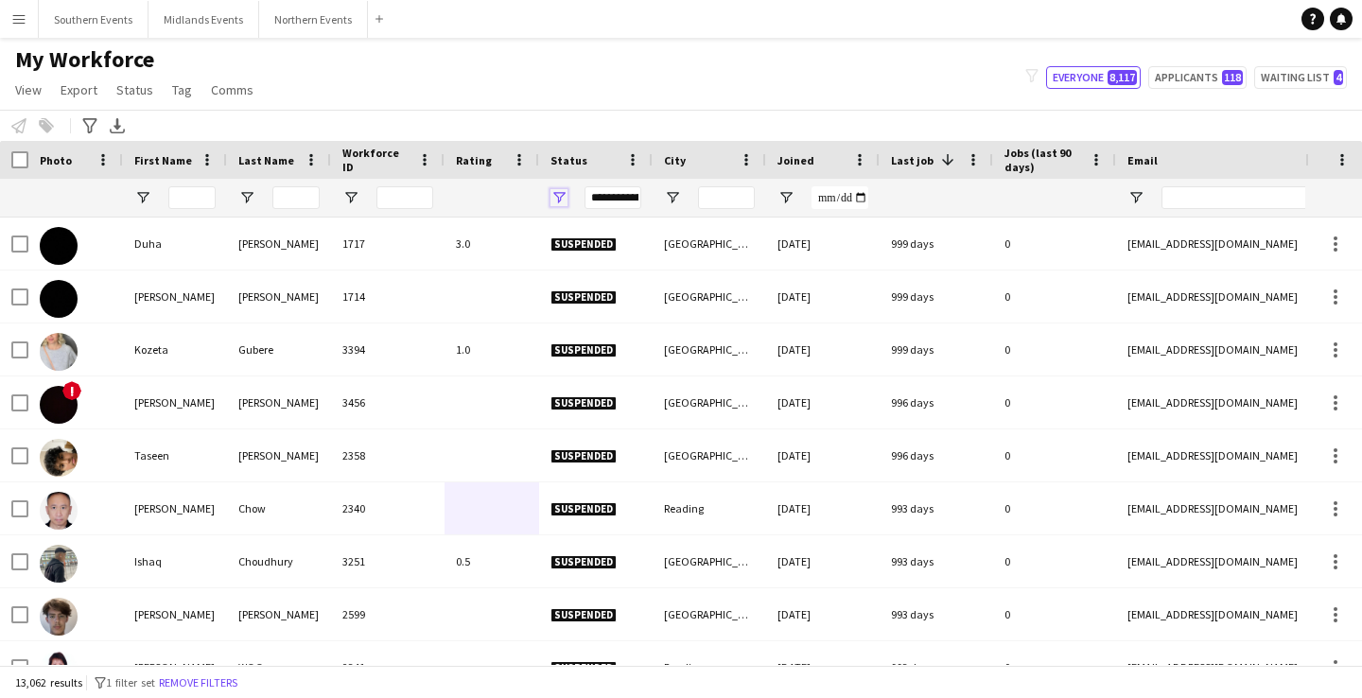
click at [560, 196] on span "Open Filter Menu" at bounding box center [558, 197] width 17 height 17
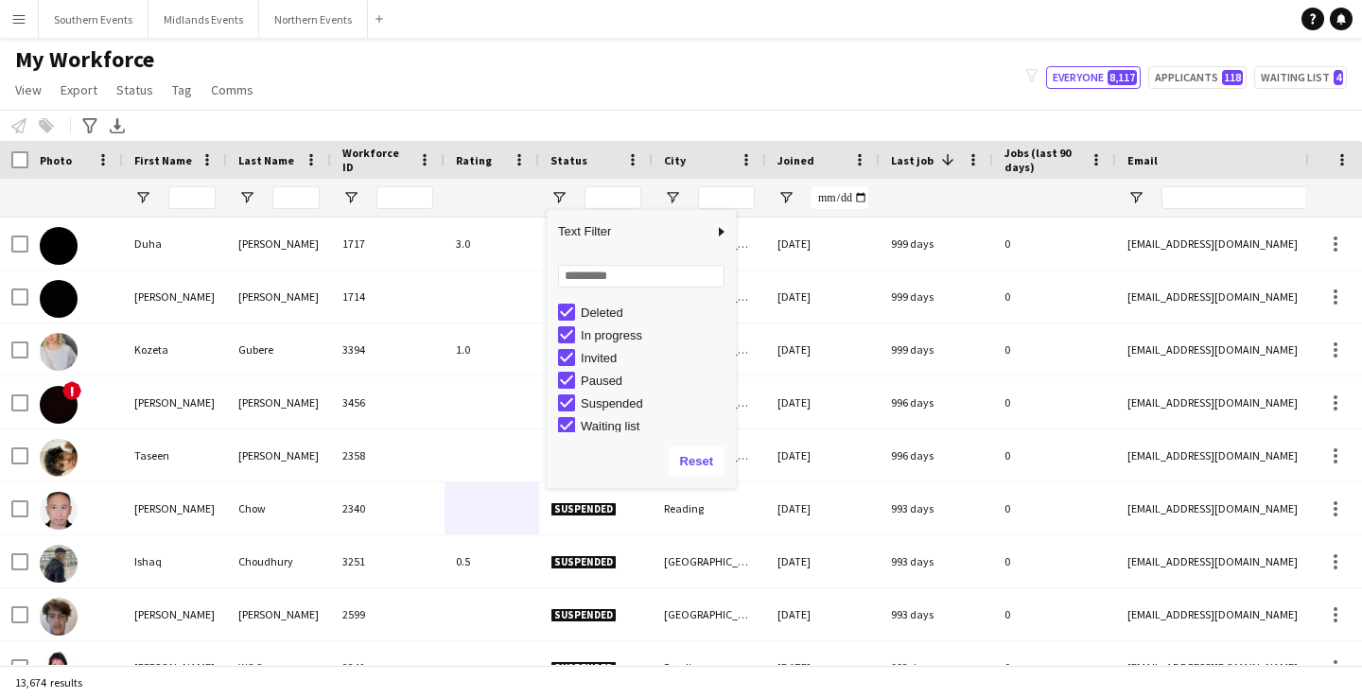
scroll to position [119, 0]
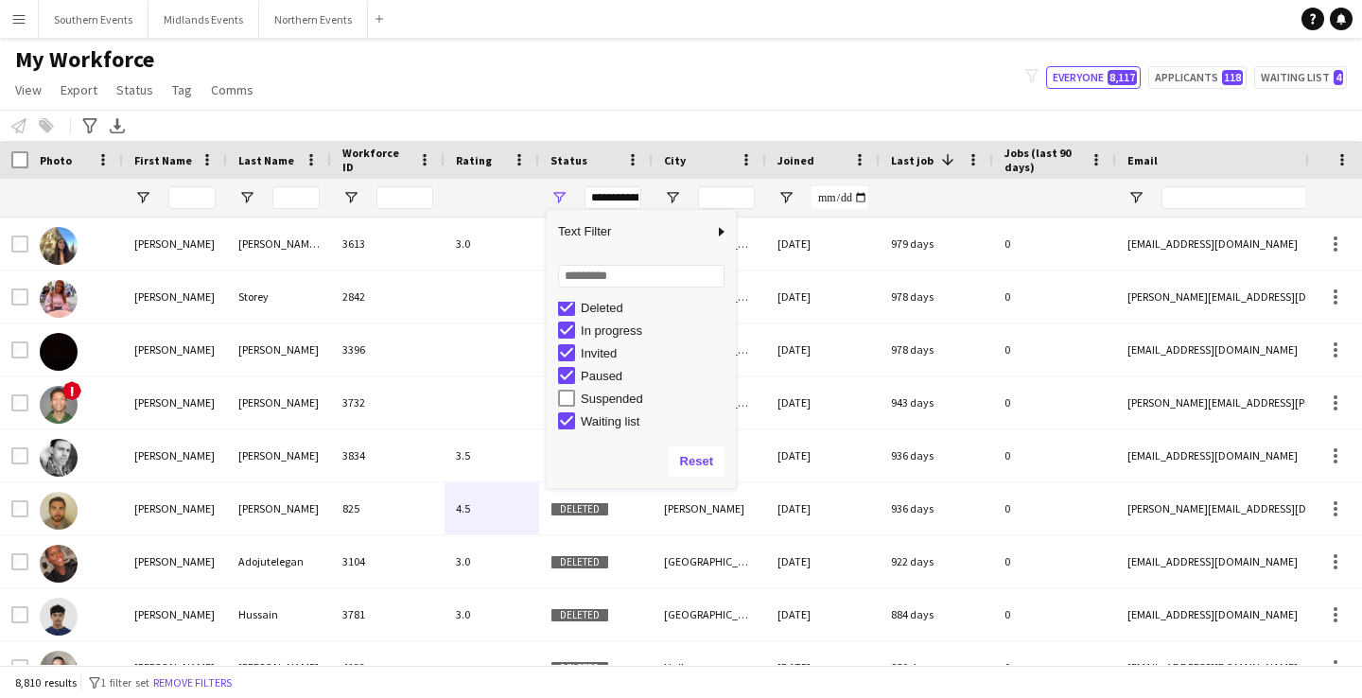
click at [597, 92] on div "My Workforce View Views Default view New view Update view Delete view Edit name…" at bounding box center [681, 77] width 1362 height 64
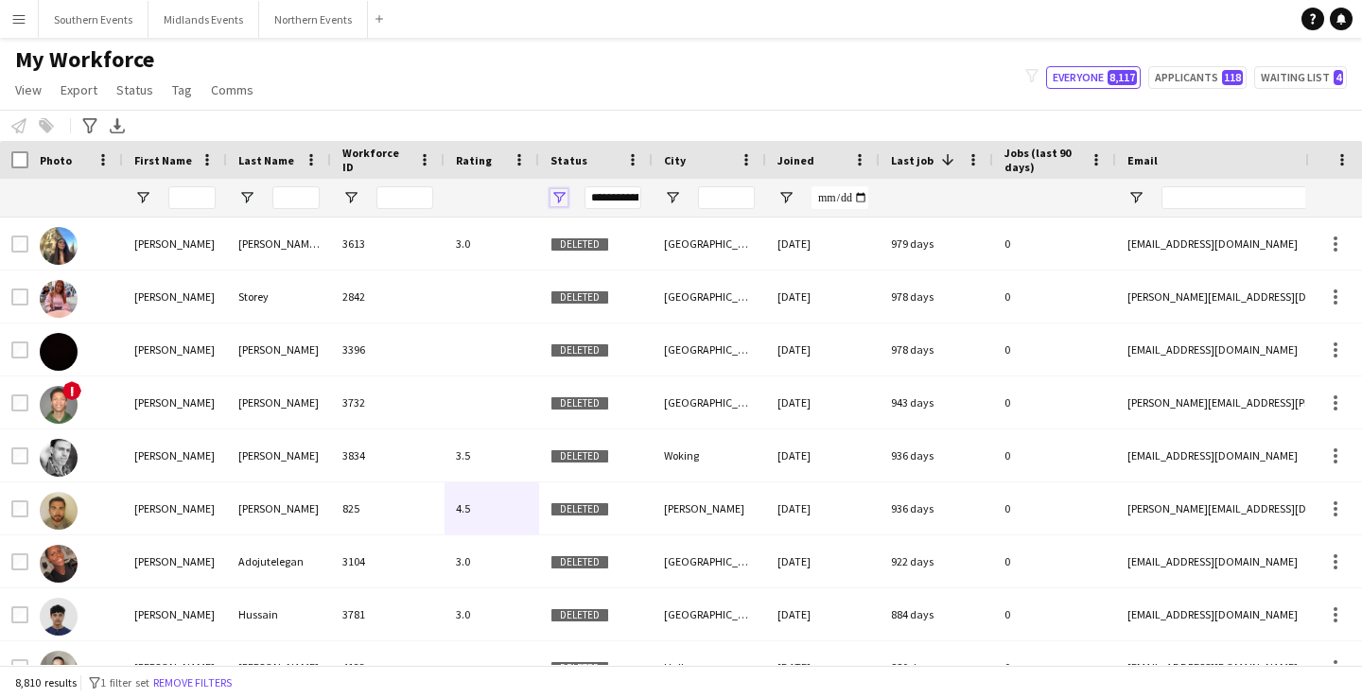
click at [552, 199] on span "Open Filter Menu" at bounding box center [558, 197] width 17 height 17
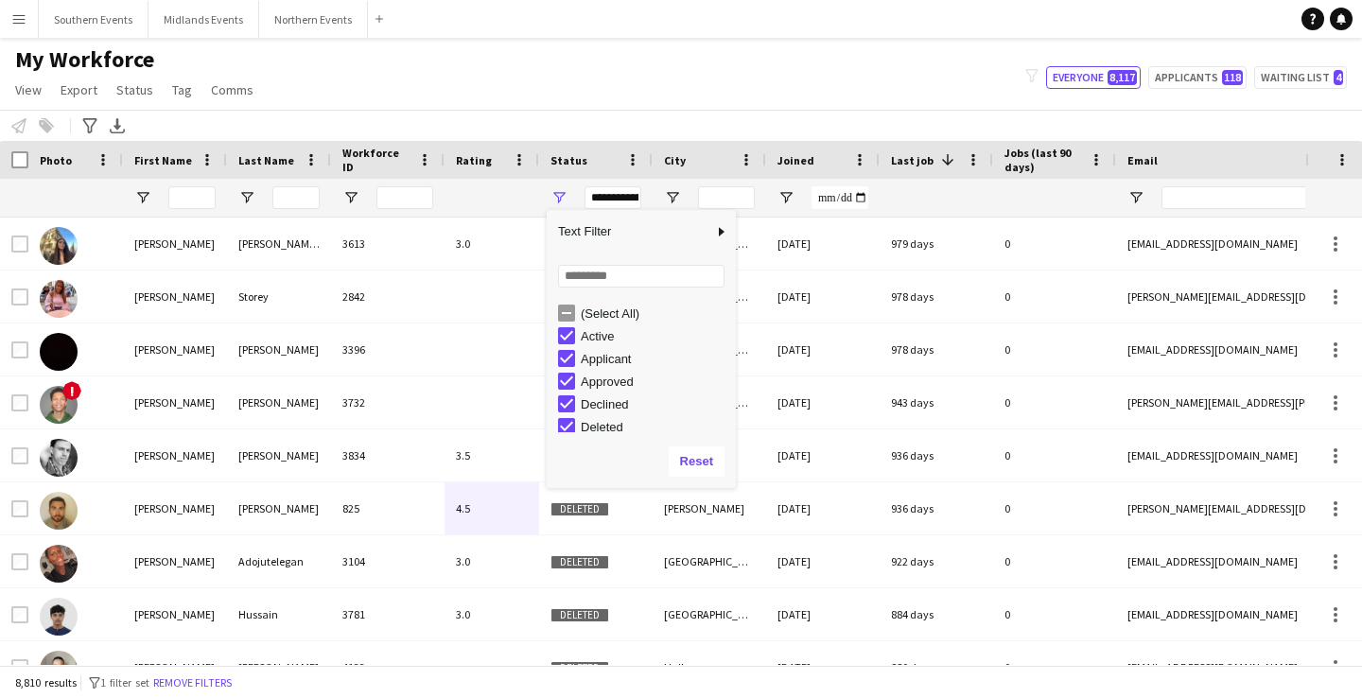
click at [590, 423] on div "Deleted" at bounding box center [655, 427] width 149 height 14
type input "**********"
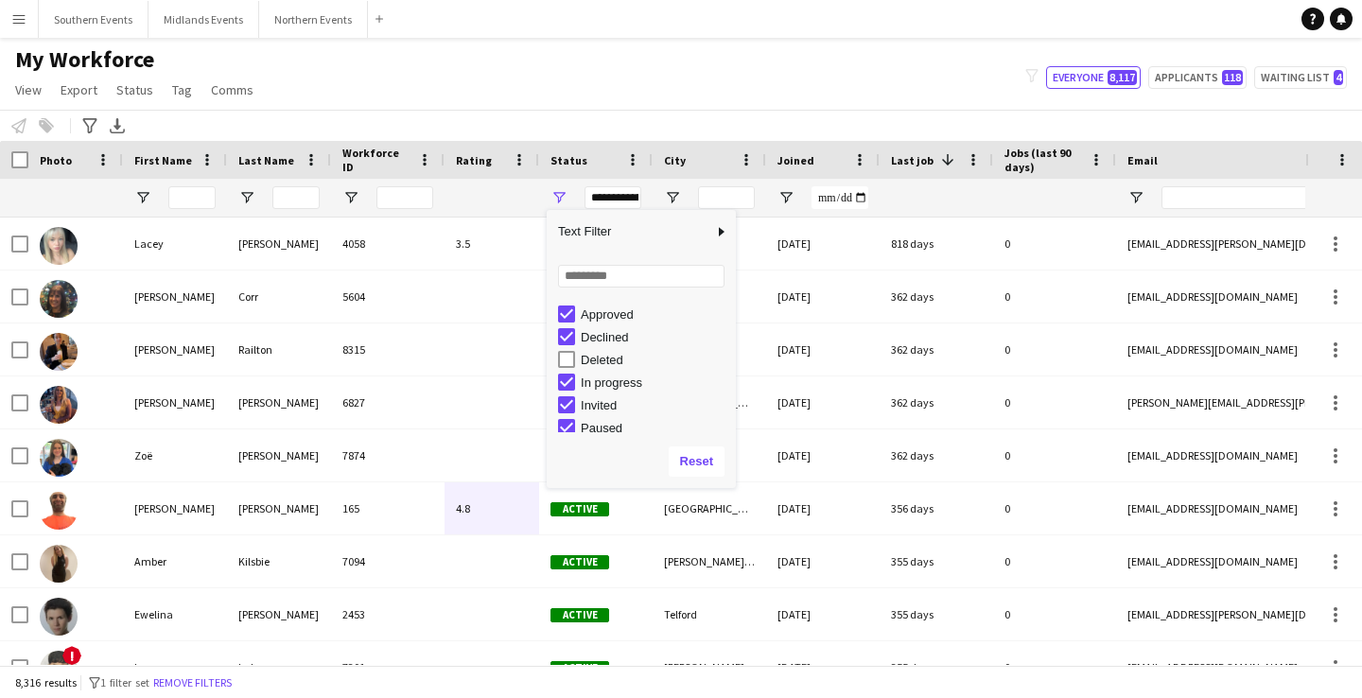
scroll to position [68, 0]
click at [542, 98] on div "My Workforce View Views Default view New view Update view Delete view Edit name…" at bounding box center [681, 77] width 1362 height 64
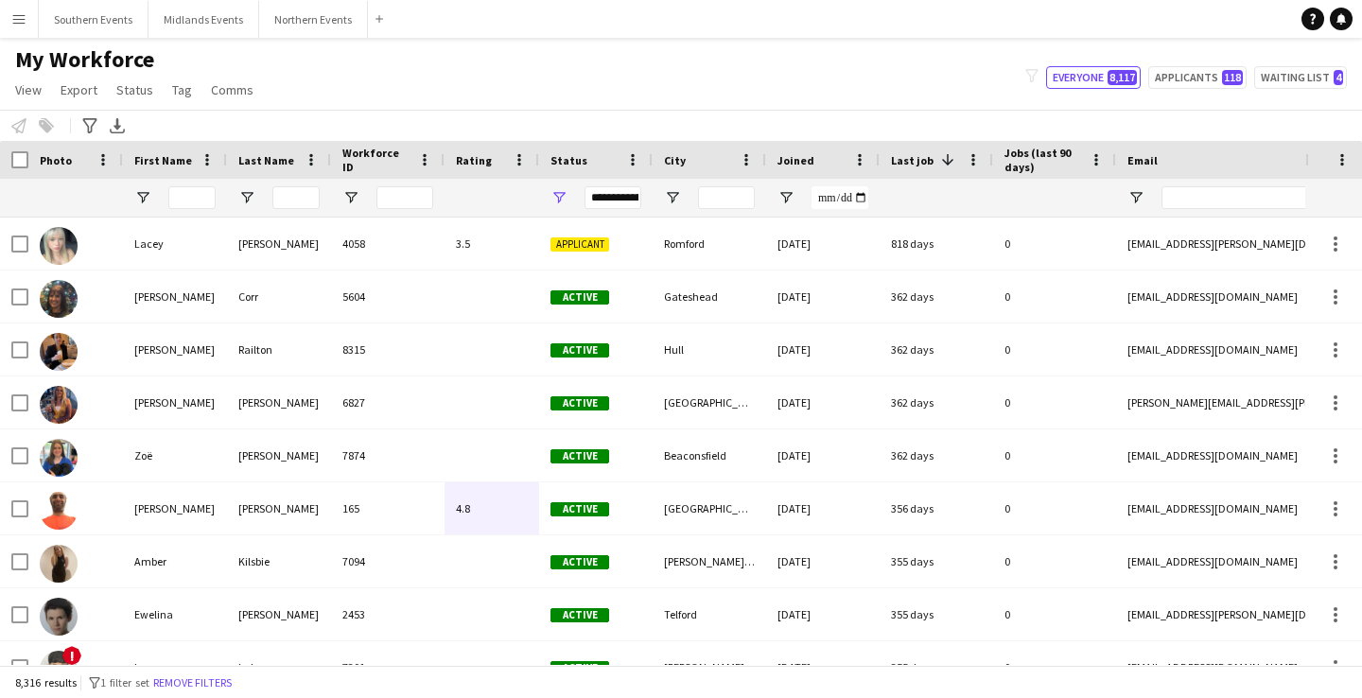
click at [15, 14] on app-icon "Menu" at bounding box center [18, 18] width 15 height 15
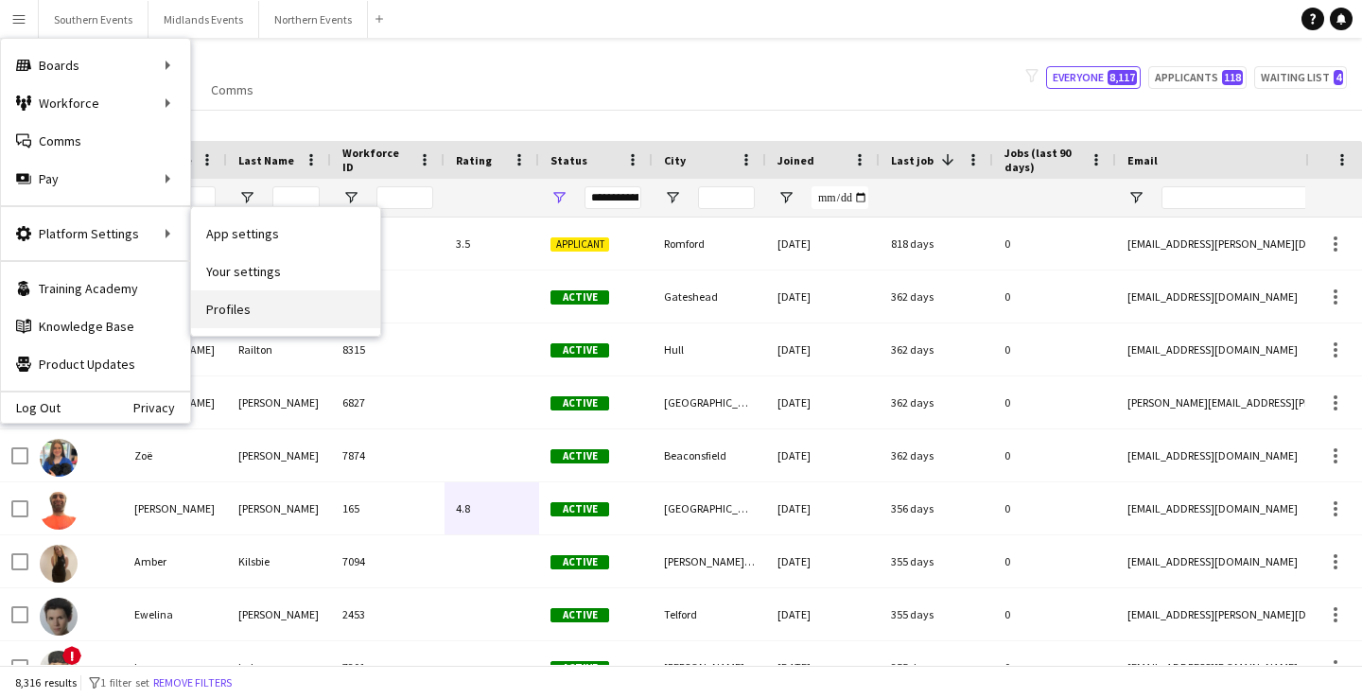
click at [266, 309] on link "Profiles" at bounding box center [285, 309] width 189 height 38
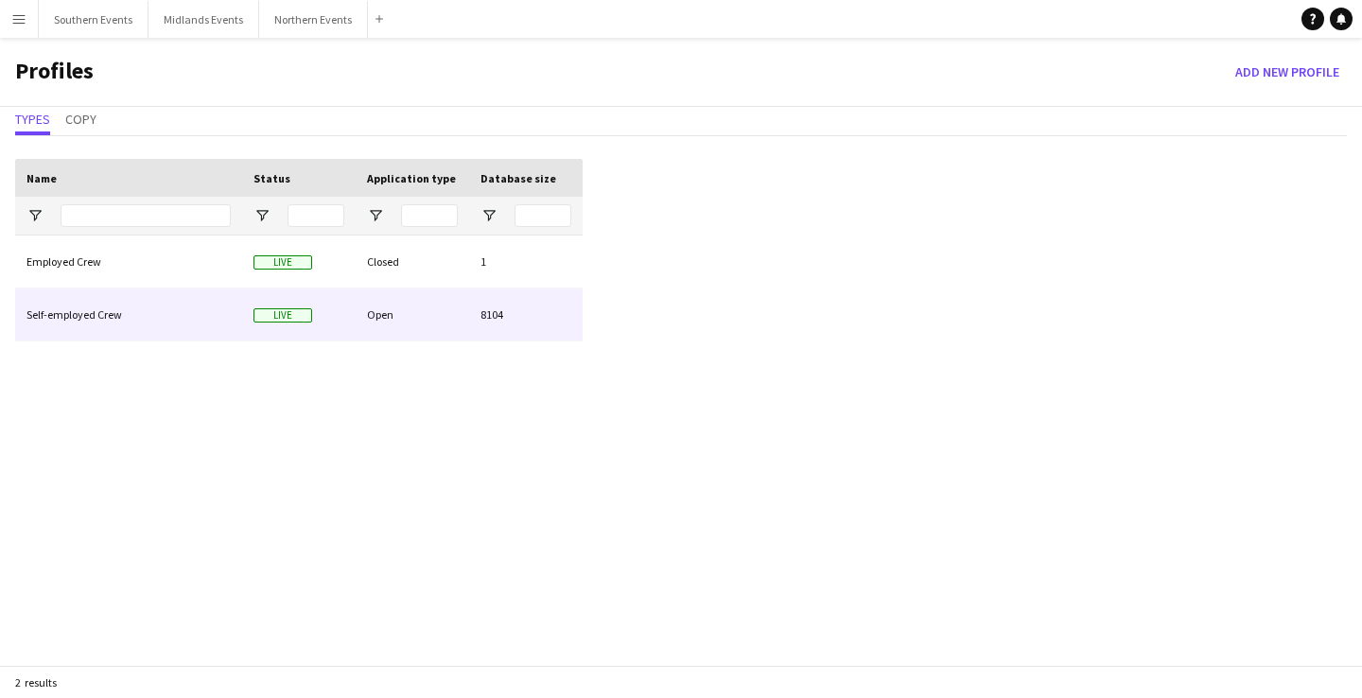
click at [161, 316] on div "Self-employed Crew" at bounding box center [128, 314] width 227 height 52
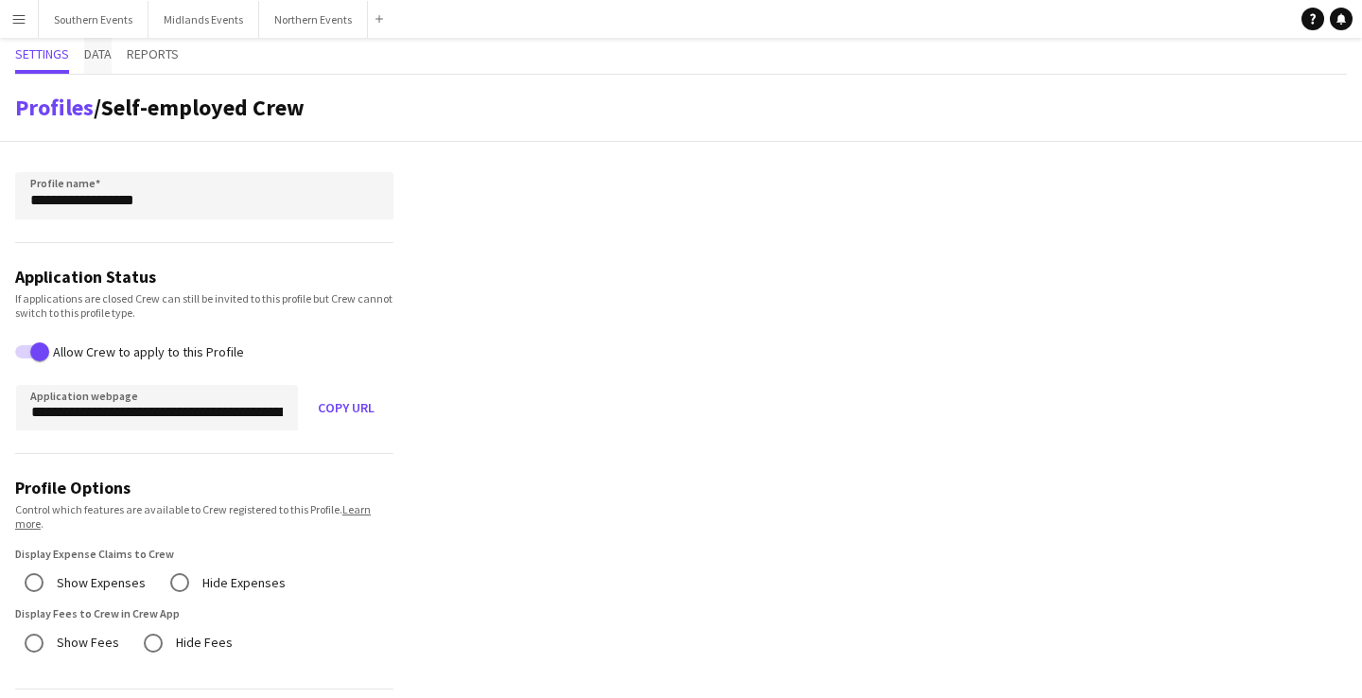
click at [97, 66] on span "Data" at bounding box center [97, 56] width 27 height 36
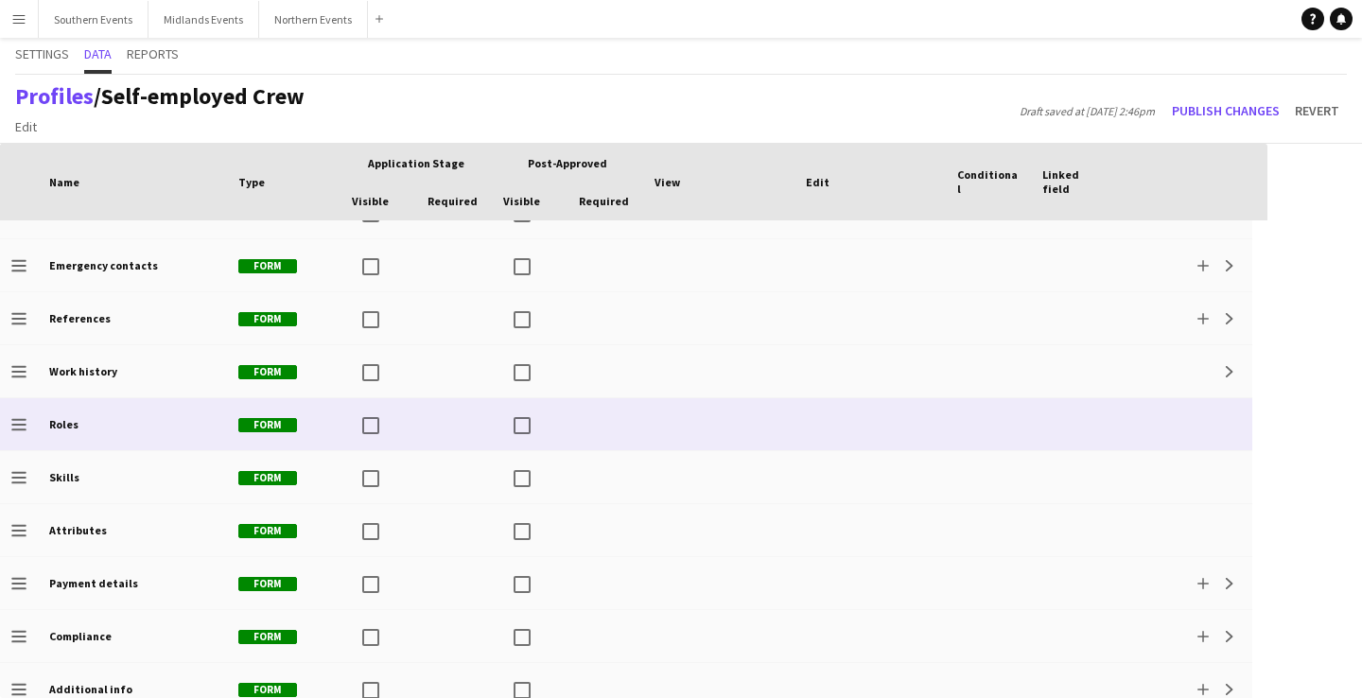
scroll to position [264, 0]
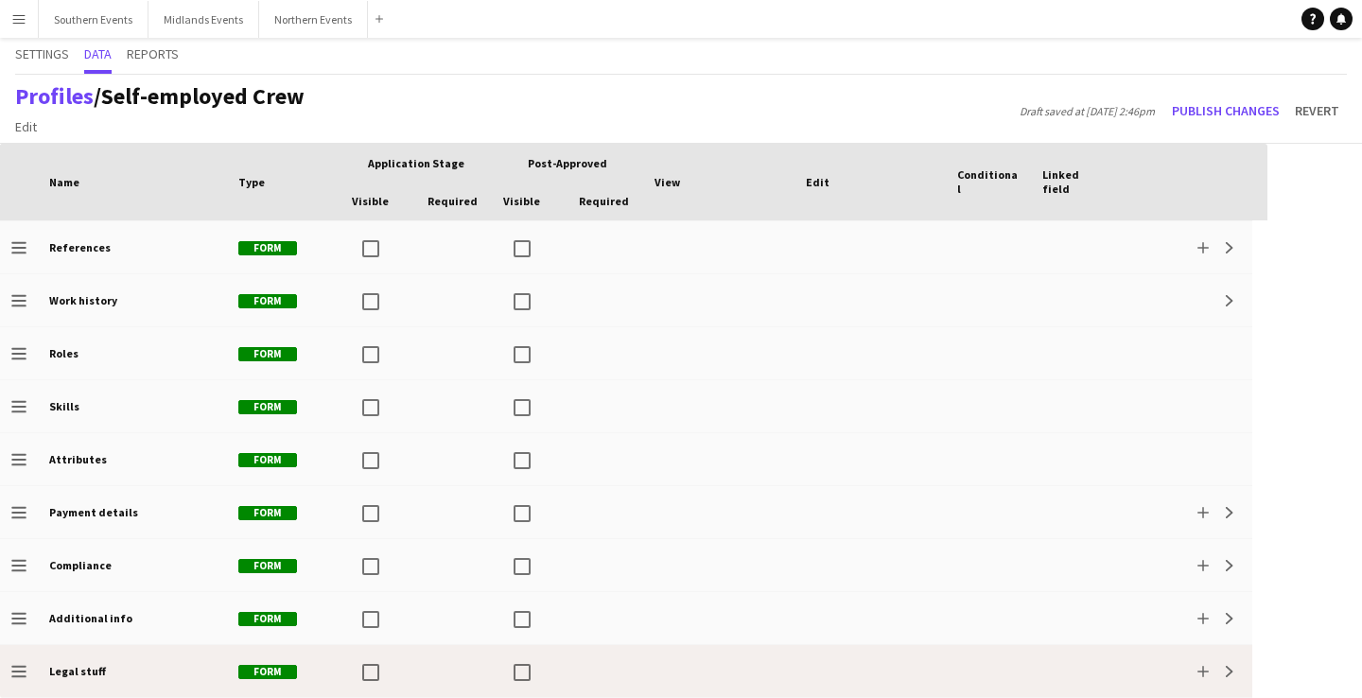
click at [171, 667] on div "Legal stuff" at bounding box center [132, 671] width 189 height 52
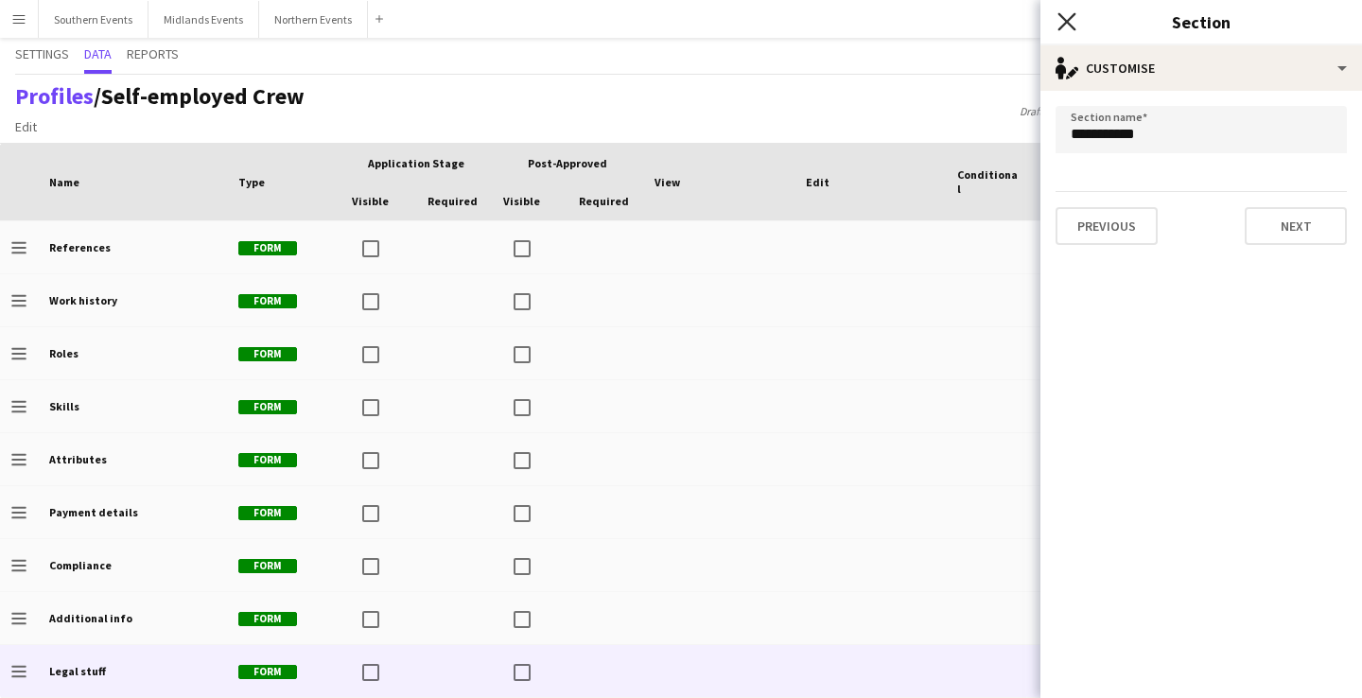
click at [1066, 26] on icon "Close pop-in" at bounding box center [1066, 21] width 18 height 18
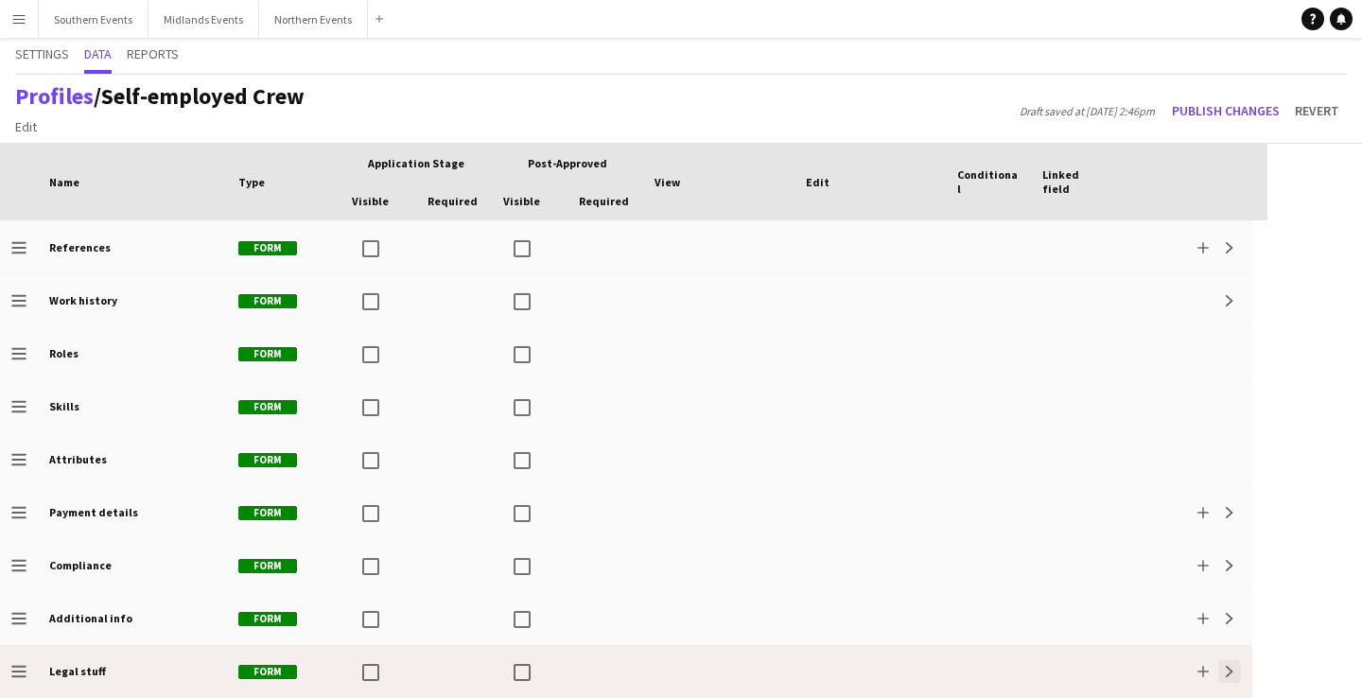
click at [1231, 669] on app-icon "Expand" at bounding box center [1229, 671] width 11 height 11
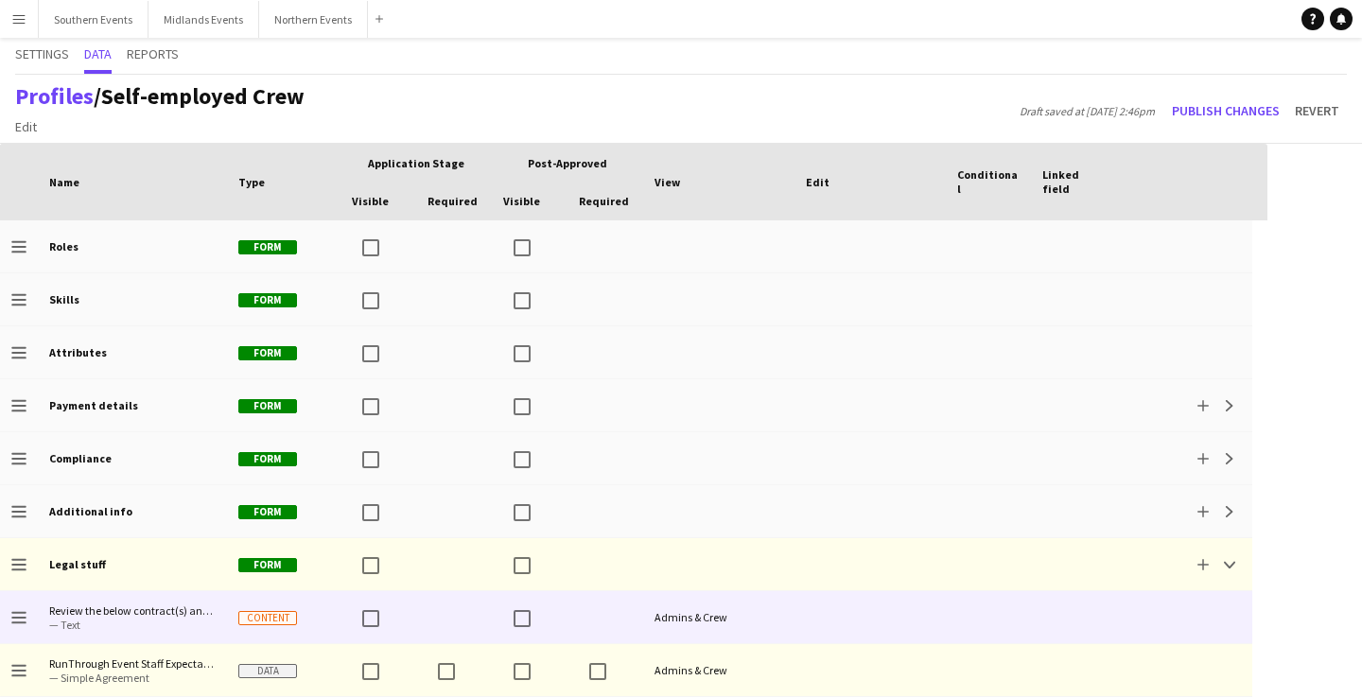
scroll to position [423, 0]
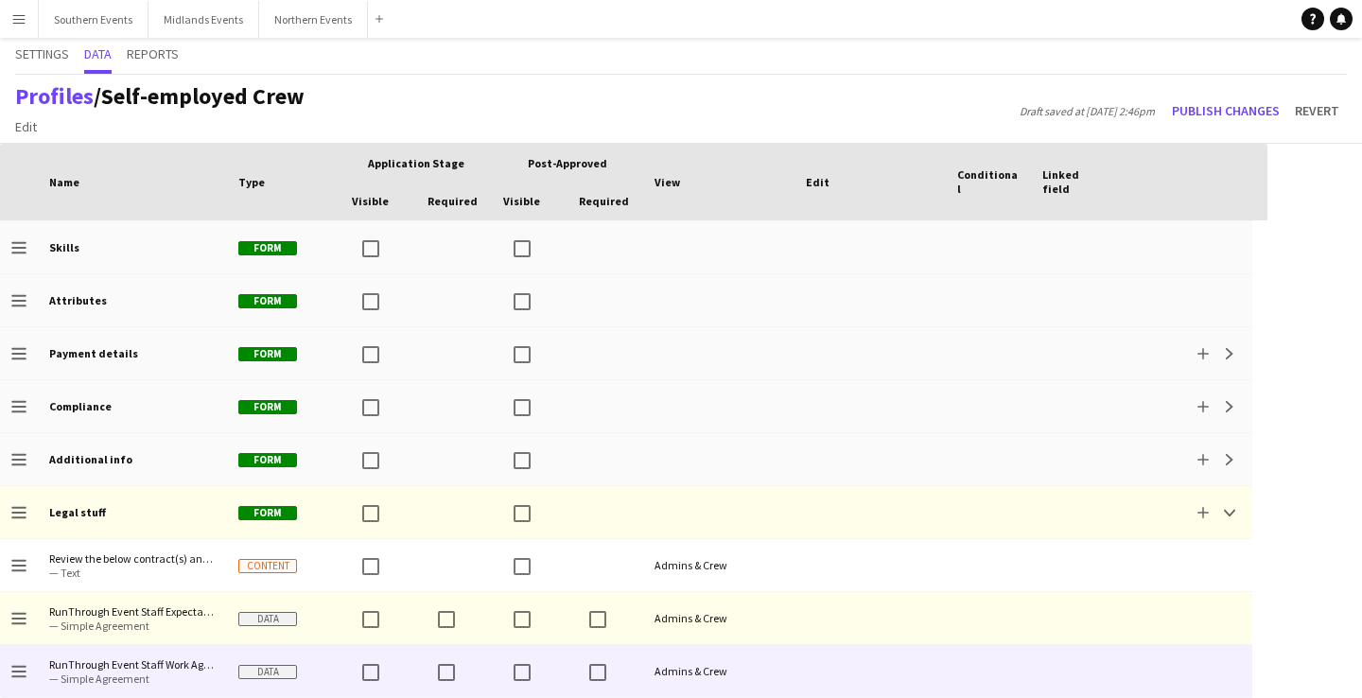
click at [783, 661] on div "Admins & Crew" at bounding box center [718, 671] width 151 height 52
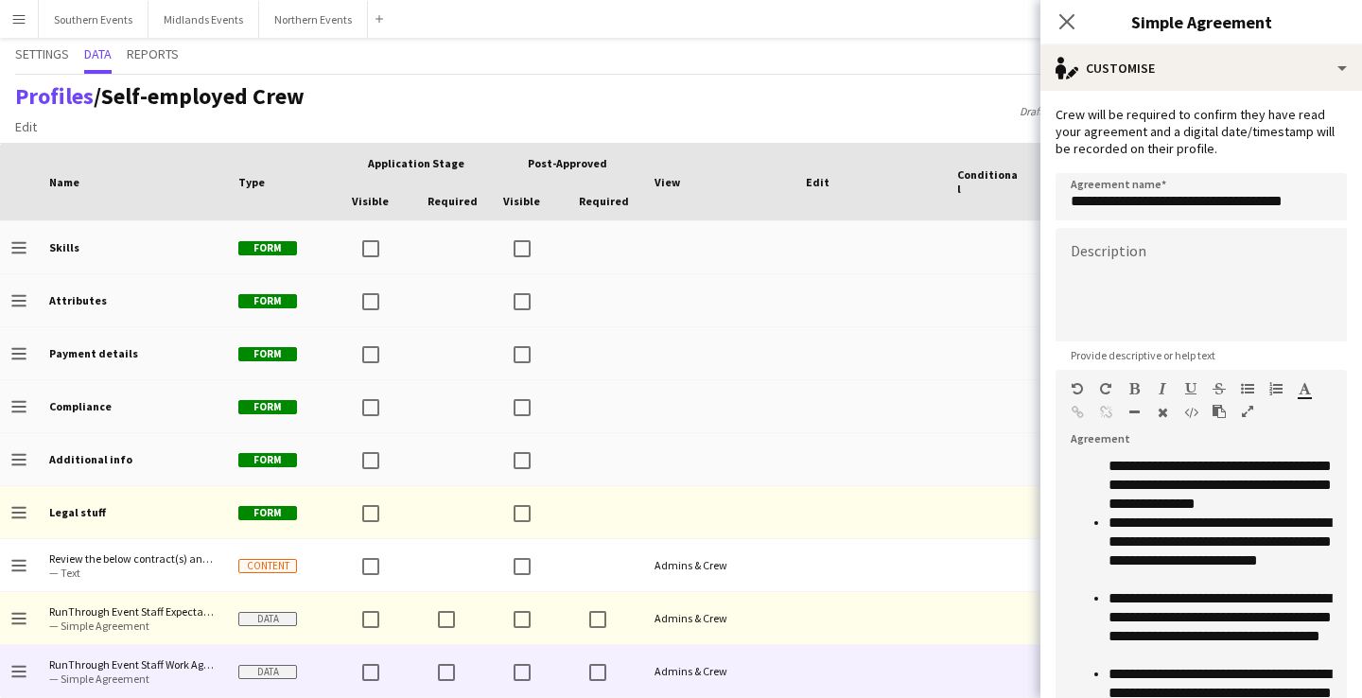
scroll to position [358, 0]
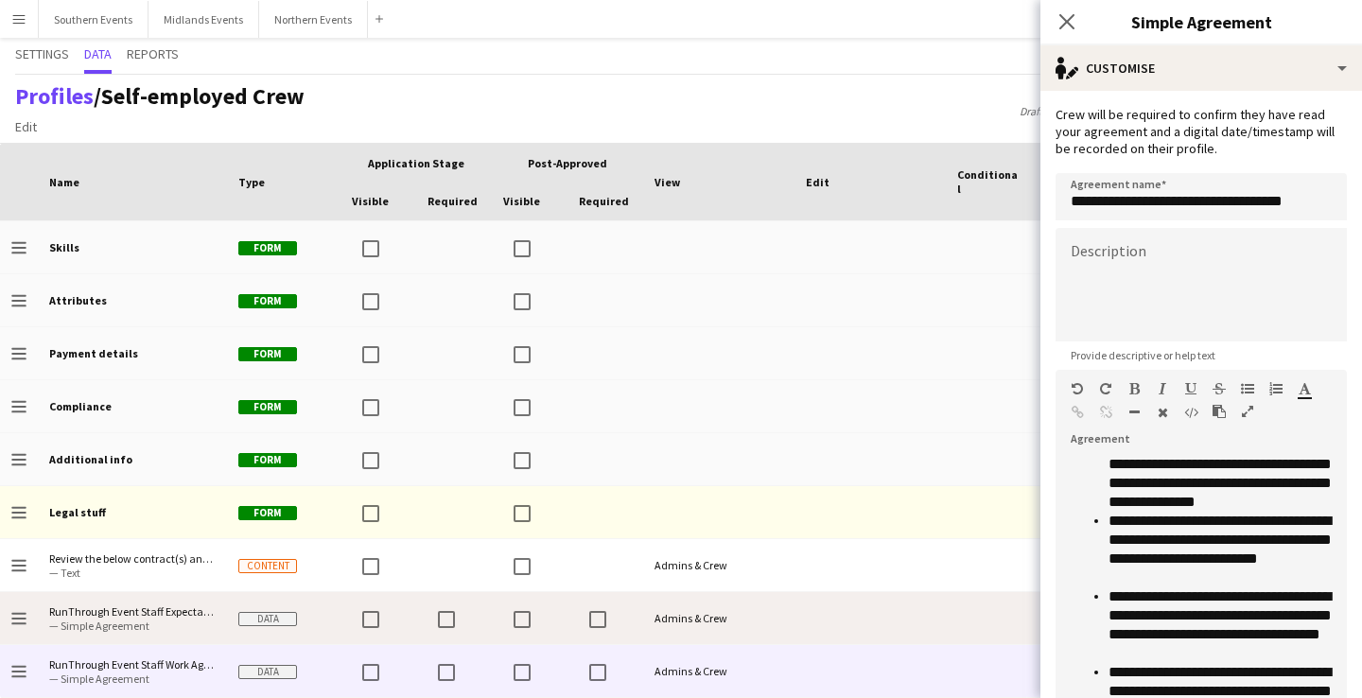
click at [770, 624] on div "Admins & Crew" at bounding box center [718, 618] width 151 height 52
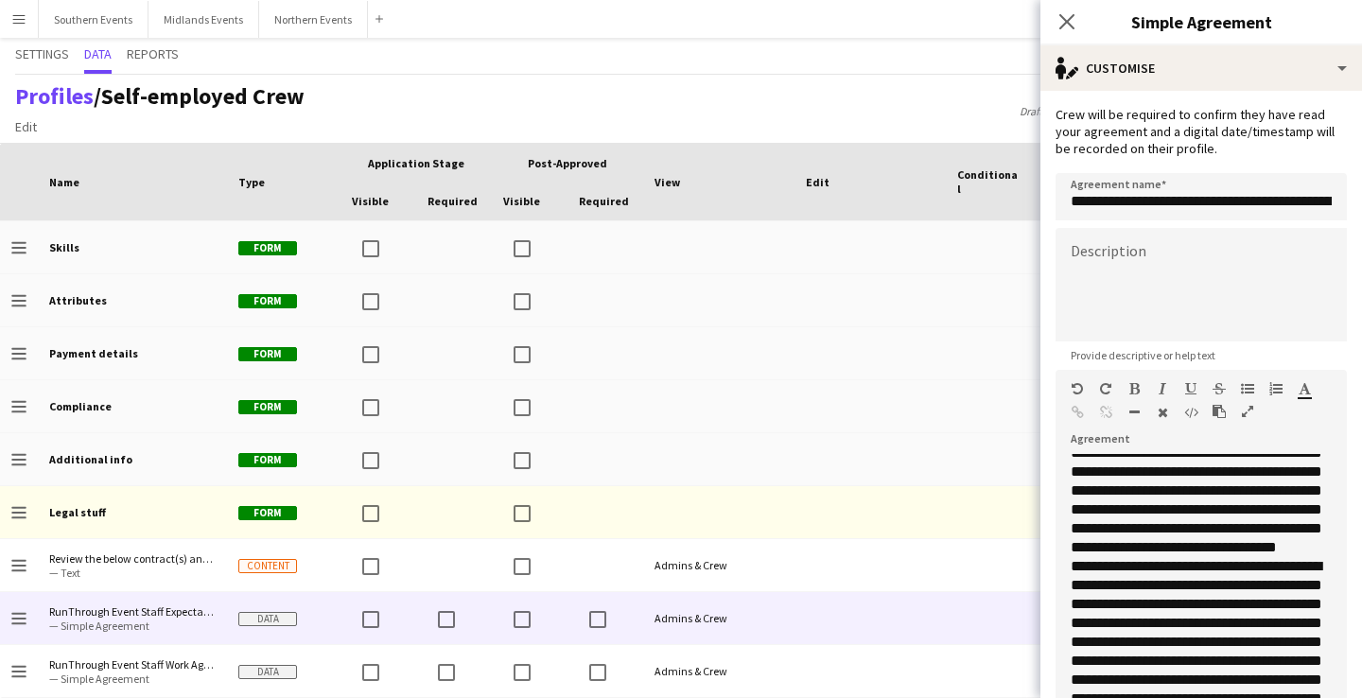
scroll to position [1242, 0]
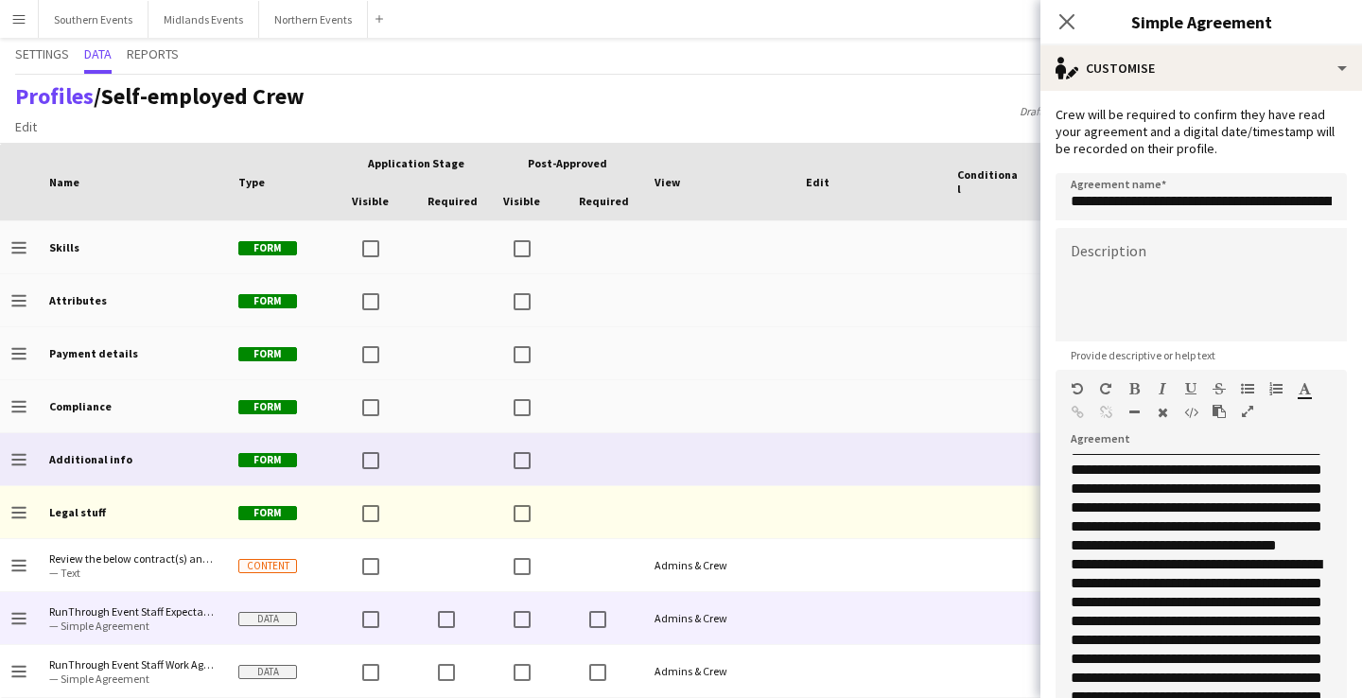
click at [610, 448] on div at bounding box center [605, 459] width 76 height 52
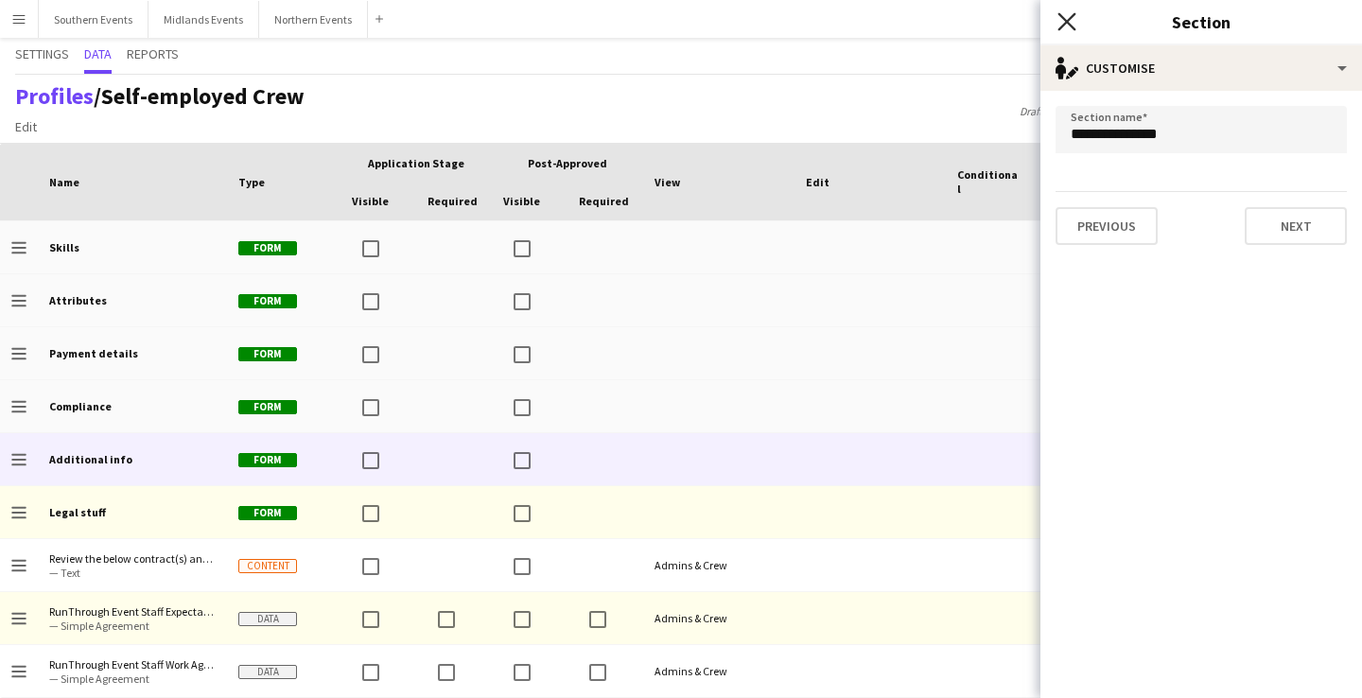
click at [1070, 25] on icon at bounding box center [1066, 21] width 18 height 18
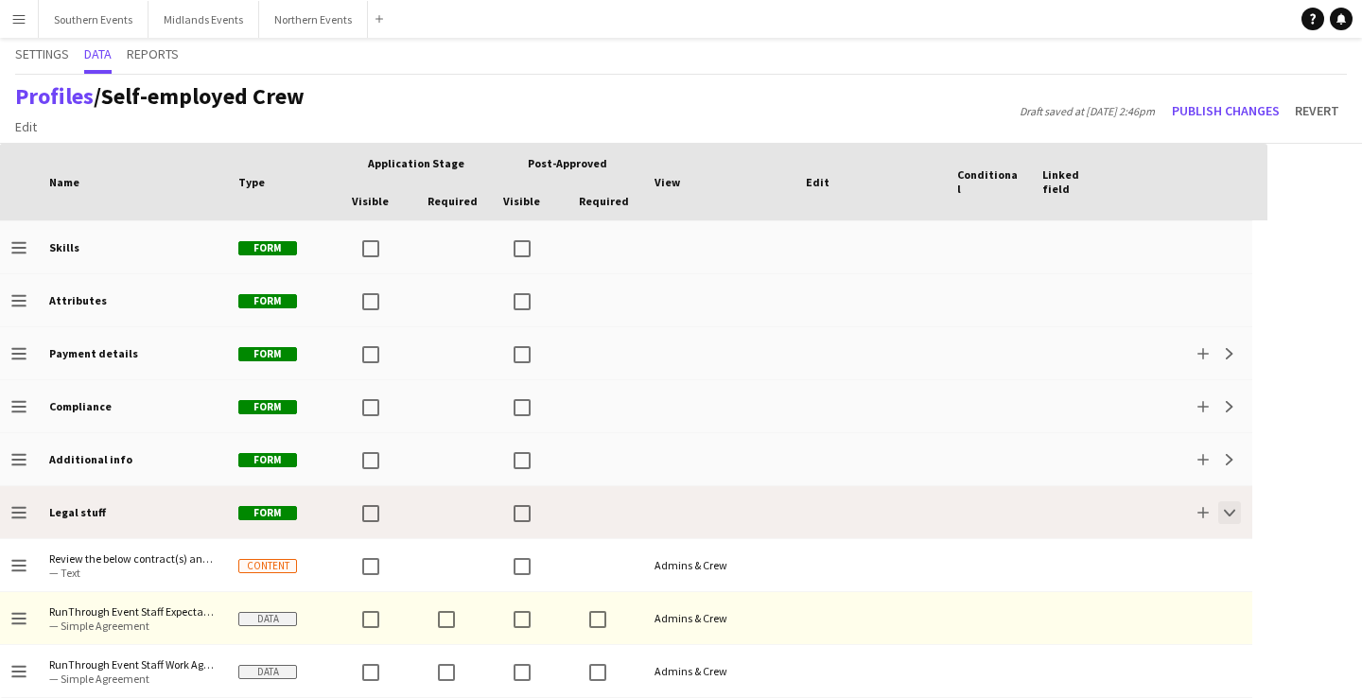
click at [1232, 510] on app-icon "Collapse" at bounding box center [1229, 512] width 11 height 11
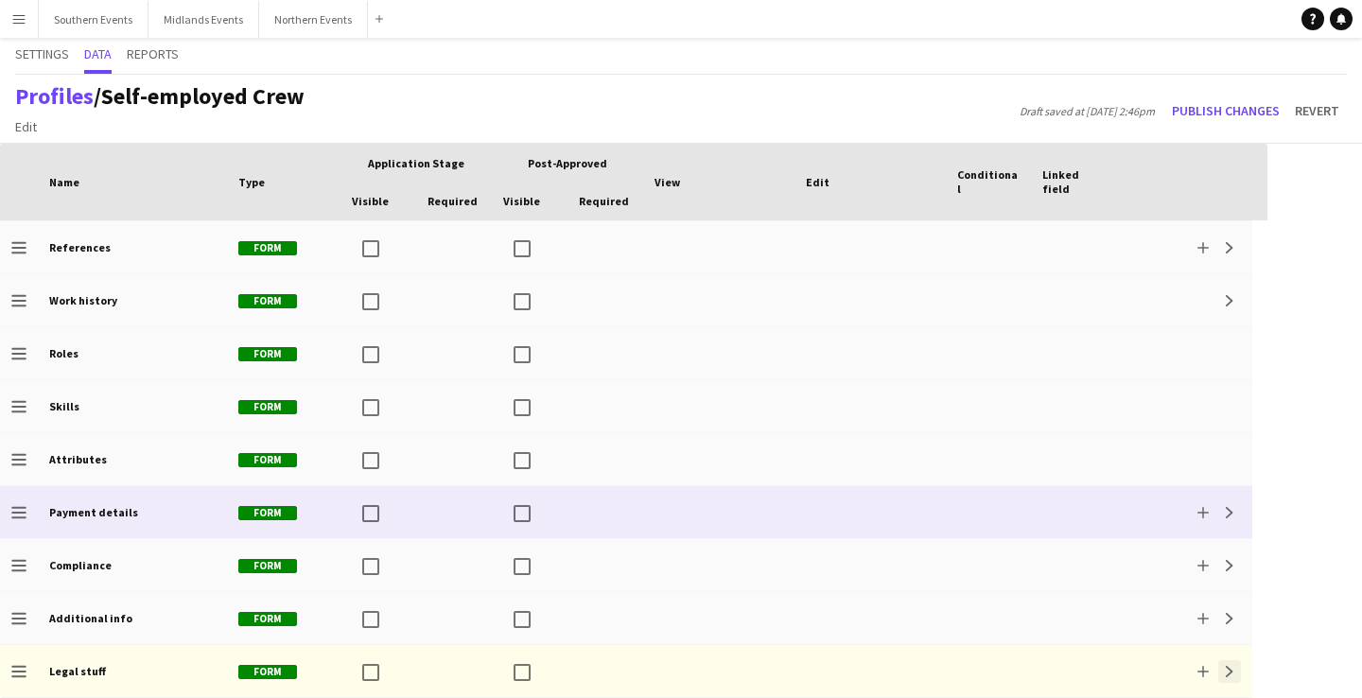
scroll to position [264, 0]
click at [1231, 511] on app-icon "Expand" at bounding box center [1229, 512] width 11 height 11
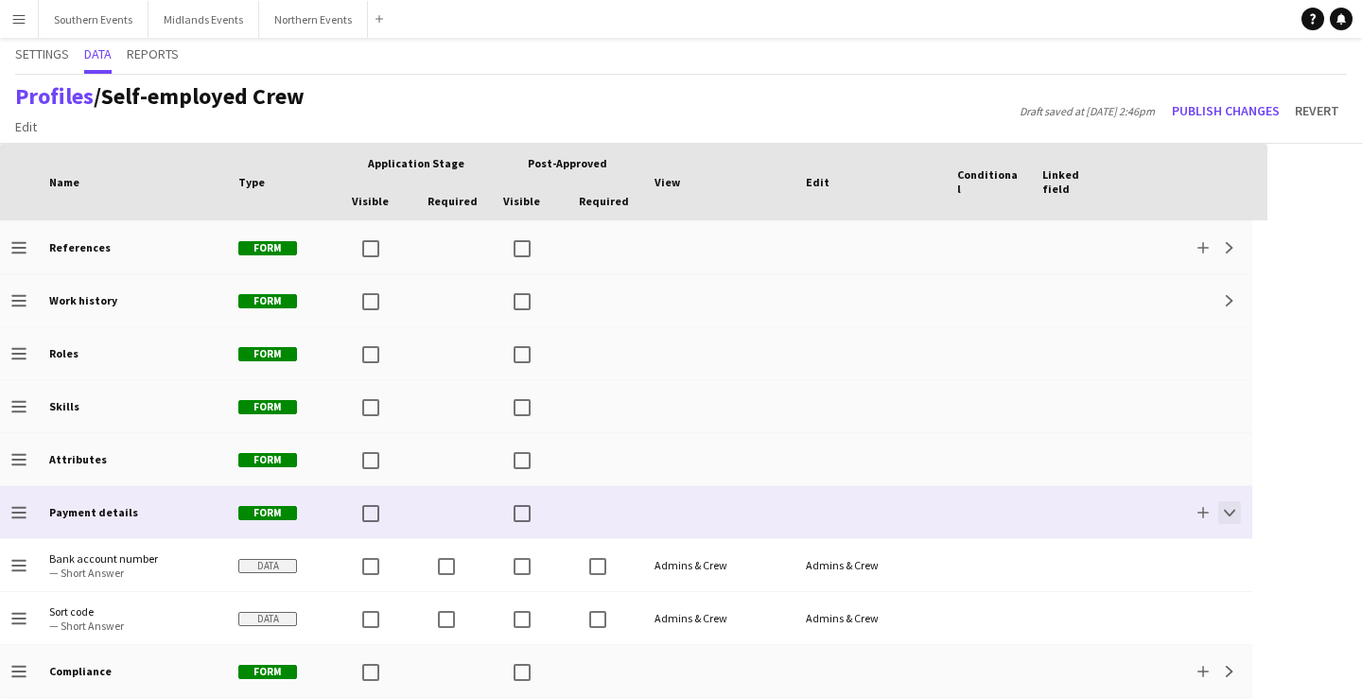
click at [1231, 511] on app-icon "Collapse" at bounding box center [1229, 512] width 11 height 11
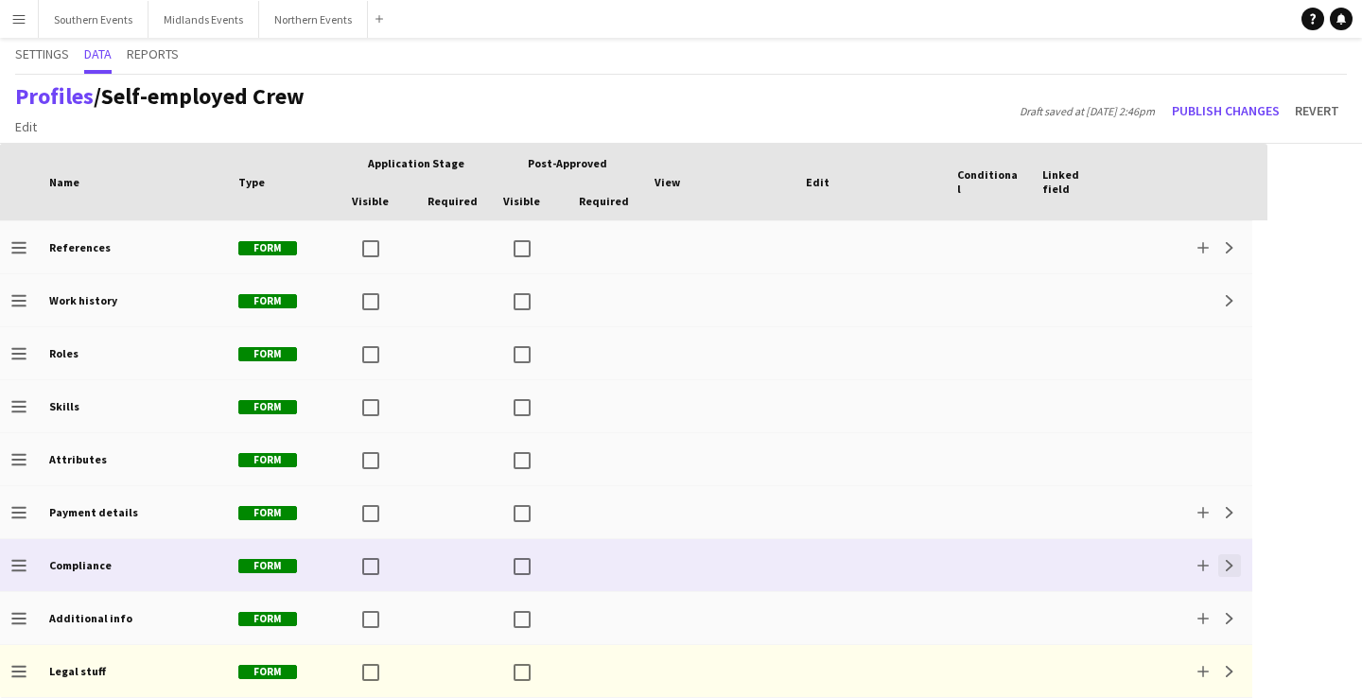
click at [1231, 563] on app-icon "Expand" at bounding box center [1229, 565] width 11 height 11
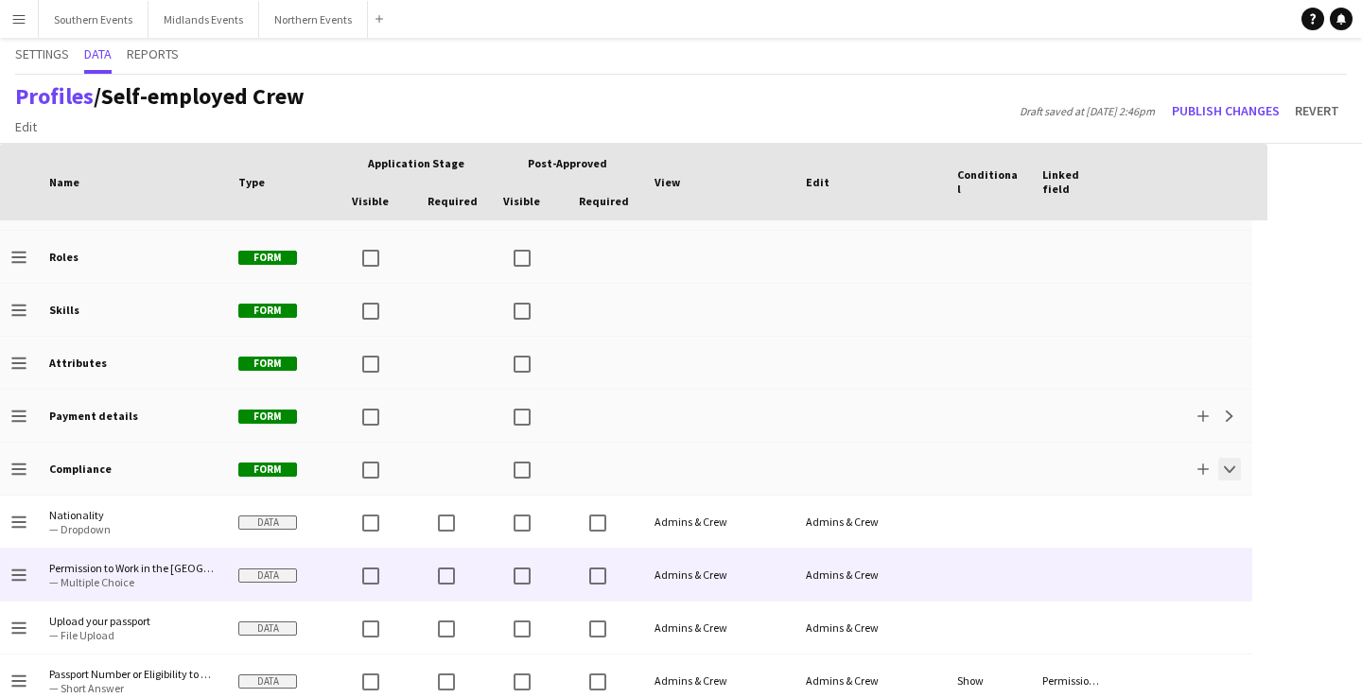
scroll to position [374, 0]
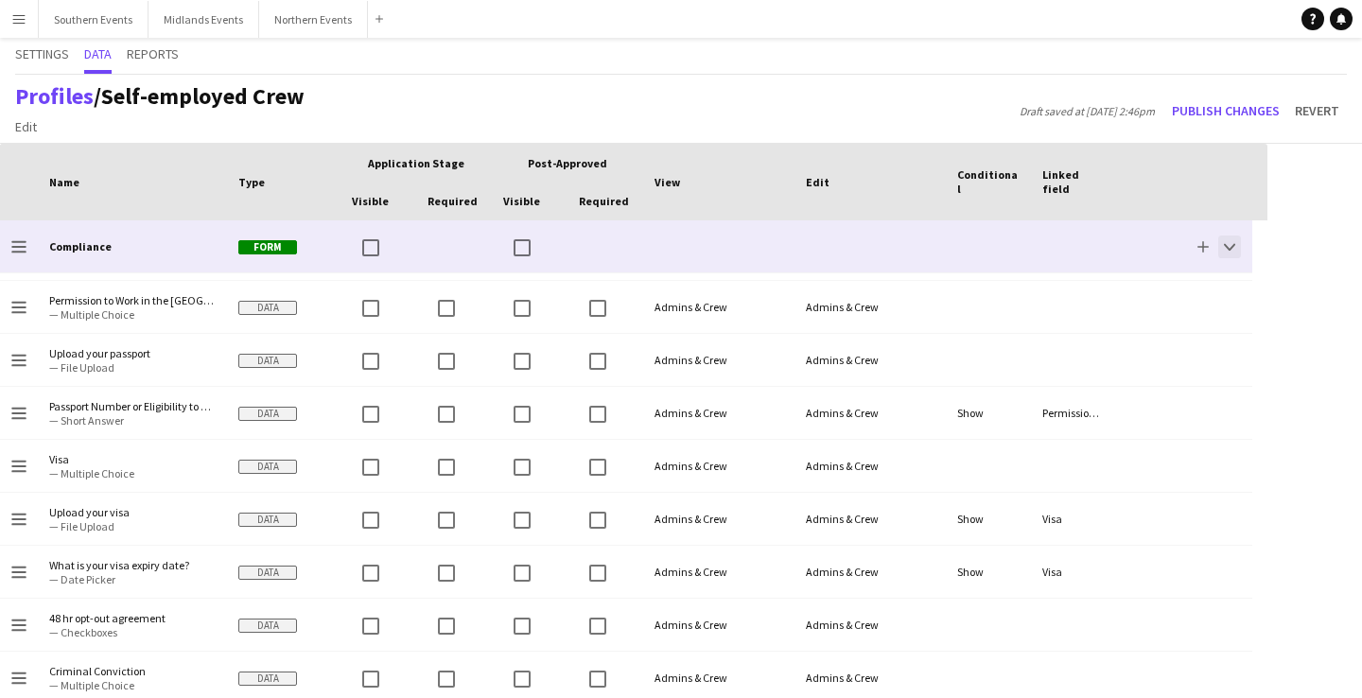
click at [1231, 247] on app-icon "Collapse" at bounding box center [1229, 246] width 11 height 11
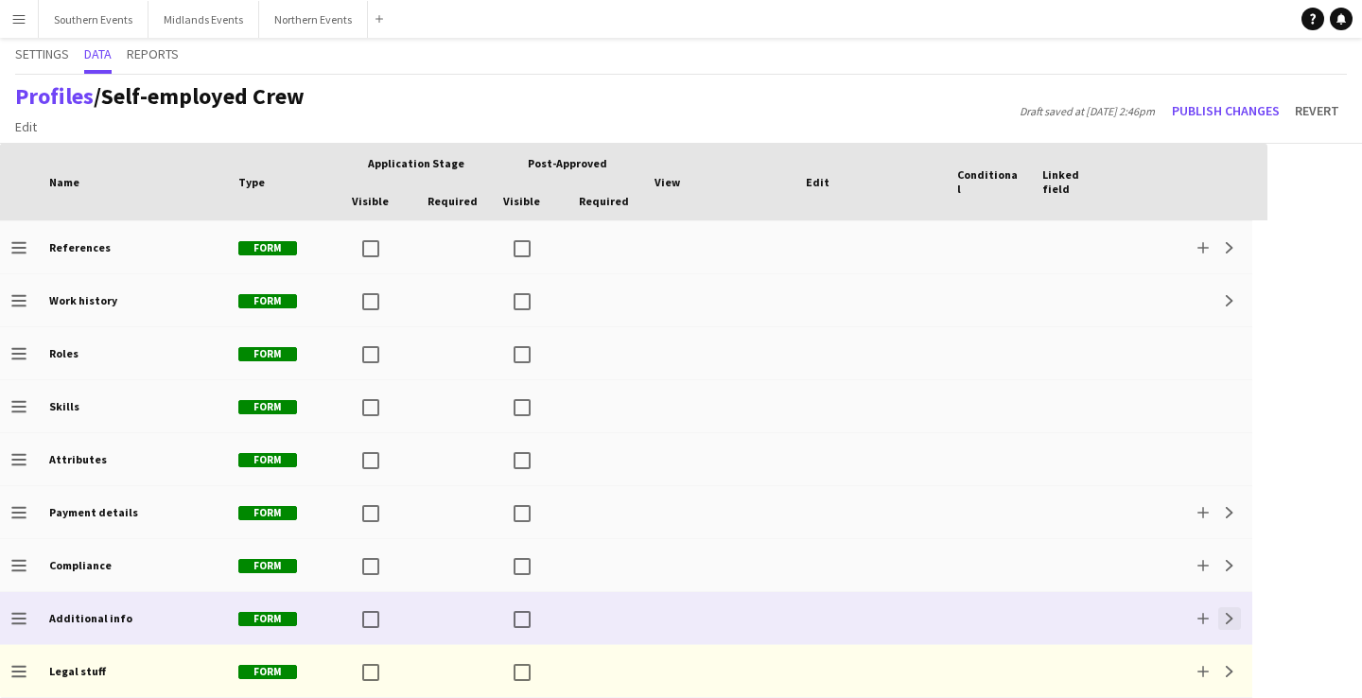
click at [1226, 620] on app-icon "Expand" at bounding box center [1229, 618] width 11 height 11
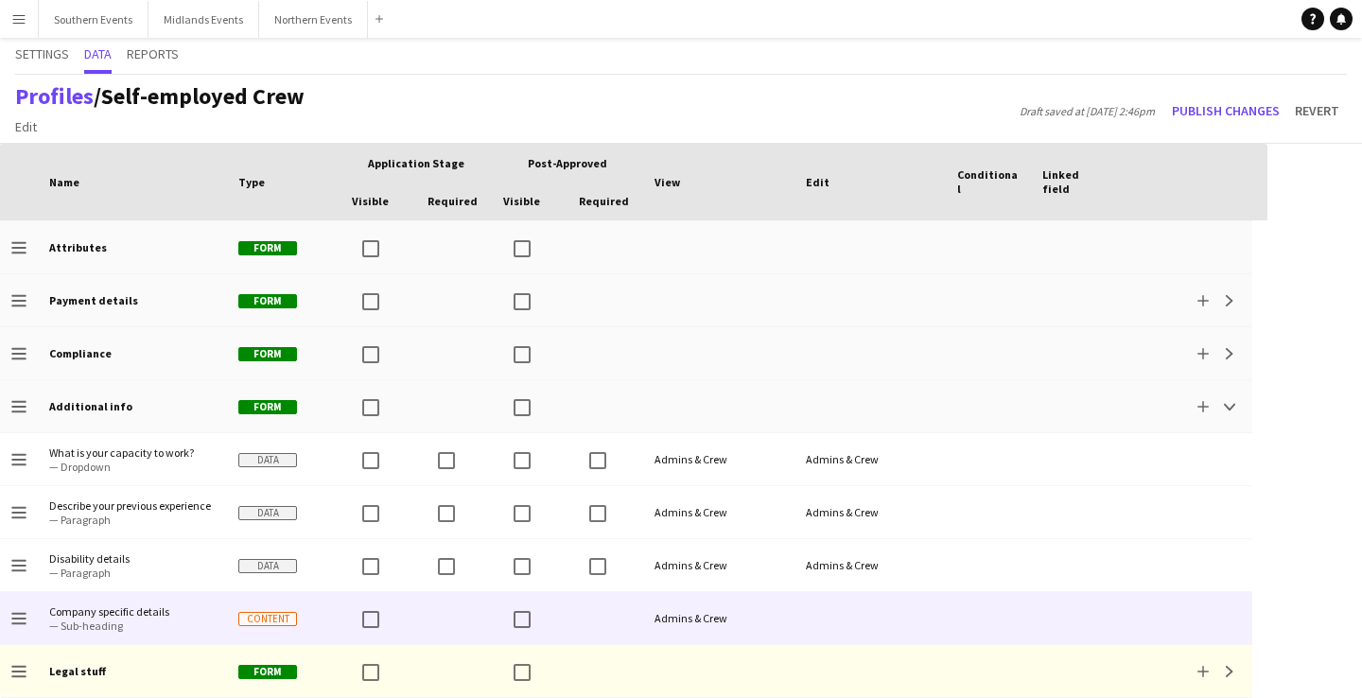
click at [1090, 595] on div at bounding box center [1073, 618] width 85 height 52
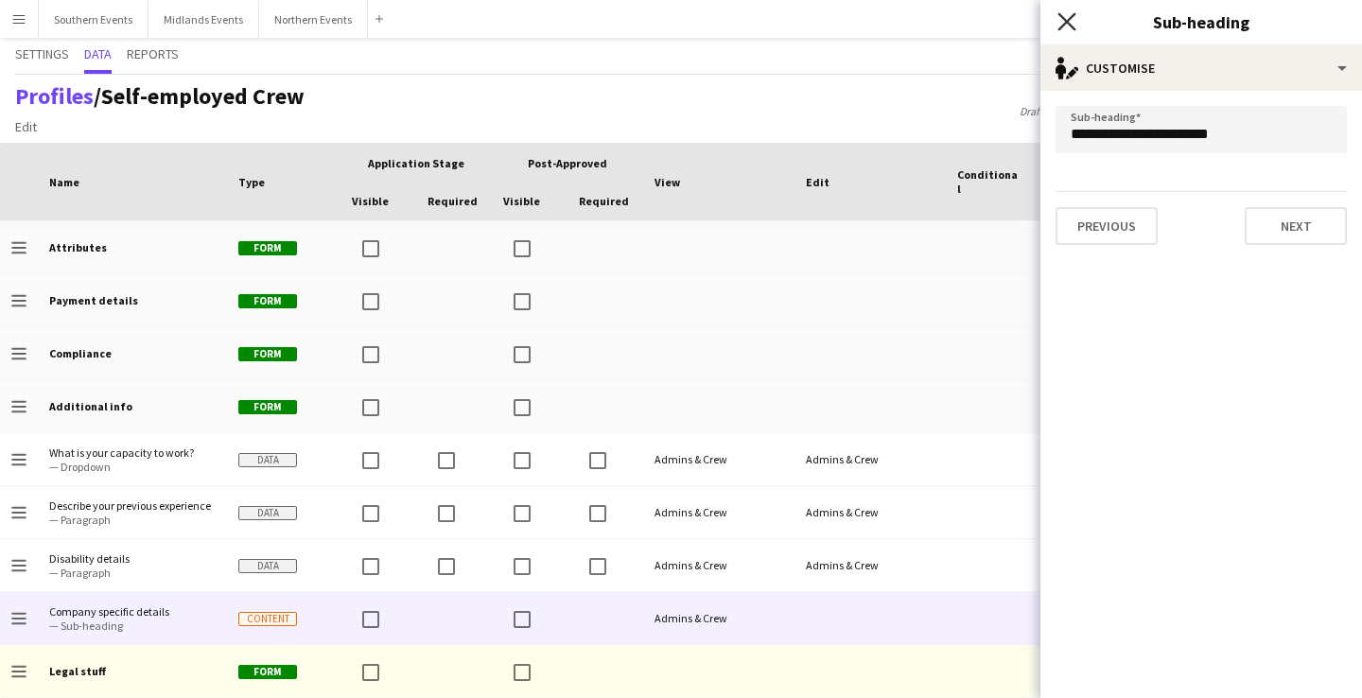
click at [1067, 20] on icon at bounding box center [1066, 21] width 18 height 18
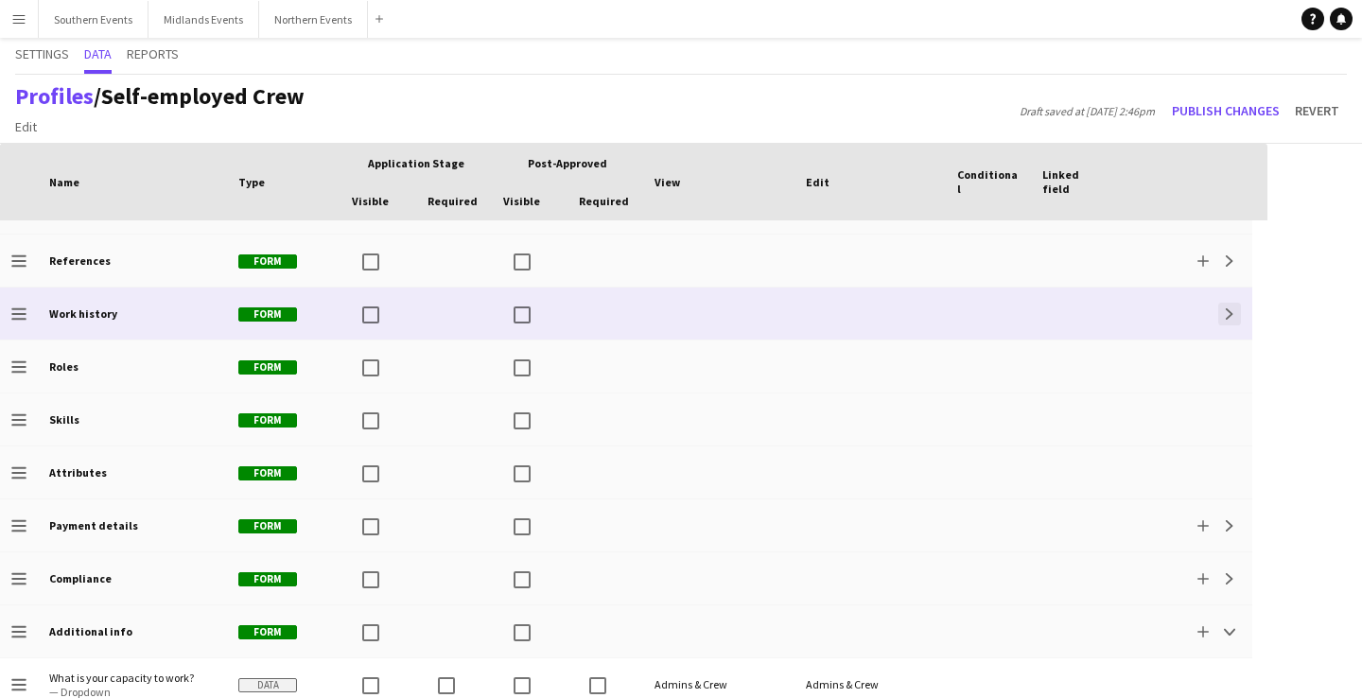
click at [1229, 315] on app-icon "Expand" at bounding box center [1229, 313] width 11 height 11
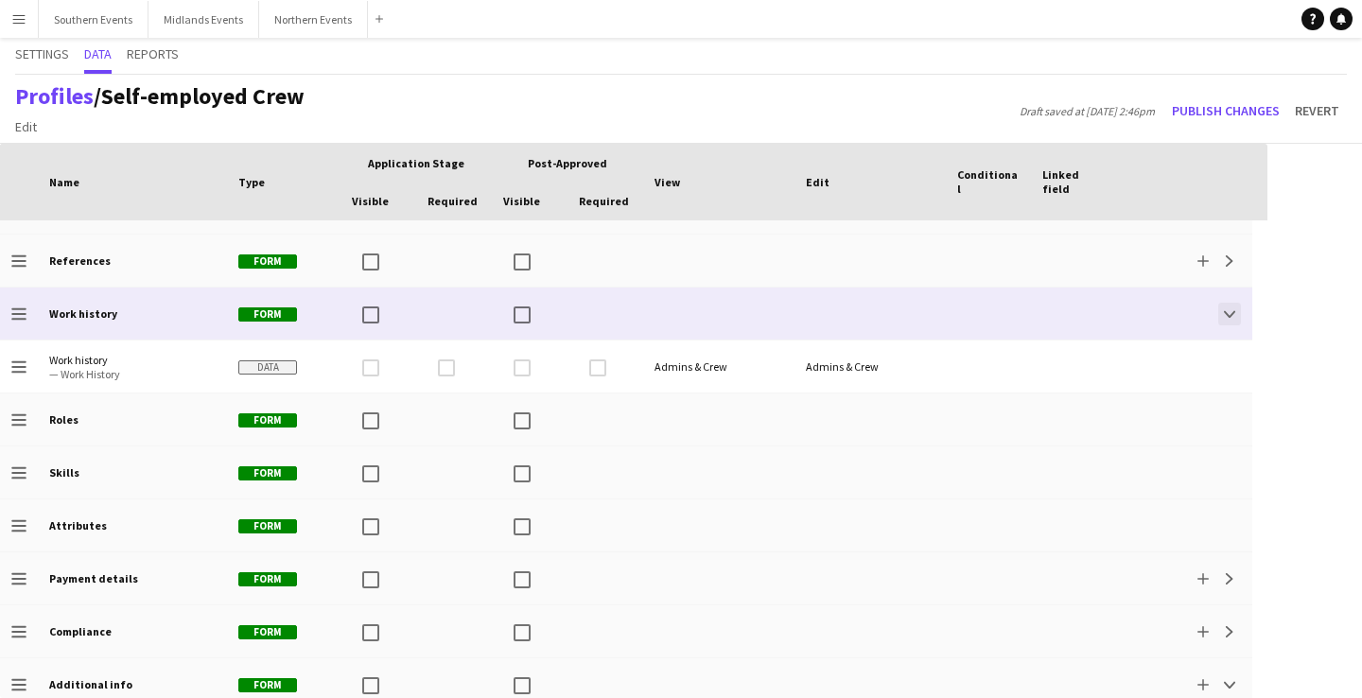
click at [1229, 315] on app-icon "Collapse" at bounding box center [1229, 313] width 11 height 11
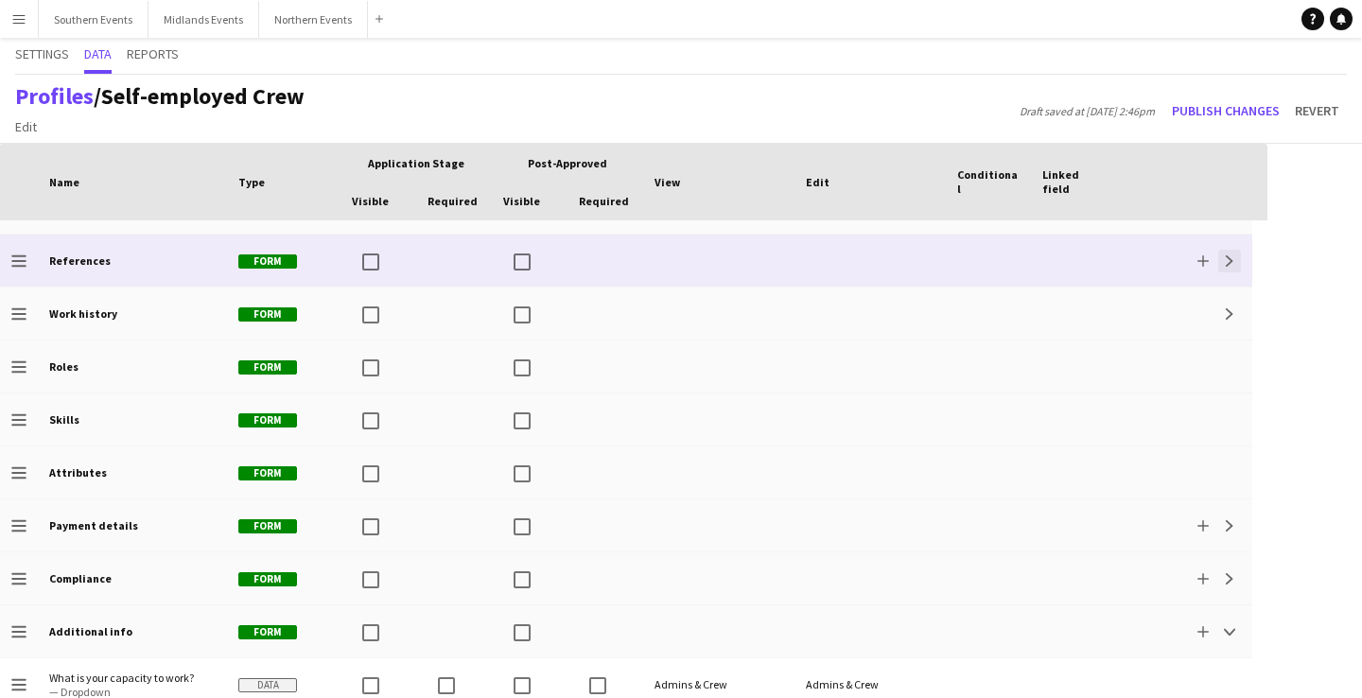
click at [1229, 263] on app-icon "Expand" at bounding box center [1229, 260] width 11 height 11
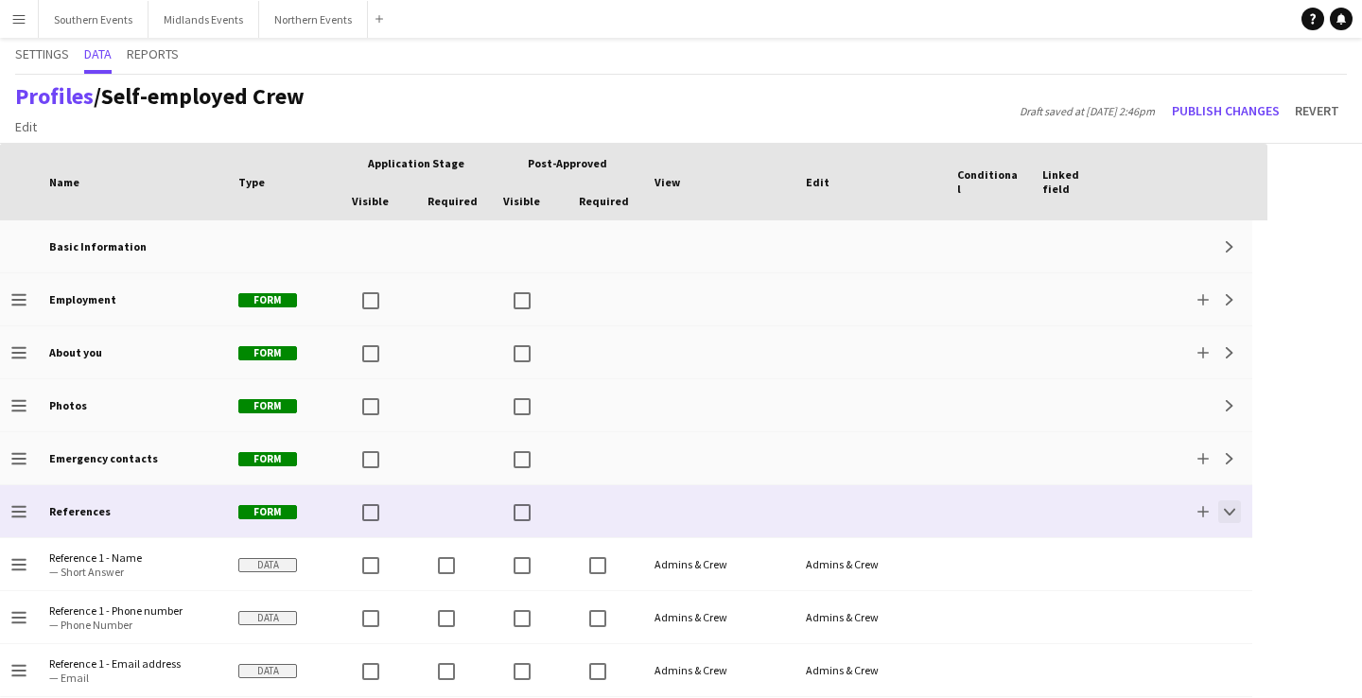
click at [1229, 512] on app-icon "Collapse" at bounding box center [1229, 511] width 11 height 11
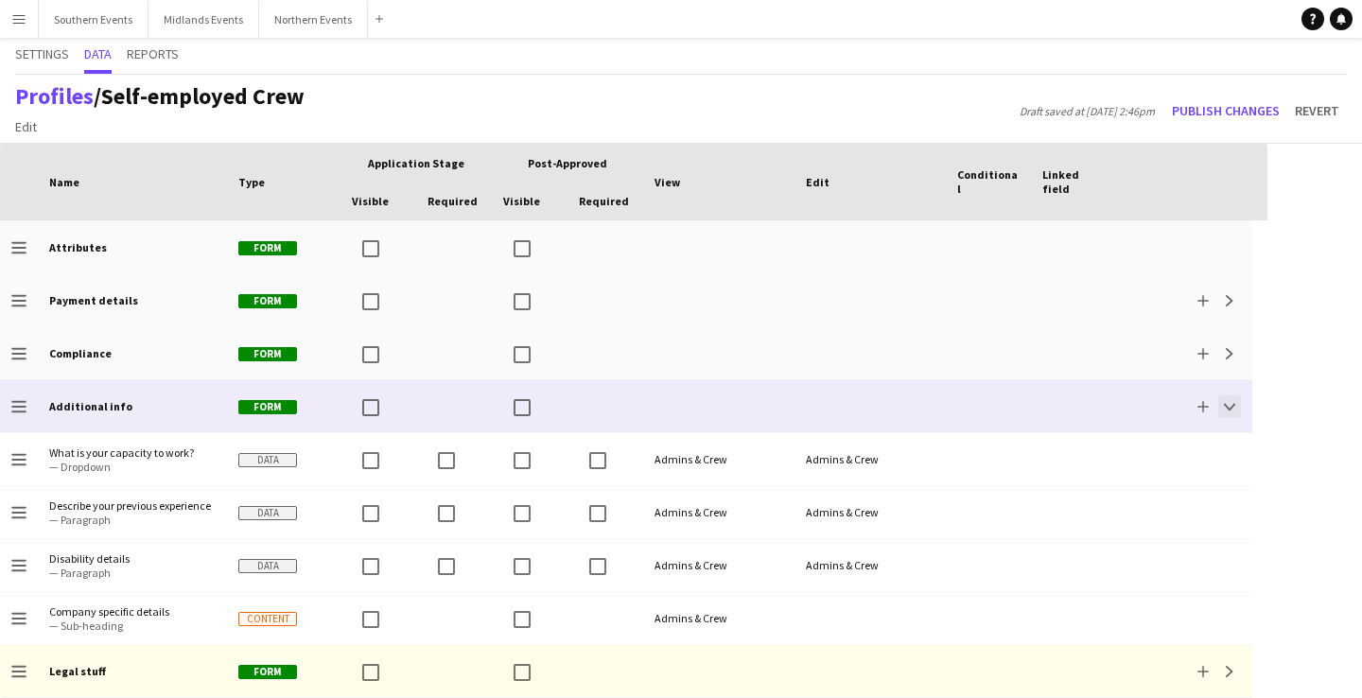
click at [1230, 401] on app-icon "Collapse" at bounding box center [1229, 406] width 11 height 11
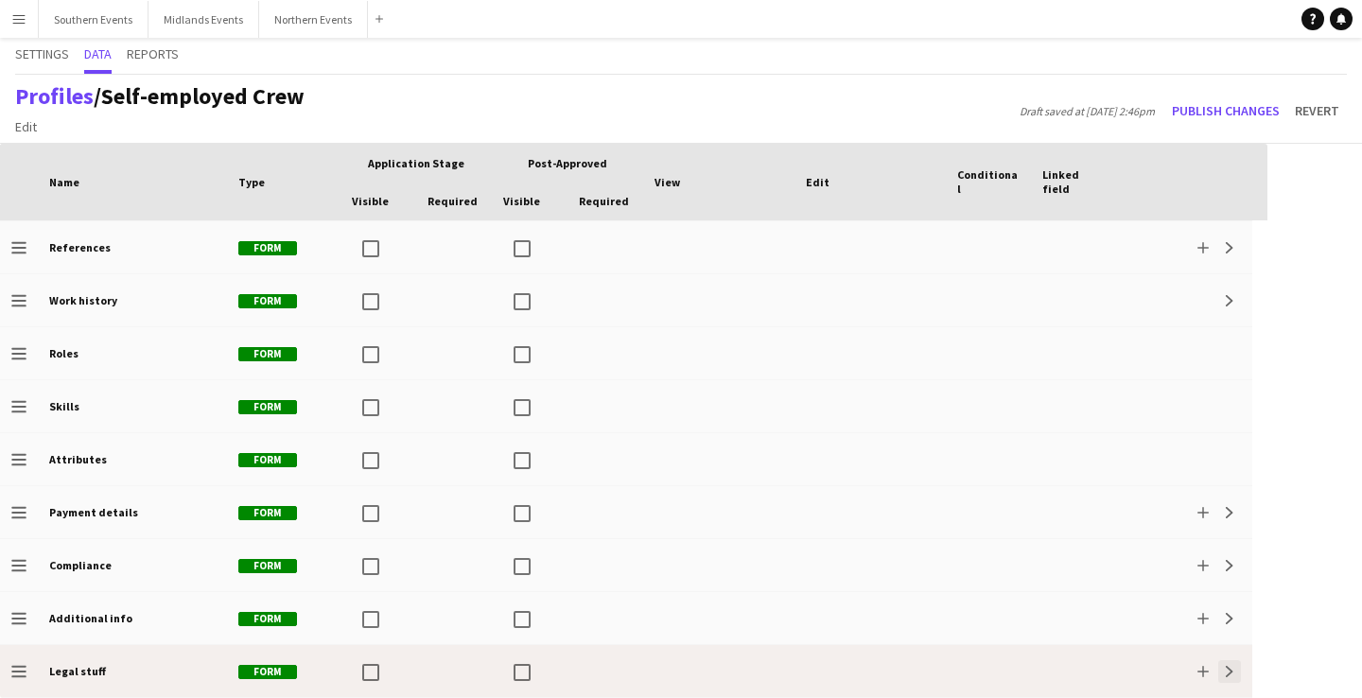
click at [1232, 673] on app-icon "Expand" at bounding box center [1229, 671] width 11 height 11
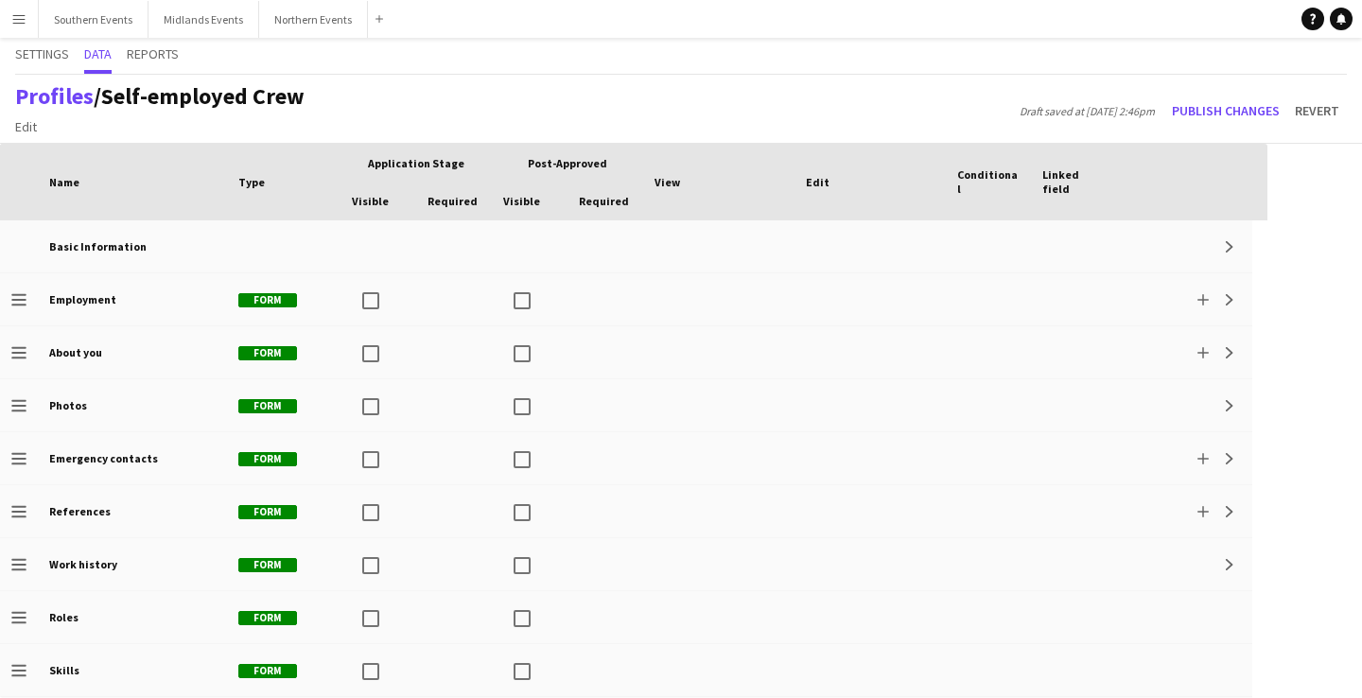
scroll to position [423, 0]
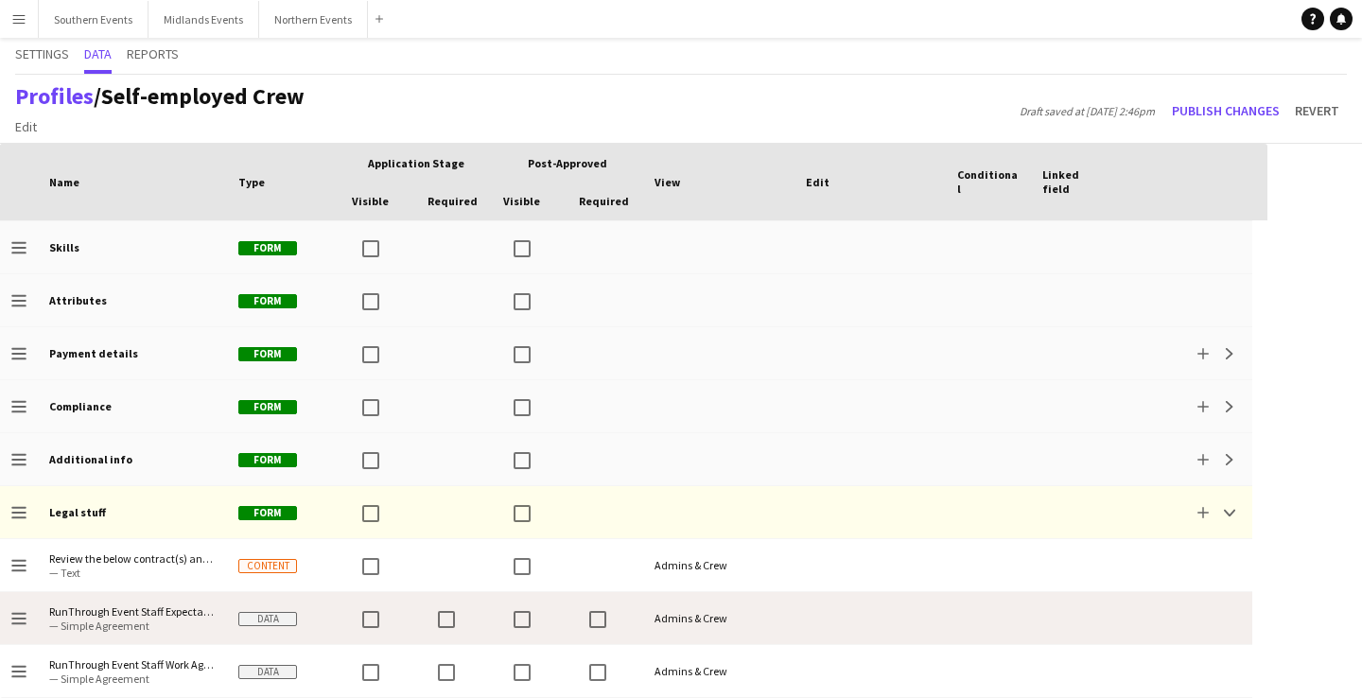
click at [808, 625] on div at bounding box center [869, 618] width 151 height 52
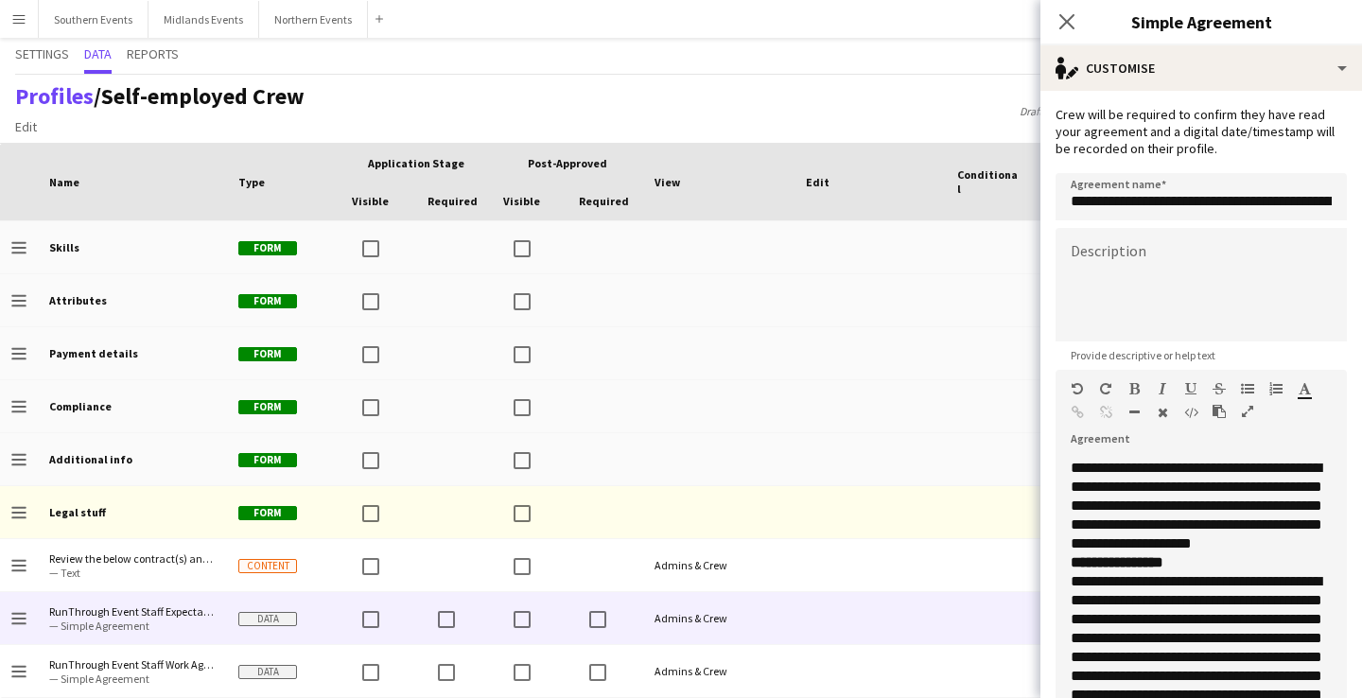
scroll to position [2001, 0]
click at [1074, 561] on strong "**********" at bounding box center [1117, 561] width 93 height 14
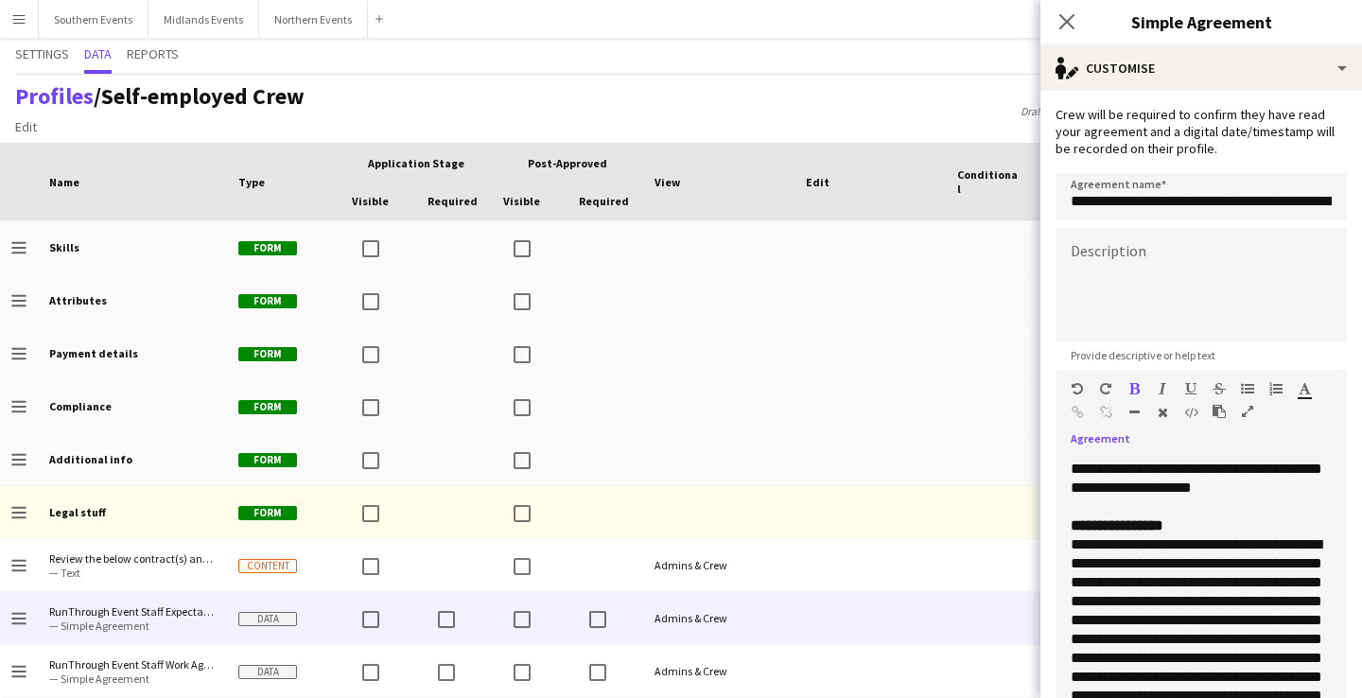
scroll to position [2058, 0]
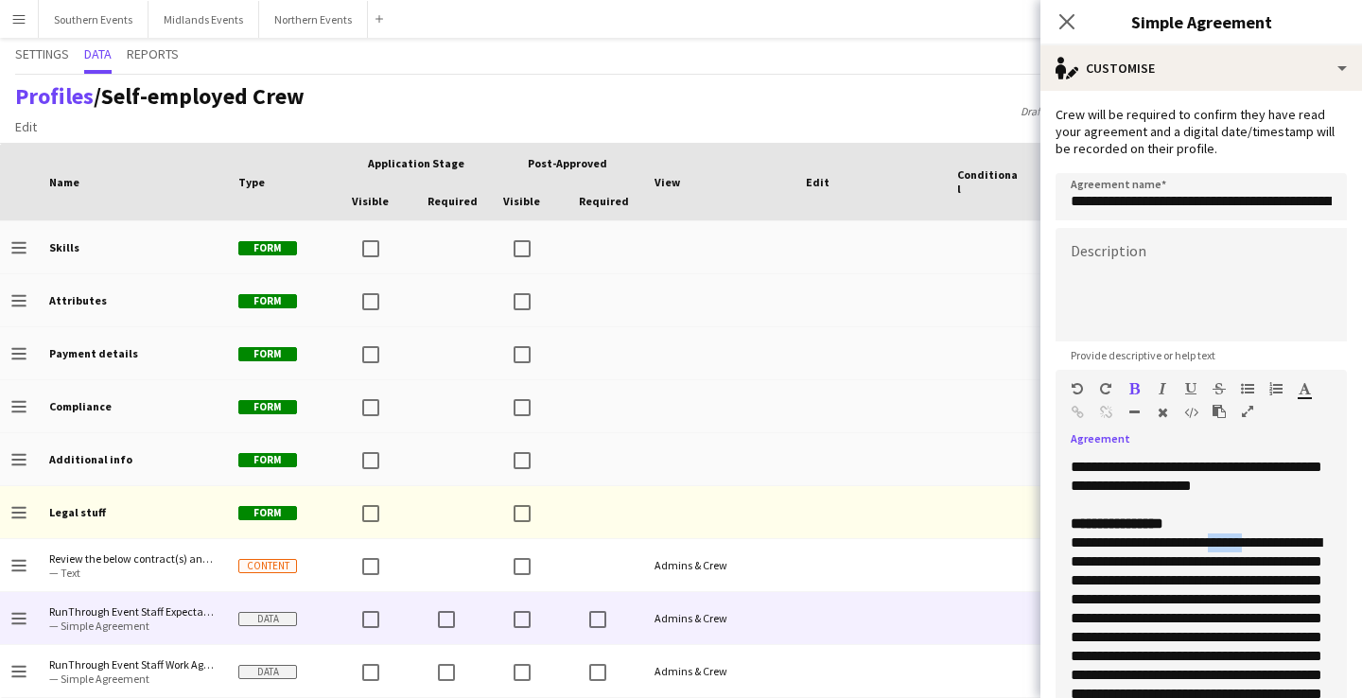
drag, startPoint x: 1241, startPoint y: 542, endPoint x: 1200, endPoint y: 544, distance: 40.7
click at [1200, 544] on p "**********" at bounding box center [1201, 646] width 261 height 227
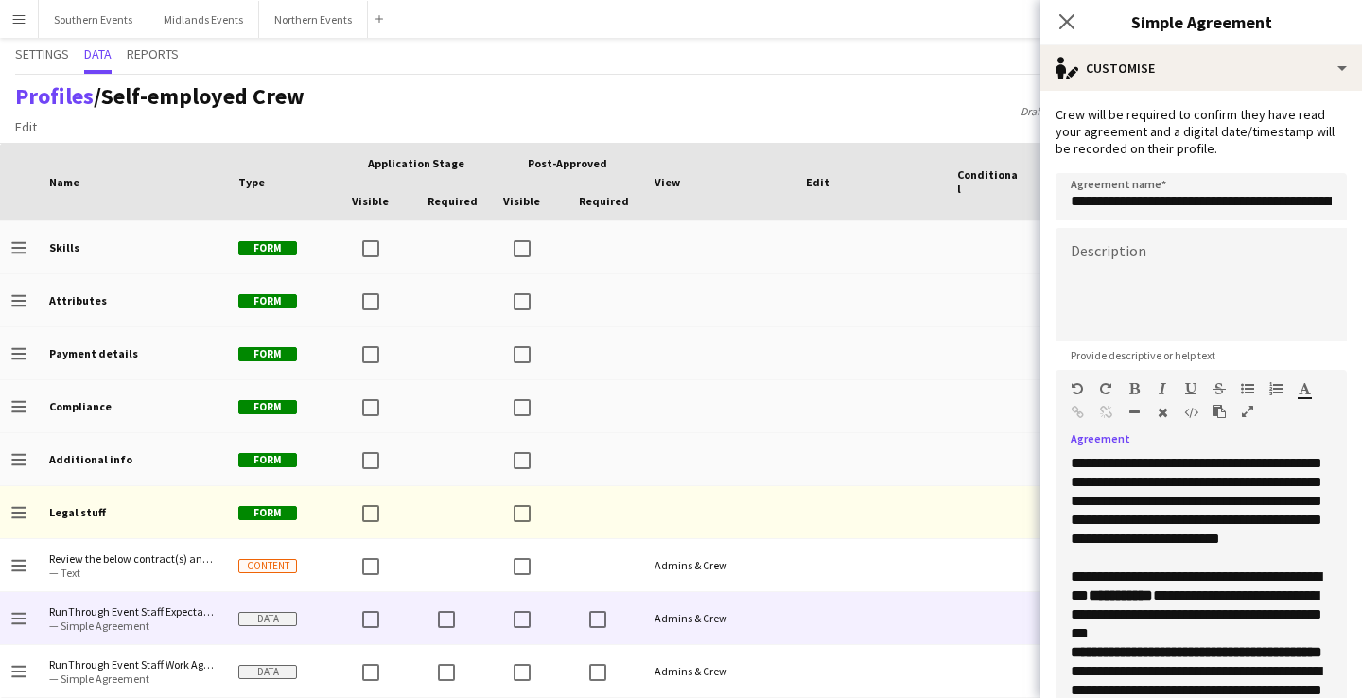
scroll to position [2255, 0]
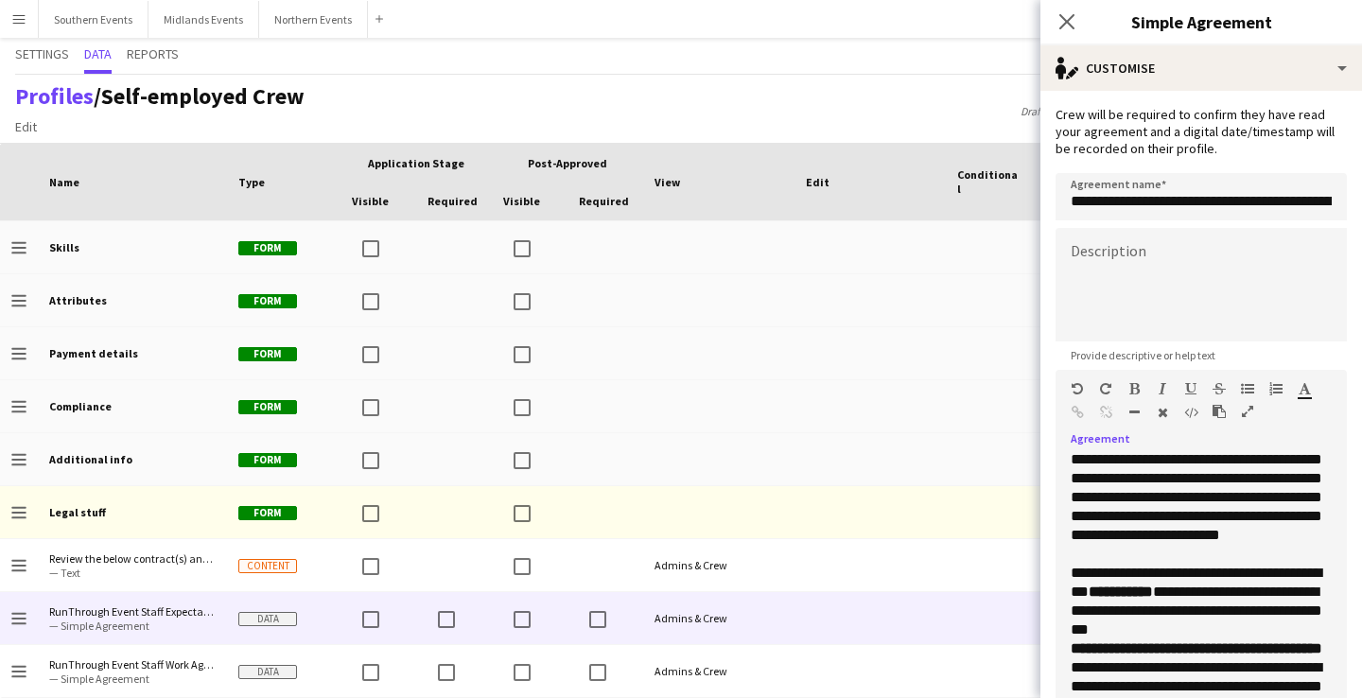
click at [1247, 557] on p "**********" at bounding box center [1201, 450] width 261 height 227
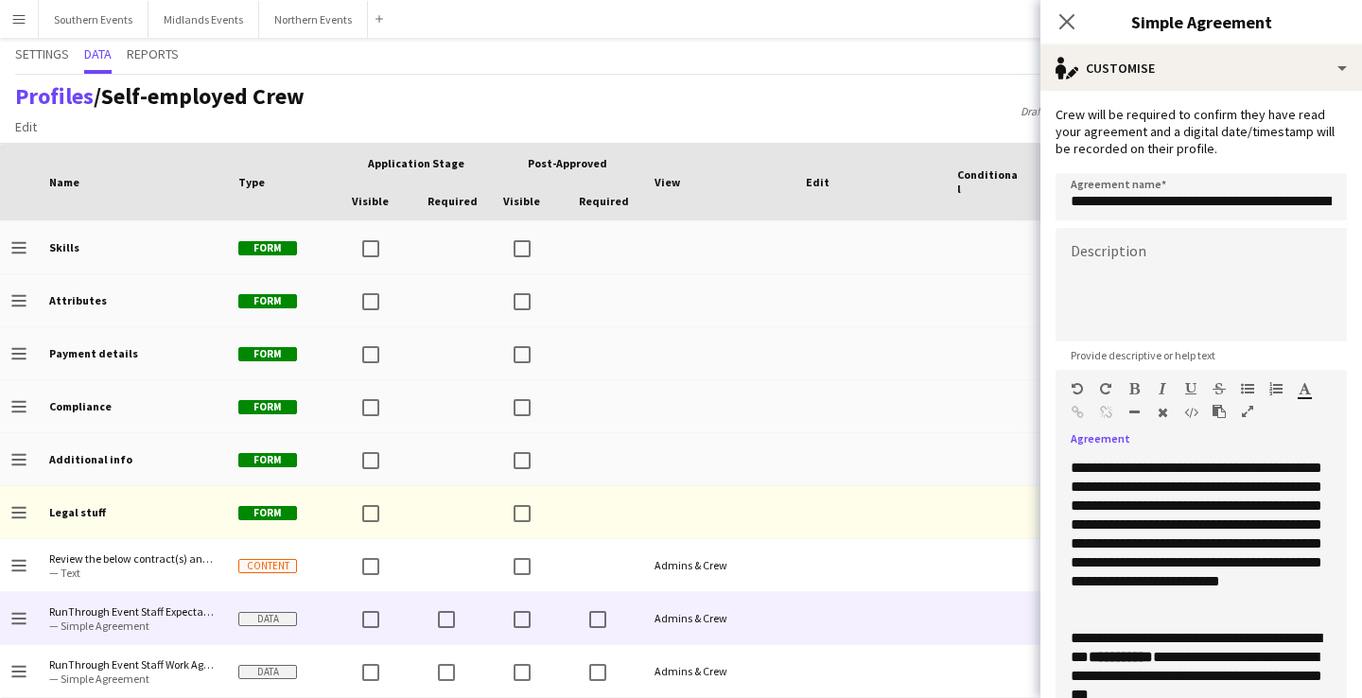
scroll to position [2204, 0]
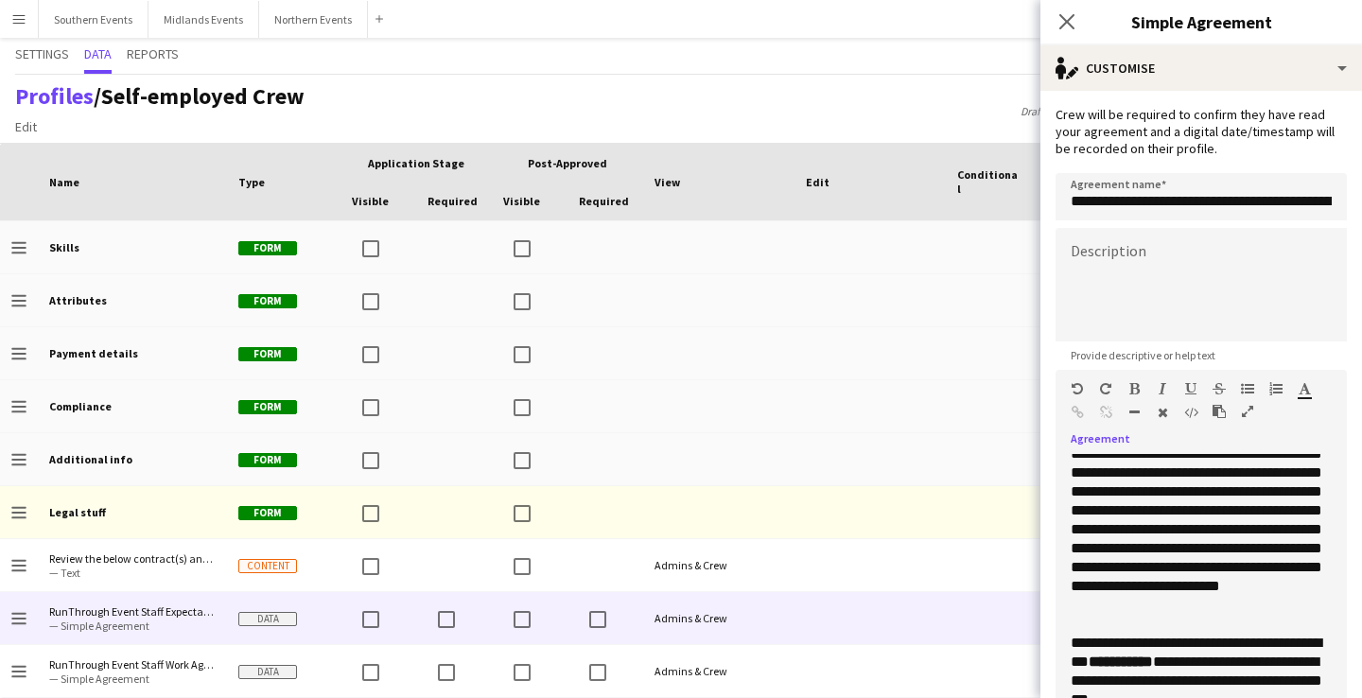
click at [1282, 604] on p "**********" at bounding box center [1201, 501] width 261 height 227
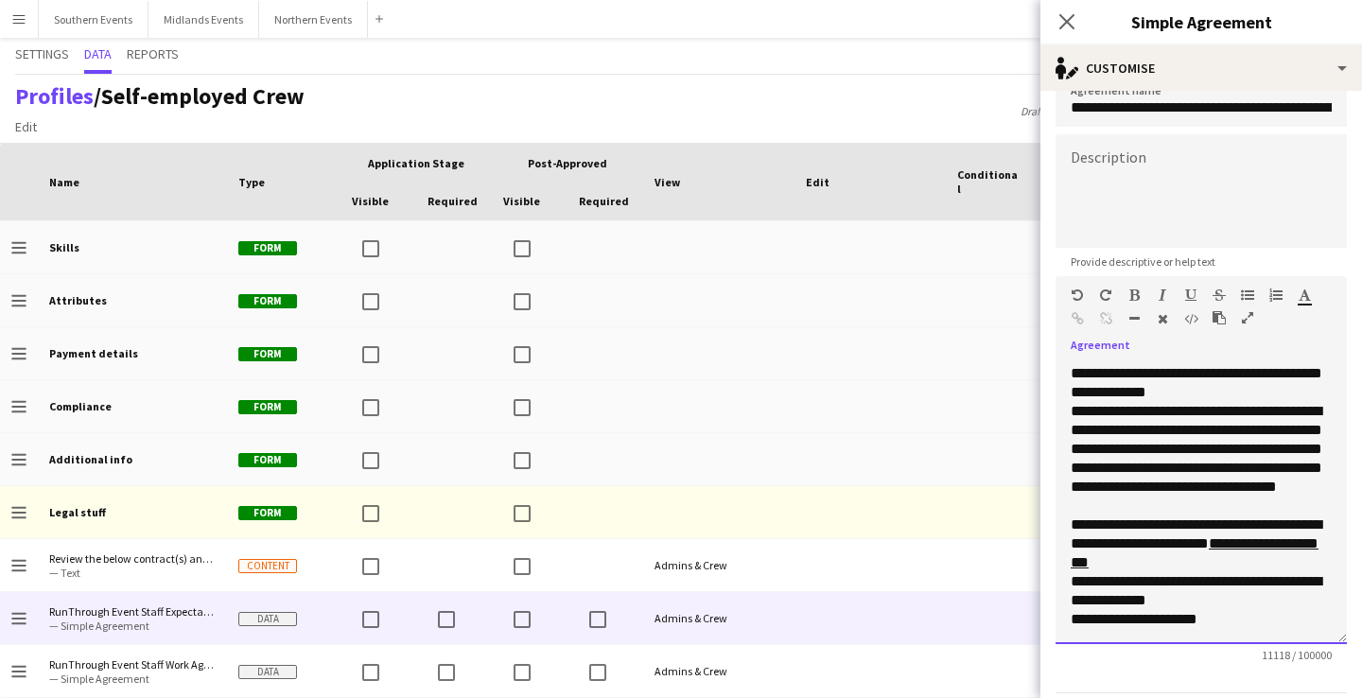
scroll to position [5841, 0]
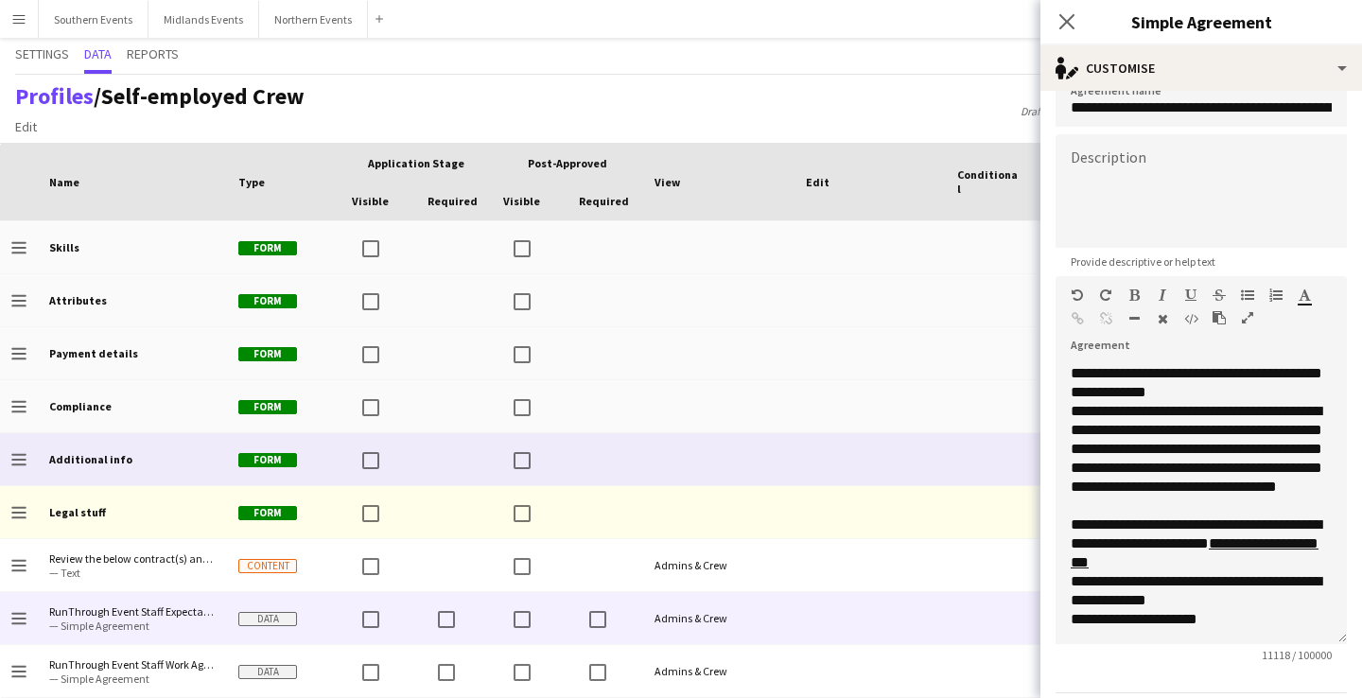
click at [932, 462] on div at bounding box center [869, 459] width 151 height 52
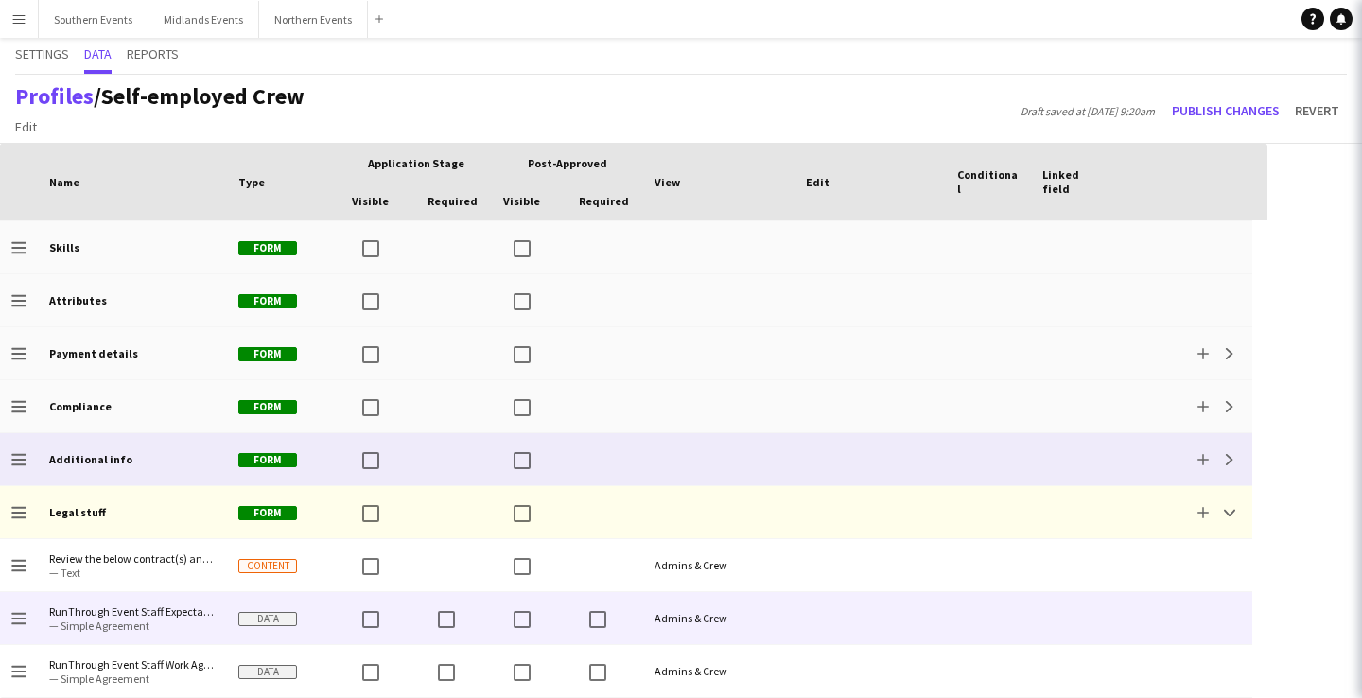
scroll to position [0, 0]
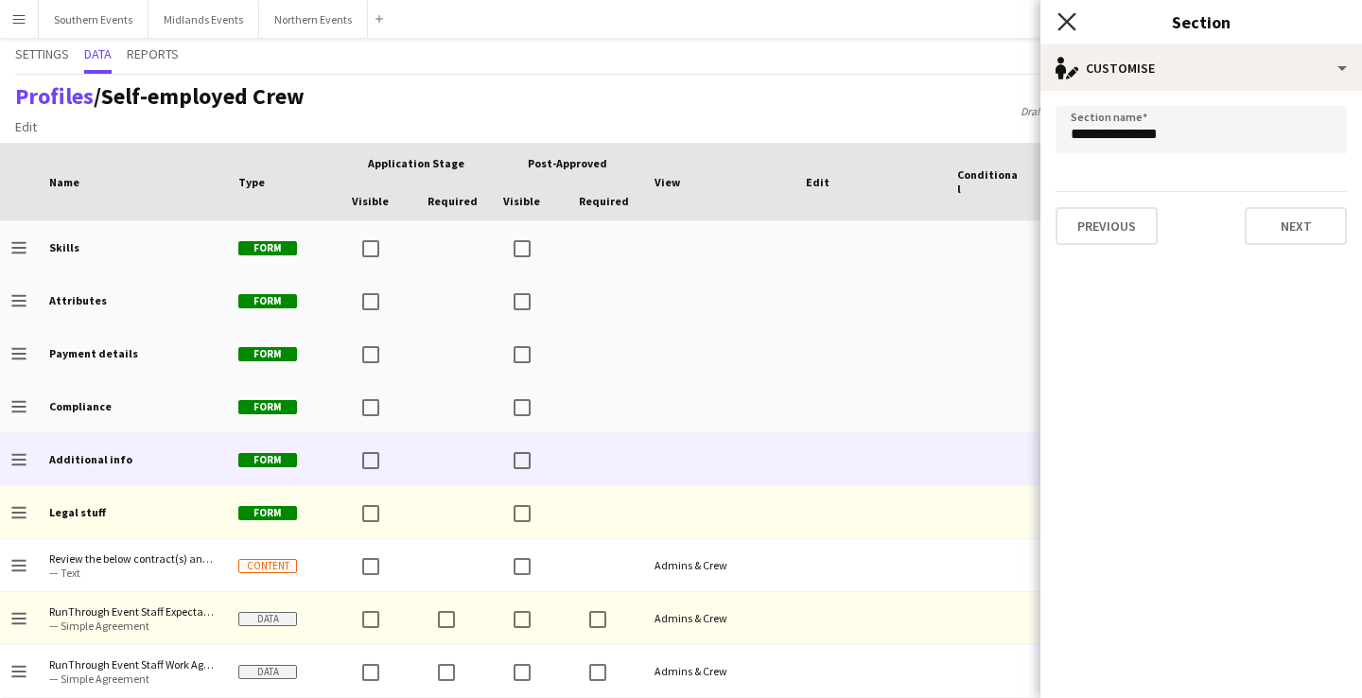
click at [1063, 15] on icon "Close pop-in" at bounding box center [1066, 21] width 18 height 18
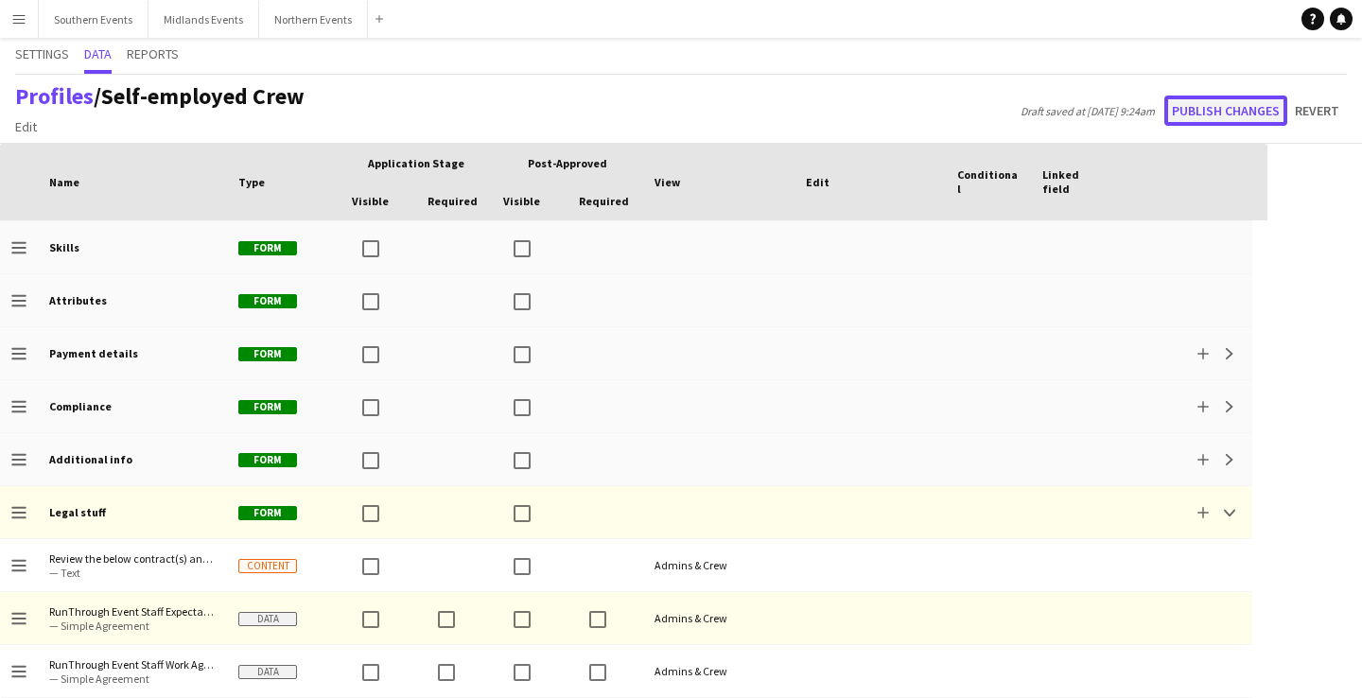
click at [1234, 112] on button "Publish changes" at bounding box center [1225, 111] width 123 height 30
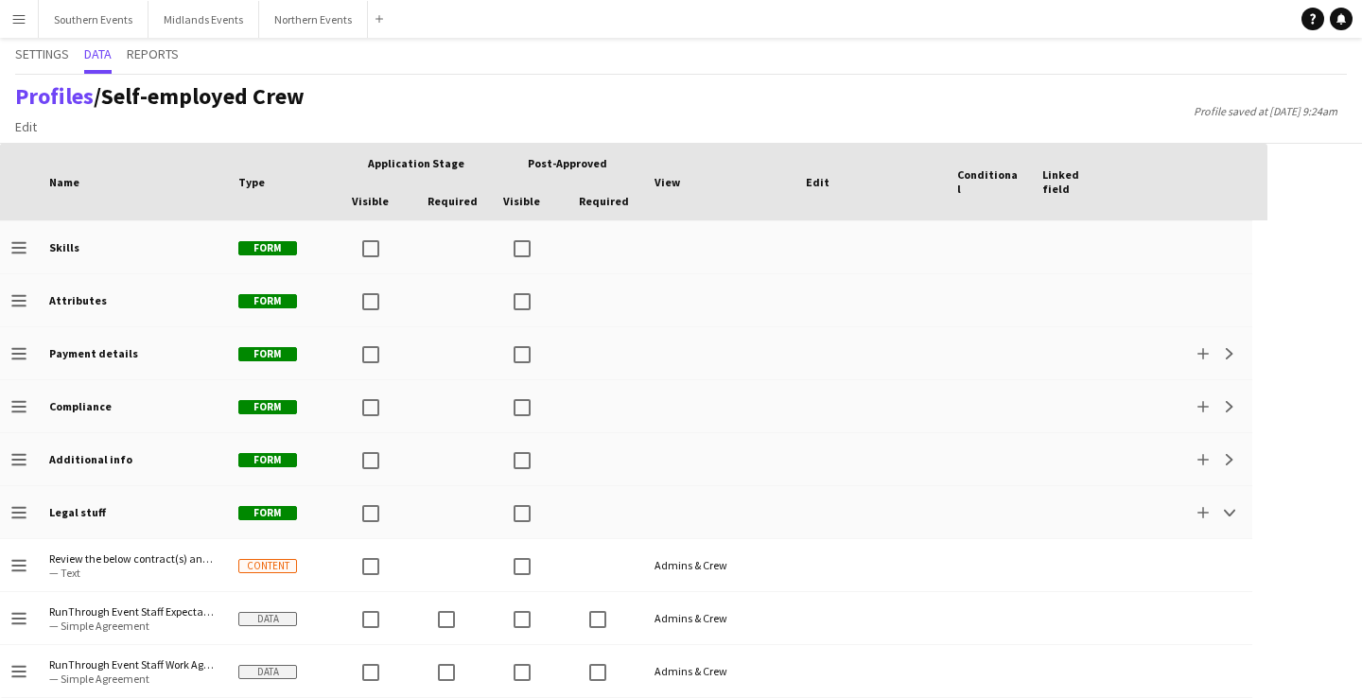
click at [10, 12] on button "Menu" at bounding box center [19, 19] width 38 height 38
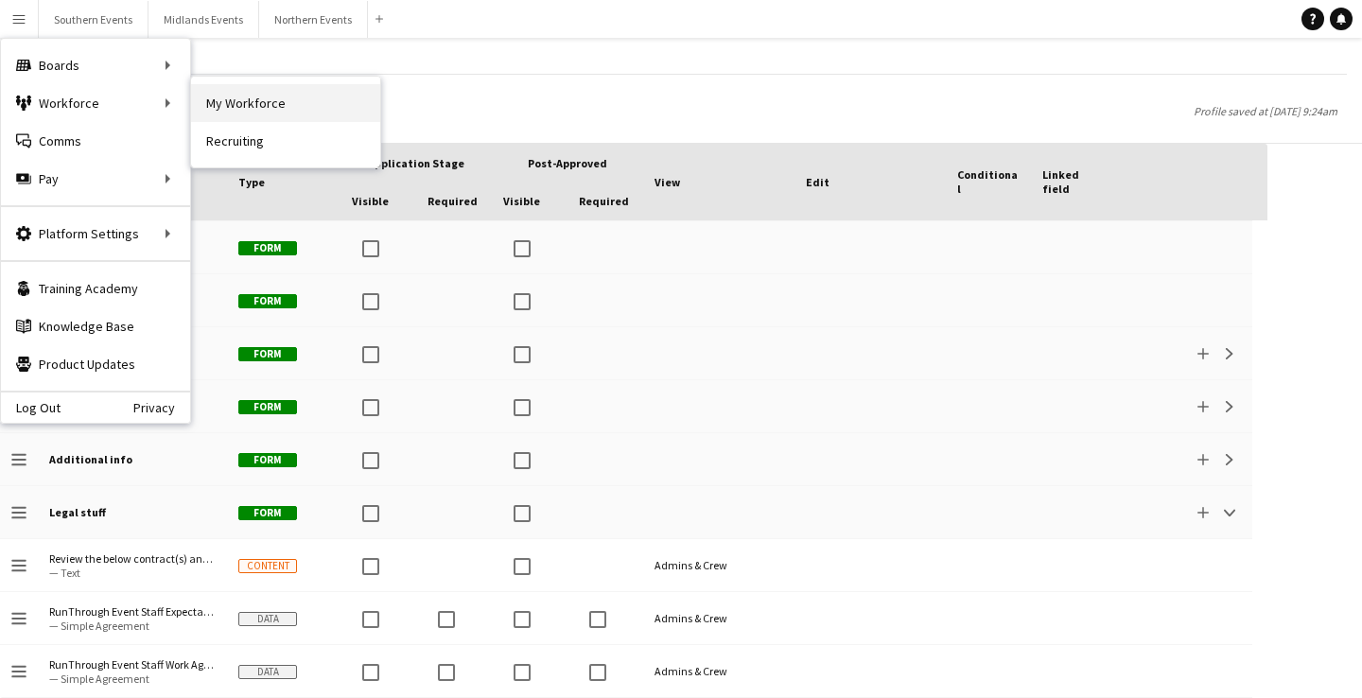
click at [267, 96] on link "My Workforce" at bounding box center [285, 103] width 189 height 38
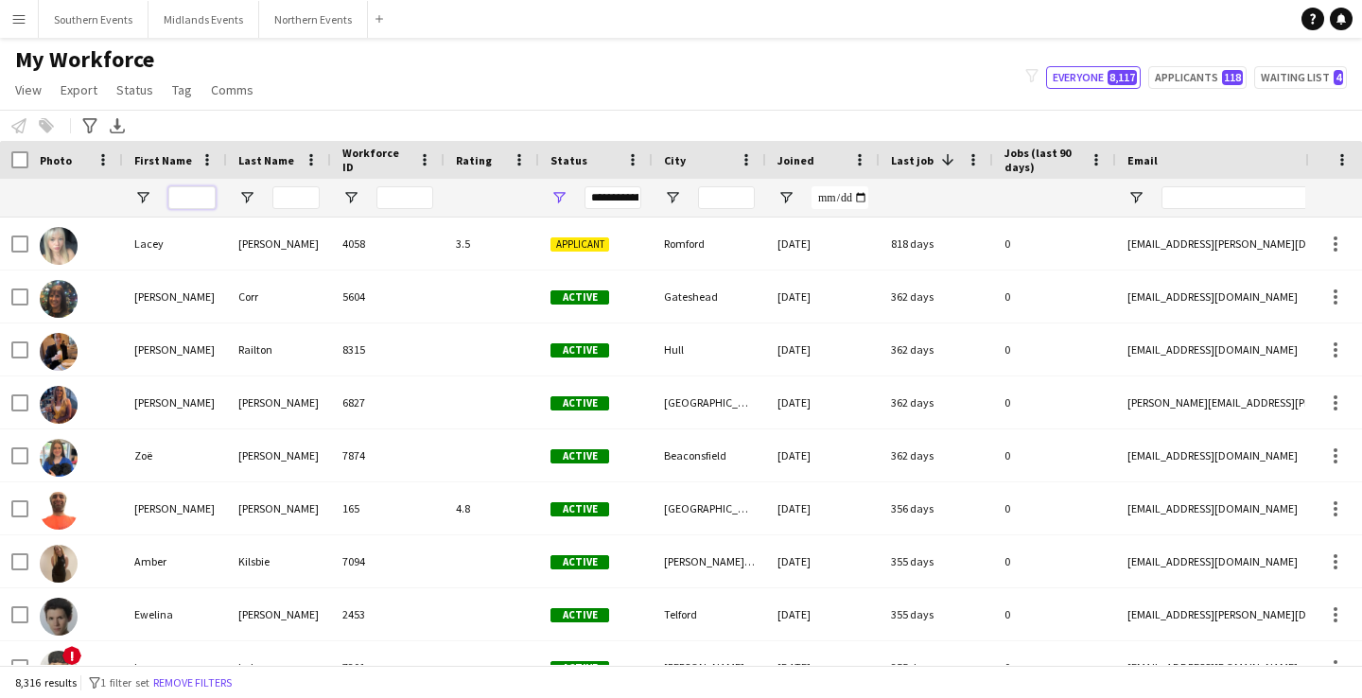
click at [170, 186] on input "First Name Filter Input" at bounding box center [191, 197] width 47 height 23
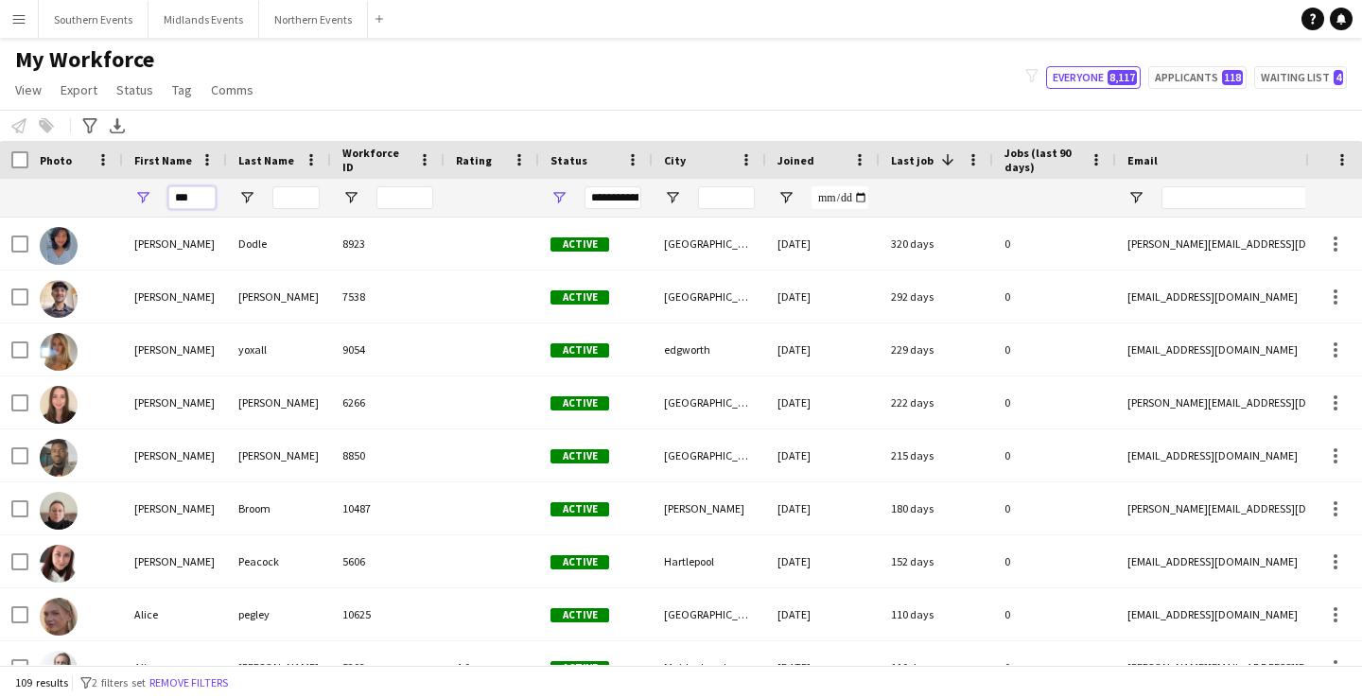
type input "***"
click at [302, 196] on input "Last Name Filter Input" at bounding box center [295, 197] width 47 height 23
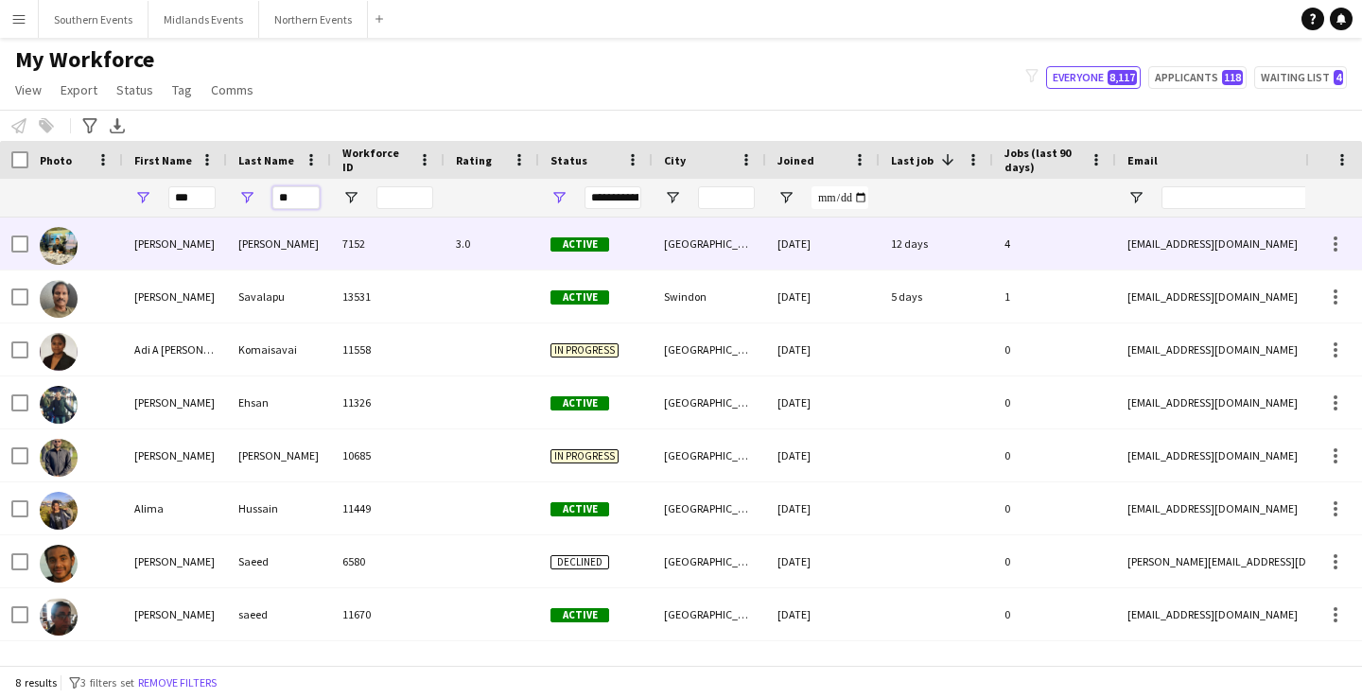
type input "**"
click at [315, 249] on div "Saroosh" at bounding box center [279, 244] width 104 height 52
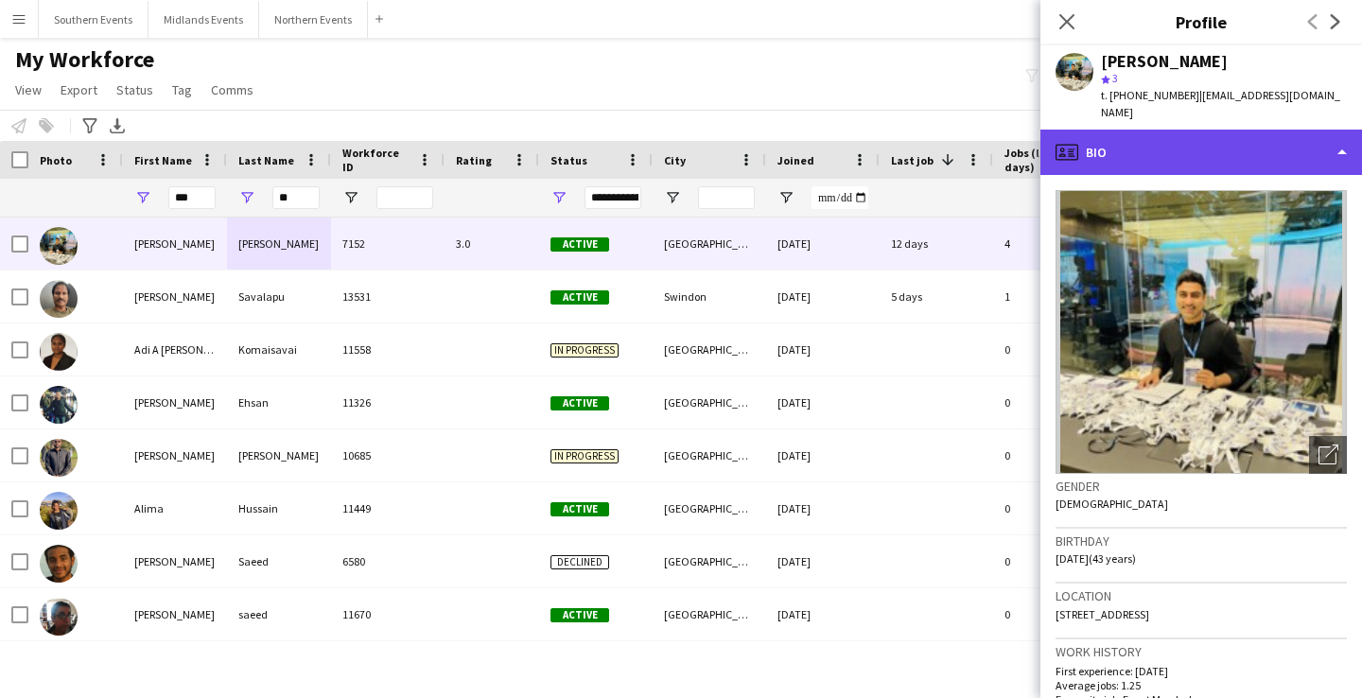
click at [1216, 131] on div "profile Bio" at bounding box center [1201, 152] width 322 height 45
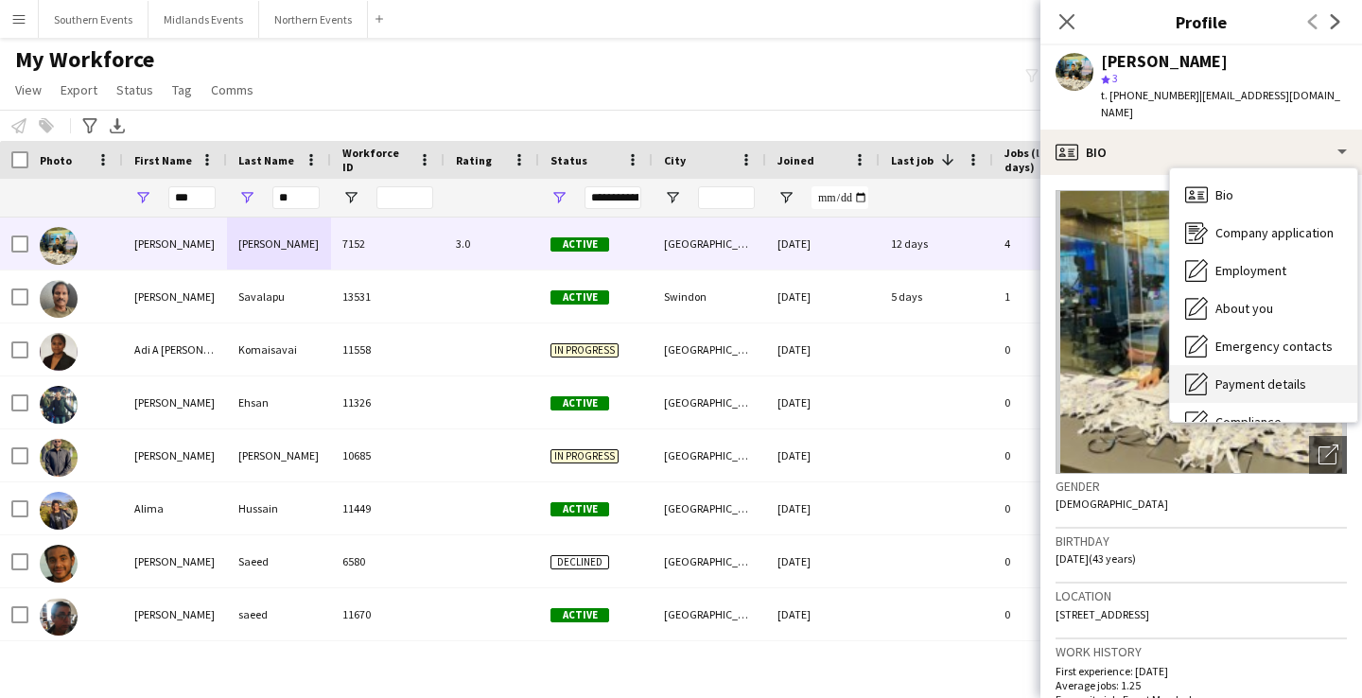
click at [1277, 375] on span "Payment details" at bounding box center [1260, 383] width 91 height 17
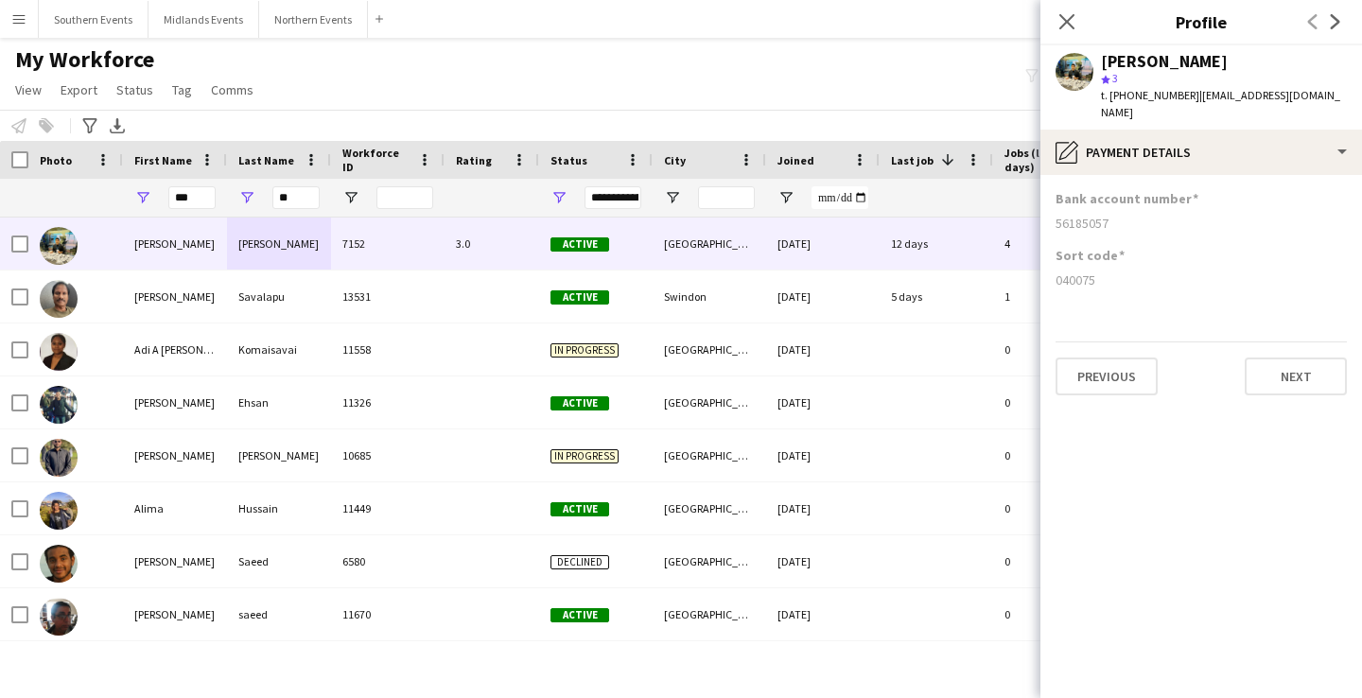
click at [1069, 271] on div "040075" at bounding box center [1200, 279] width 291 height 17
copy div "040075"
